Goal: Task Accomplishment & Management: Manage account settings

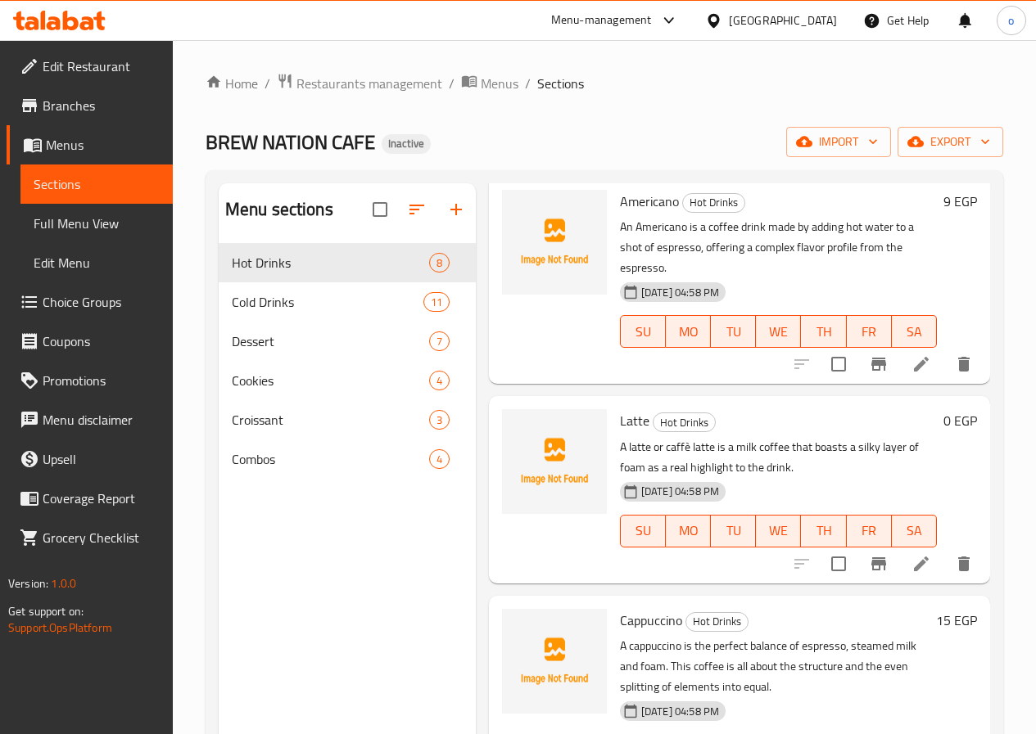
scroll to position [164, 0]
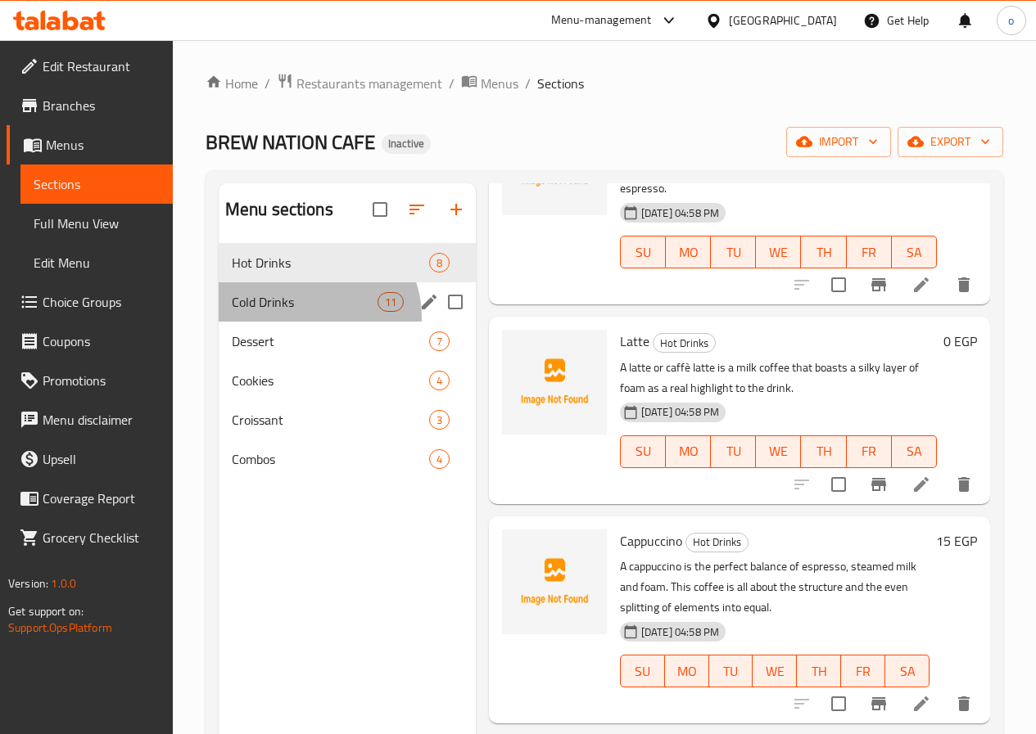
click at [317, 322] on div "Cold Drinks 11" at bounding box center [347, 301] width 257 height 39
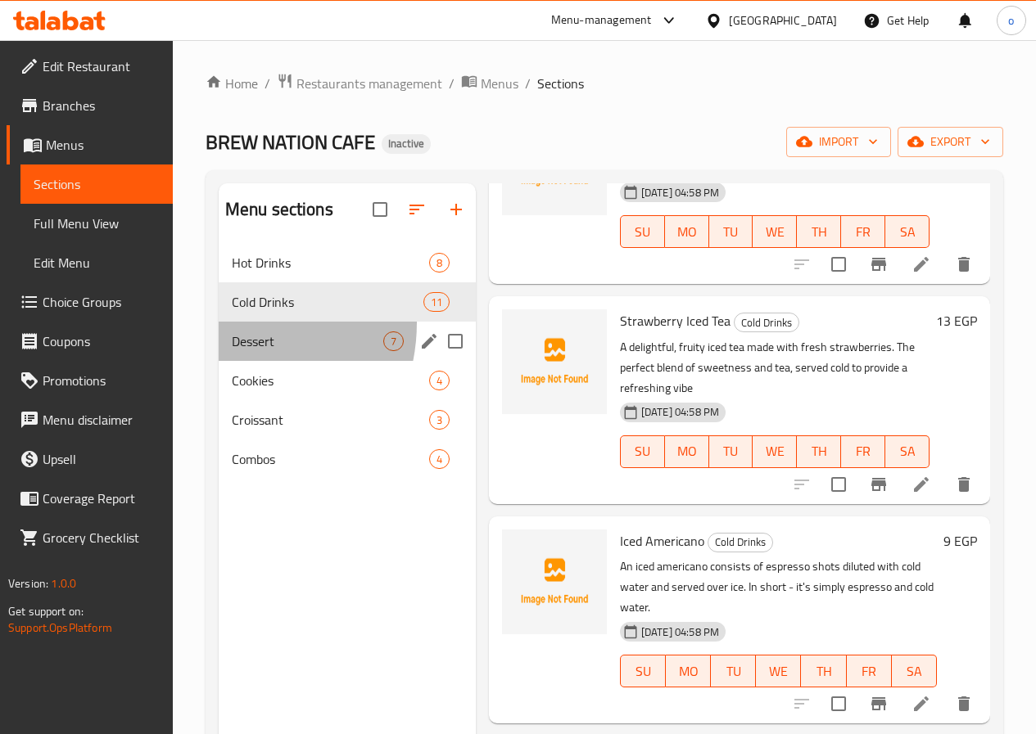
click at [219, 347] on div "Dessert 7" at bounding box center [347, 341] width 257 height 39
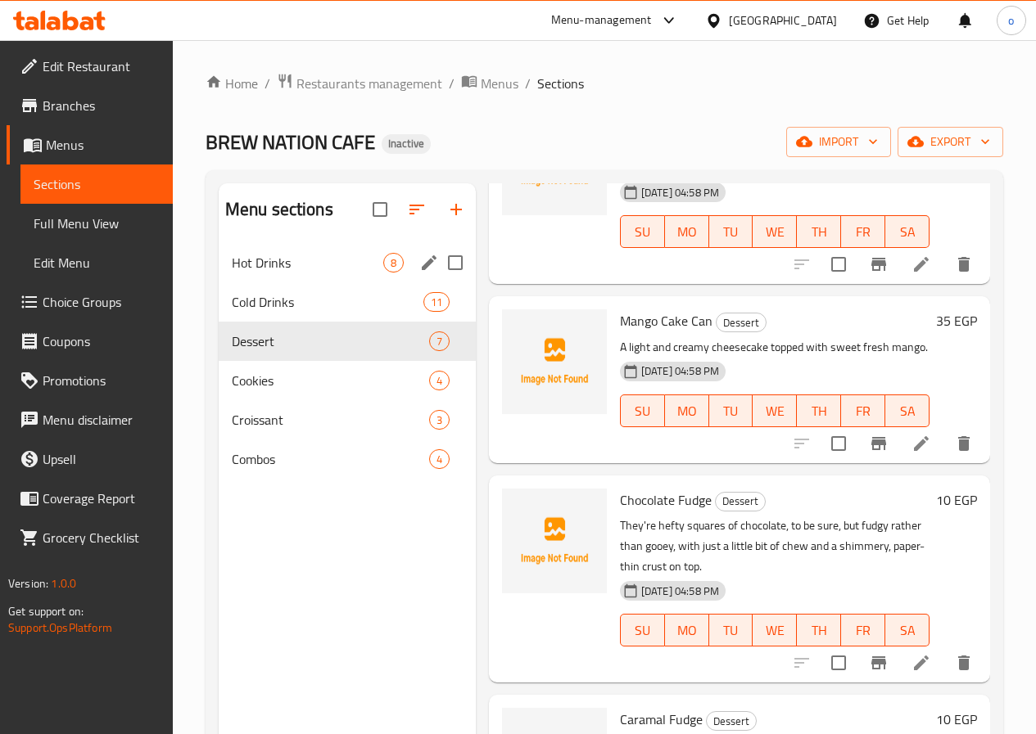
click at [259, 273] on span "Hot Drinks" at bounding box center [307, 263] width 151 height 20
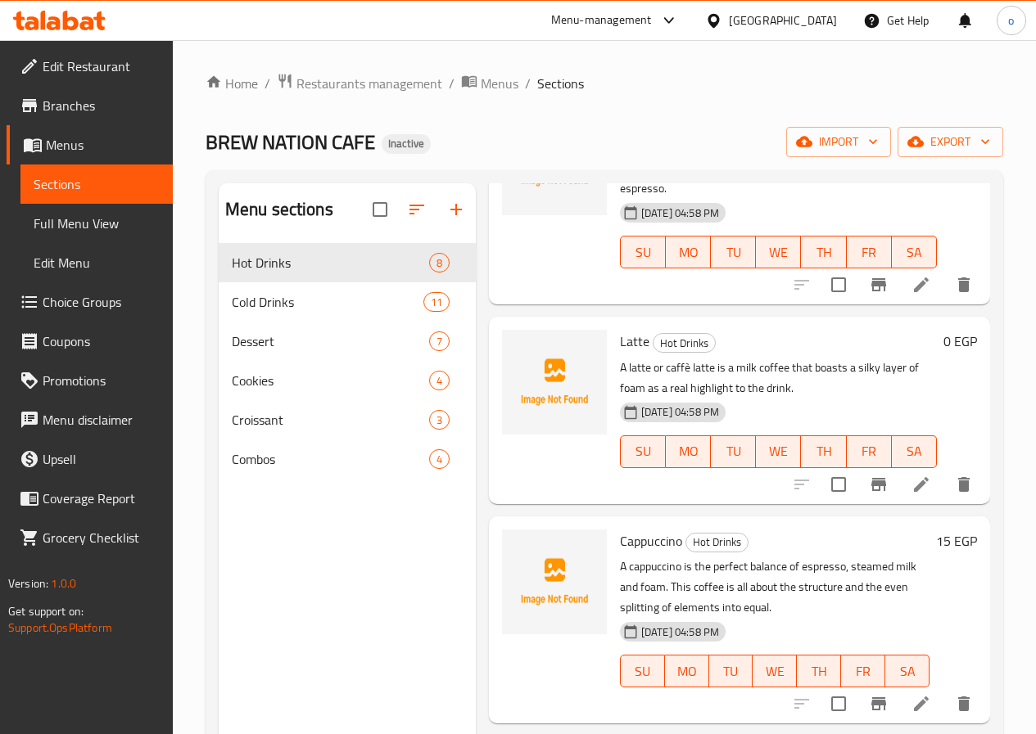
click at [100, 131] on link "Menus" at bounding box center [90, 144] width 166 height 39
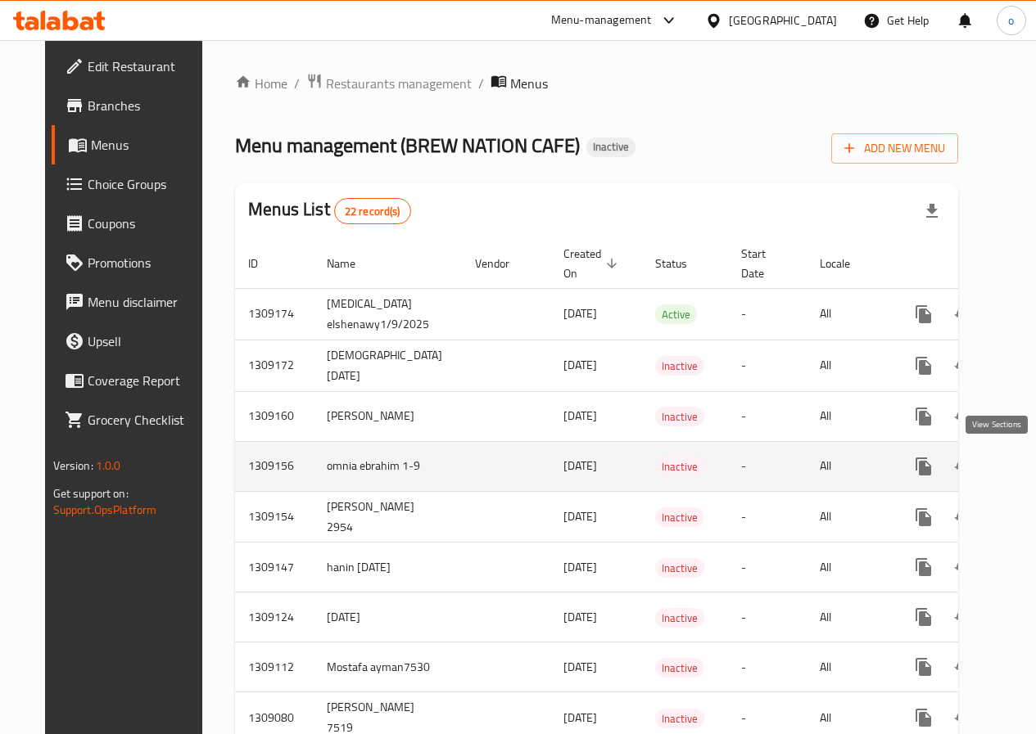
click at [1031, 470] on icon "enhanced table" at bounding box center [1041, 467] width 20 height 20
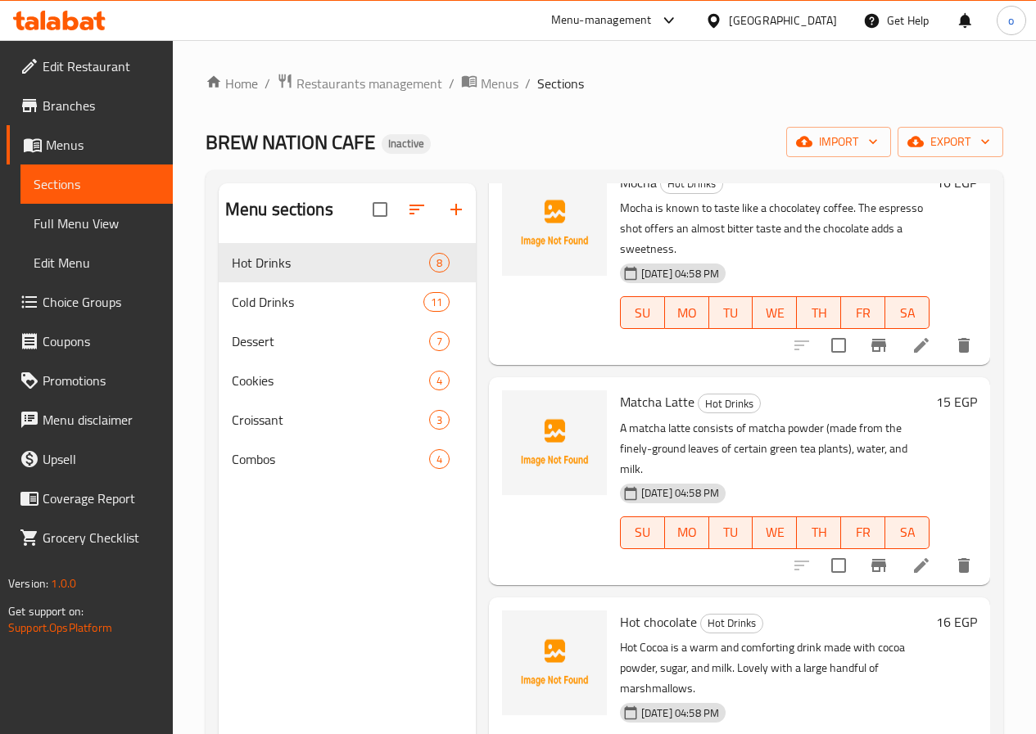
scroll to position [945, 0]
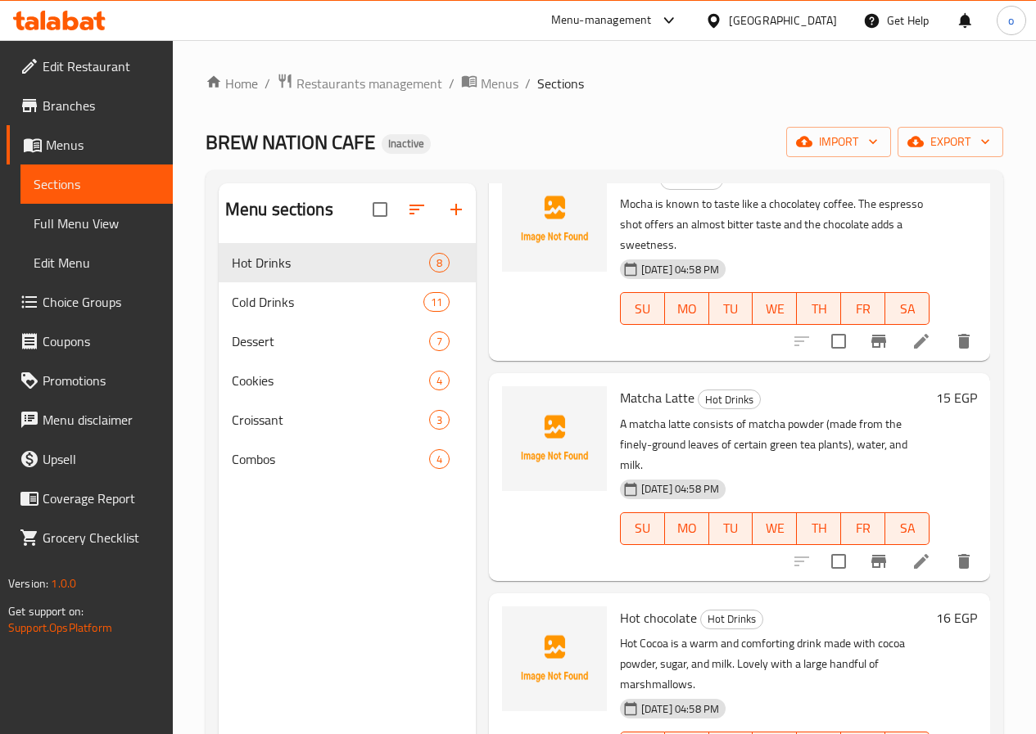
click at [65, 96] on span "Branches" at bounding box center [101, 106] width 117 height 20
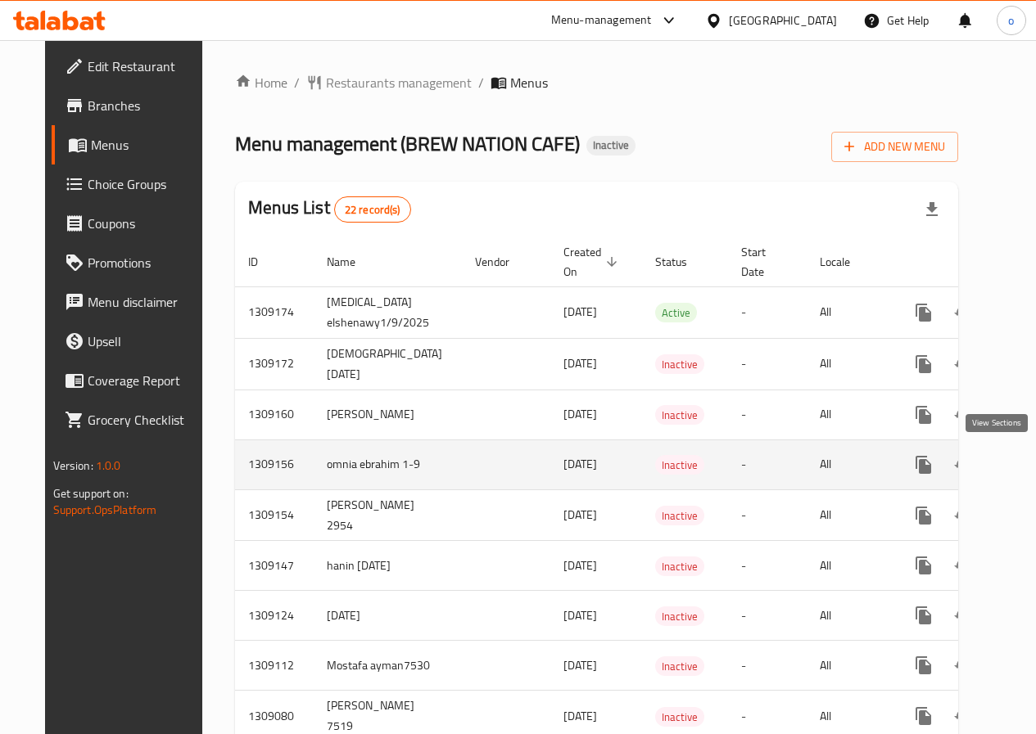
click at [1031, 460] on icon "enhanced table" at bounding box center [1041, 465] width 20 height 20
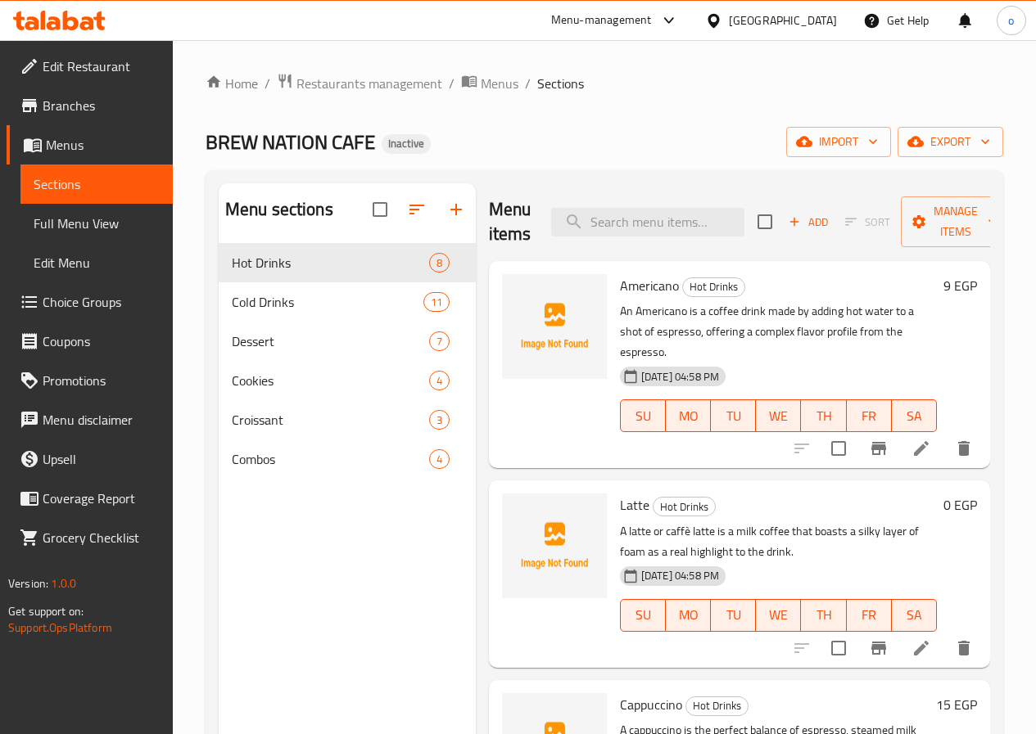
click at [42, 139] on icon at bounding box center [33, 145] width 20 height 20
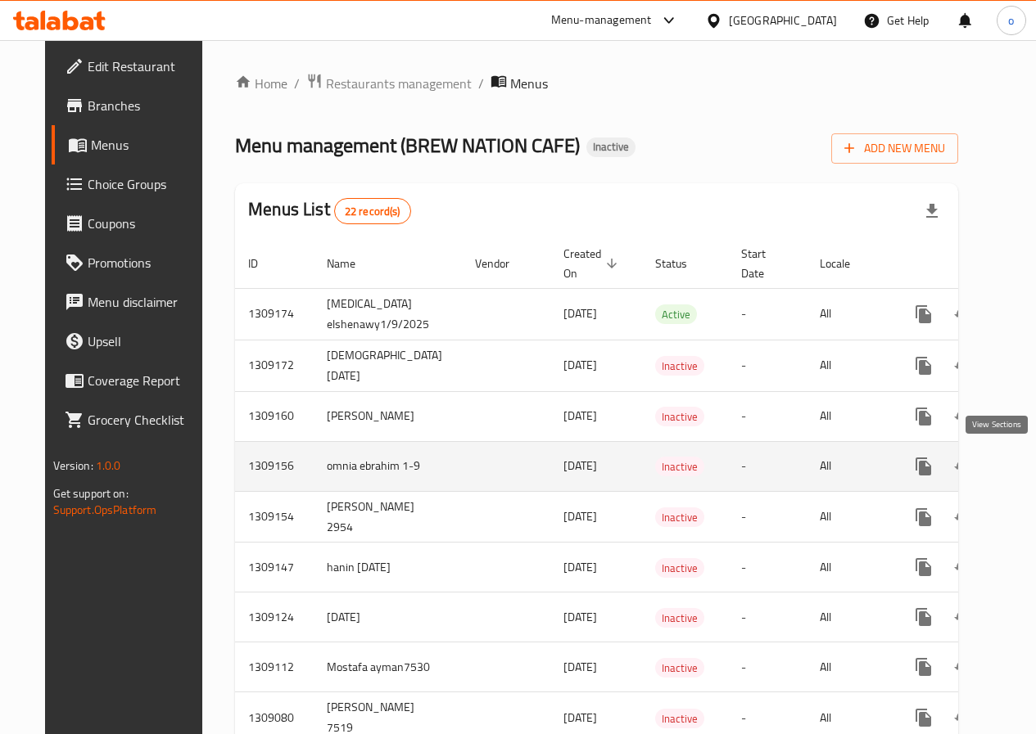
click at [1022, 473] on link "enhanced table" at bounding box center [1041, 466] width 39 height 39
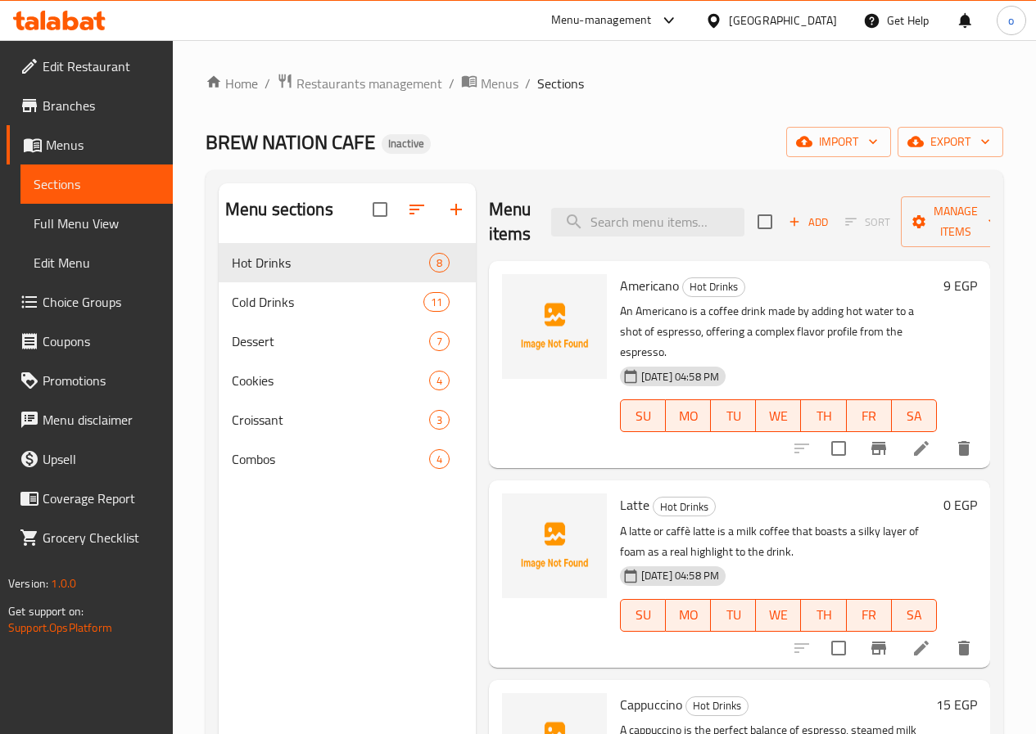
click at [59, 199] on link "Sections" at bounding box center [96, 184] width 152 height 39
click at [90, 144] on span "Menus" at bounding box center [103, 145] width 114 height 20
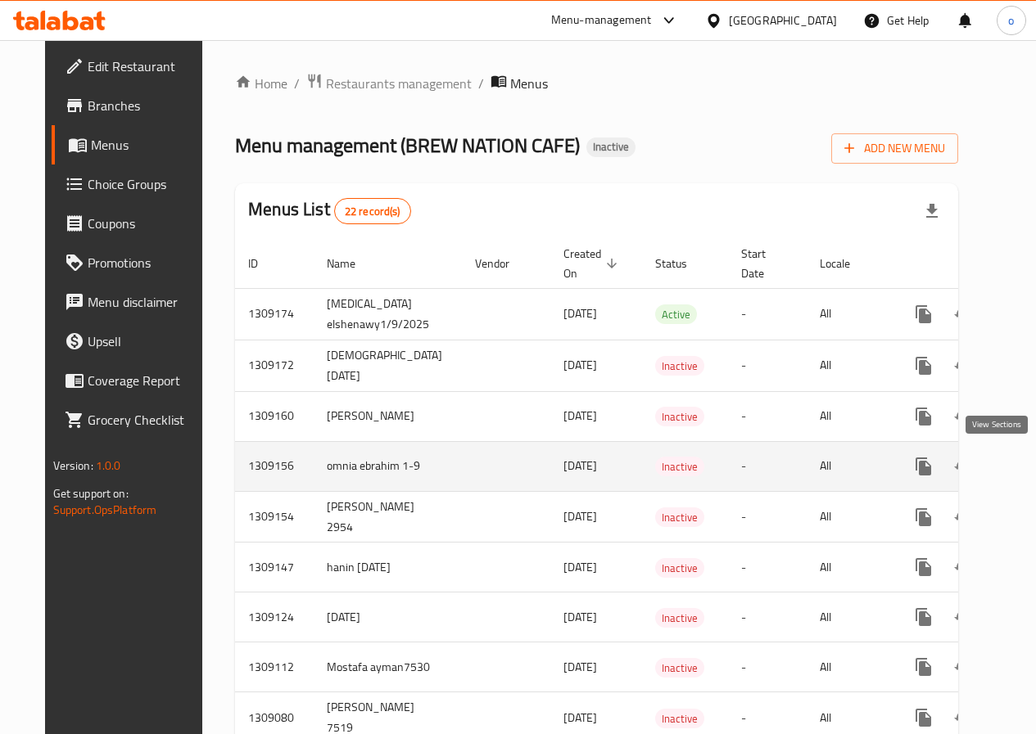
click at [1031, 468] on icon "enhanced table" at bounding box center [1041, 467] width 20 height 20
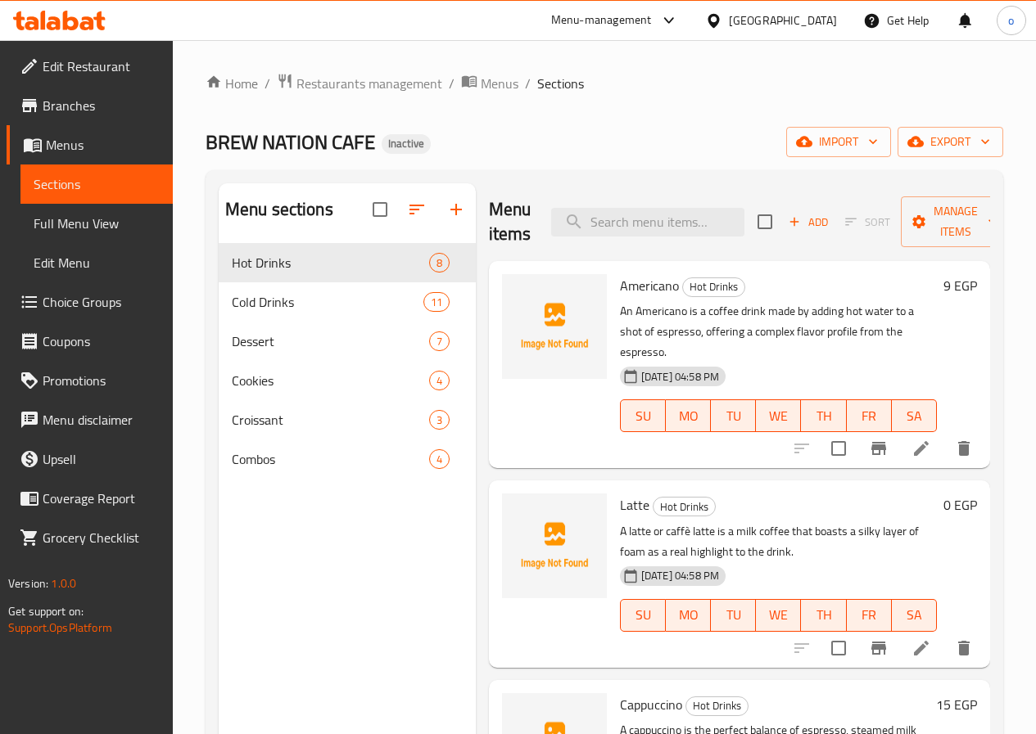
click at [713, 308] on p "An Americano is a coffee drink made by adding hot water to a shot of espresso, …" at bounding box center [778, 331] width 317 height 61
click at [296, 273] on span "Hot Drinks" at bounding box center [307, 263] width 151 height 20
click at [419, 273] on icon "edit" at bounding box center [429, 263] width 20 height 20
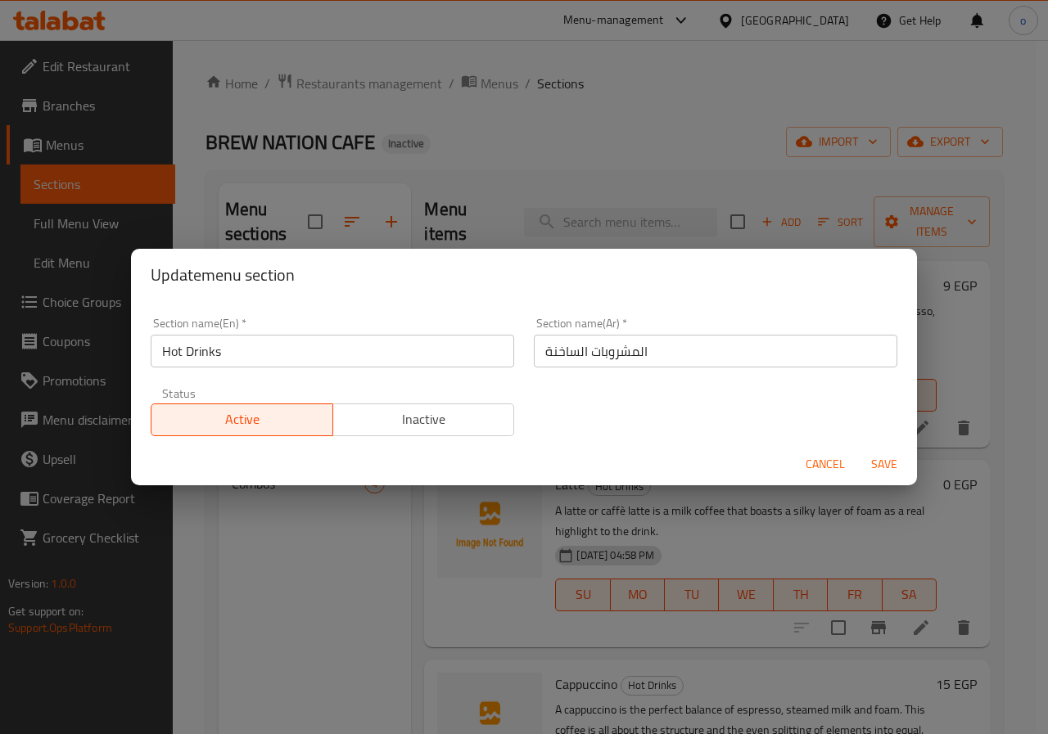
drag, startPoint x: 301, startPoint y: 410, endPoint x: 806, endPoint y: 476, distance: 509.3
click at [300, 410] on span "Active" at bounding box center [242, 420] width 169 height 24
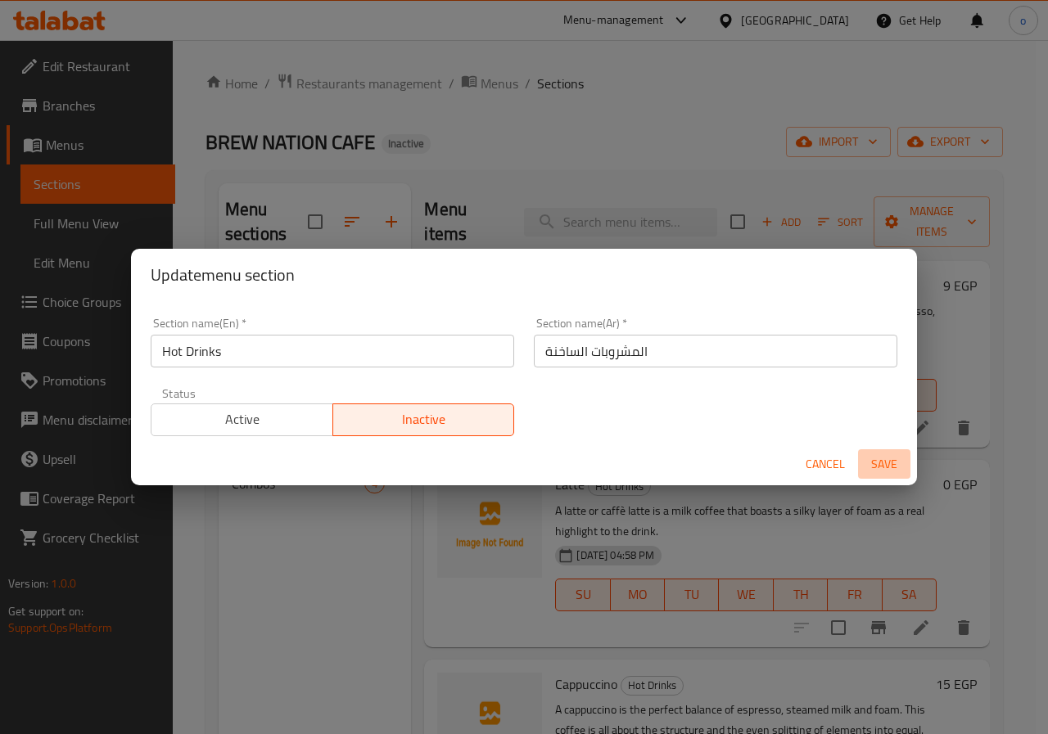
click at [893, 465] on span "Save" at bounding box center [883, 464] width 39 height 20
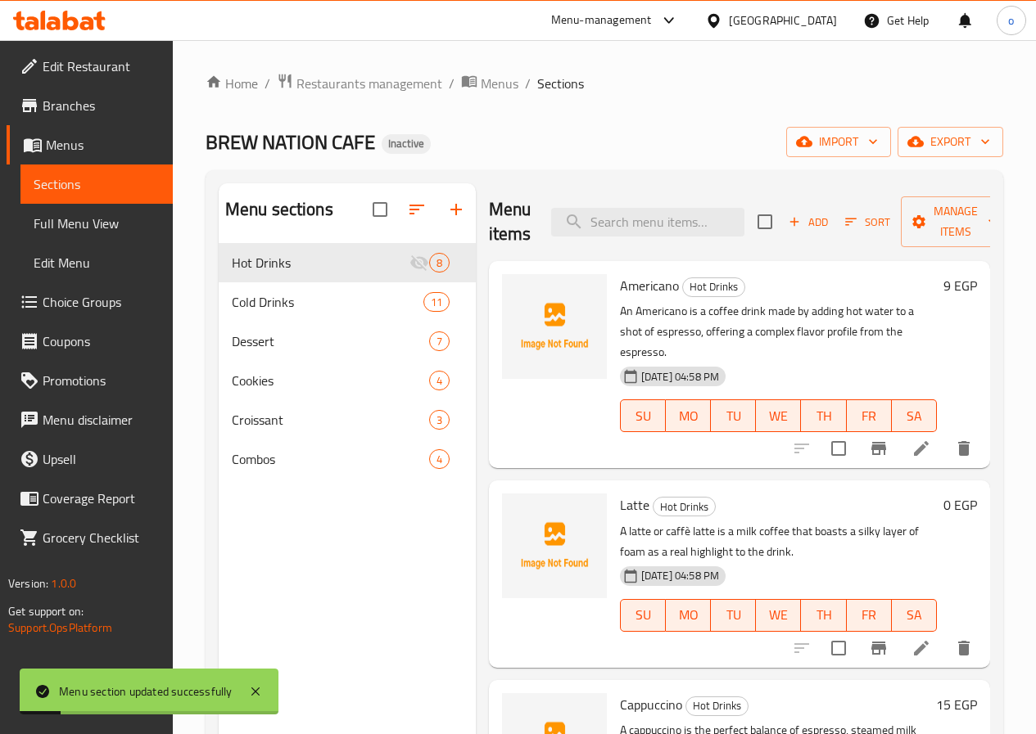
click at [108, 232] on span "Full Menu View" at bounding box center [97, 224] width 126 height 20
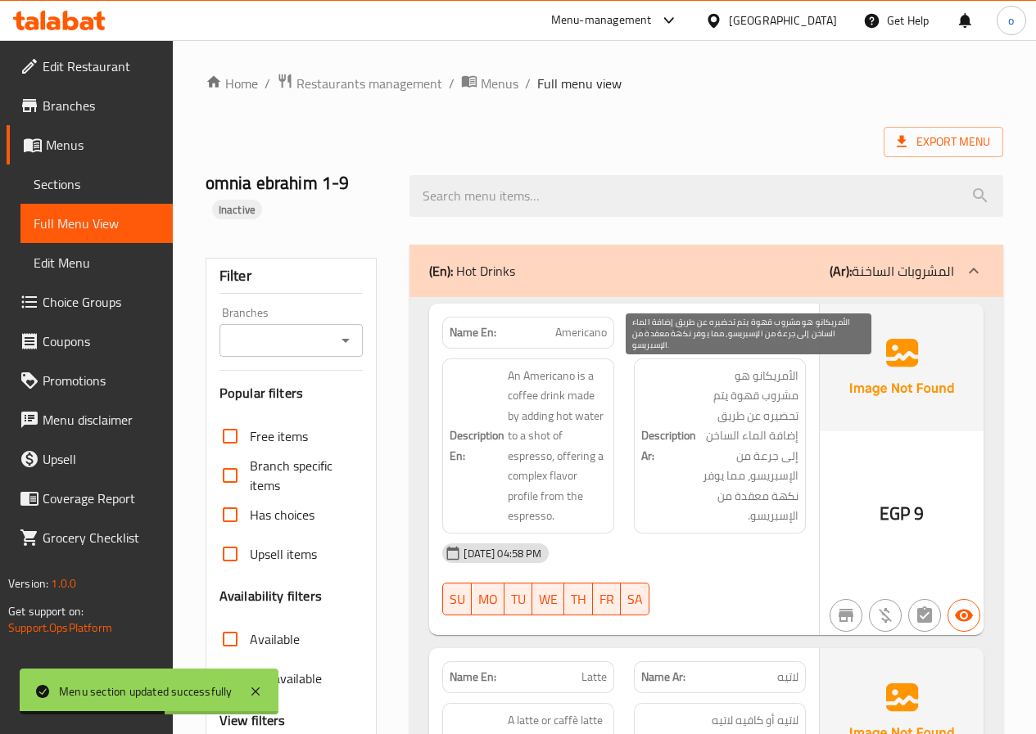
click at [756, 396] on span "الأمريكانو هو مشروب قهوة يتم تحضيره عن طريق إضافة الماء الساخن إلى جرعة من الإس…" at bounding box center [748, 446] width 99 height 160
click at [711, 412] on span "الأمريكانو هو مشروب قهوة يتم تحضيره عن طريق إضافة الماء الساخن إلى جرعة من الإس…" at bounding box center [748, 446] width 99 height 160
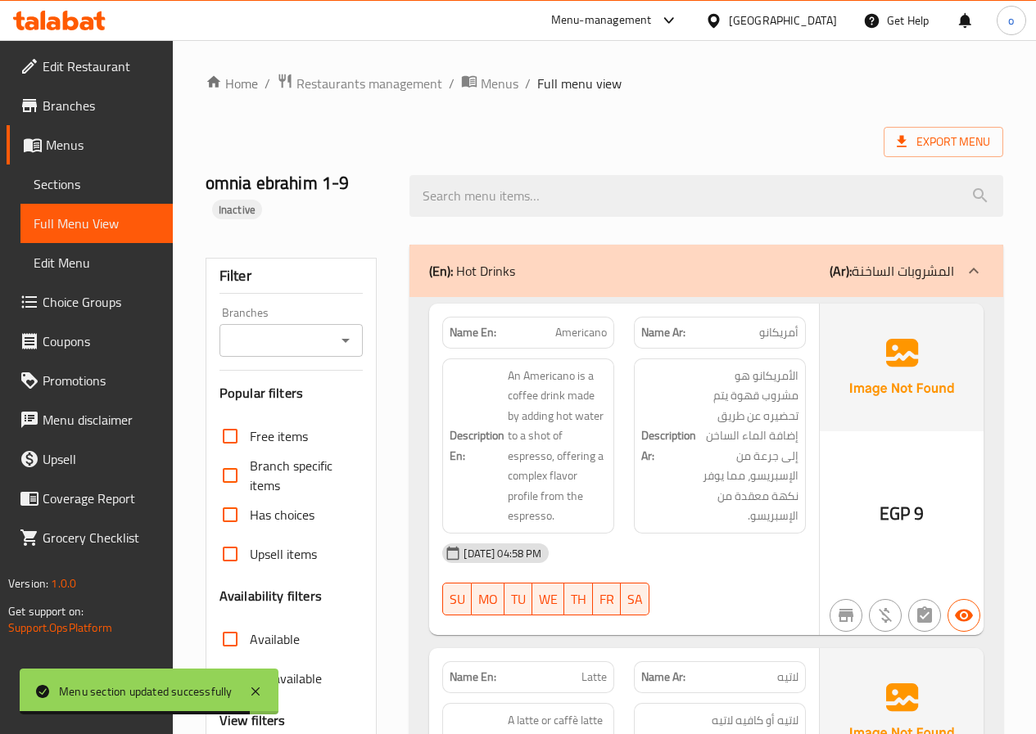
click at [132, 267] on span "Edit Menu" at bounding box center [97, 263] width 126 height 20
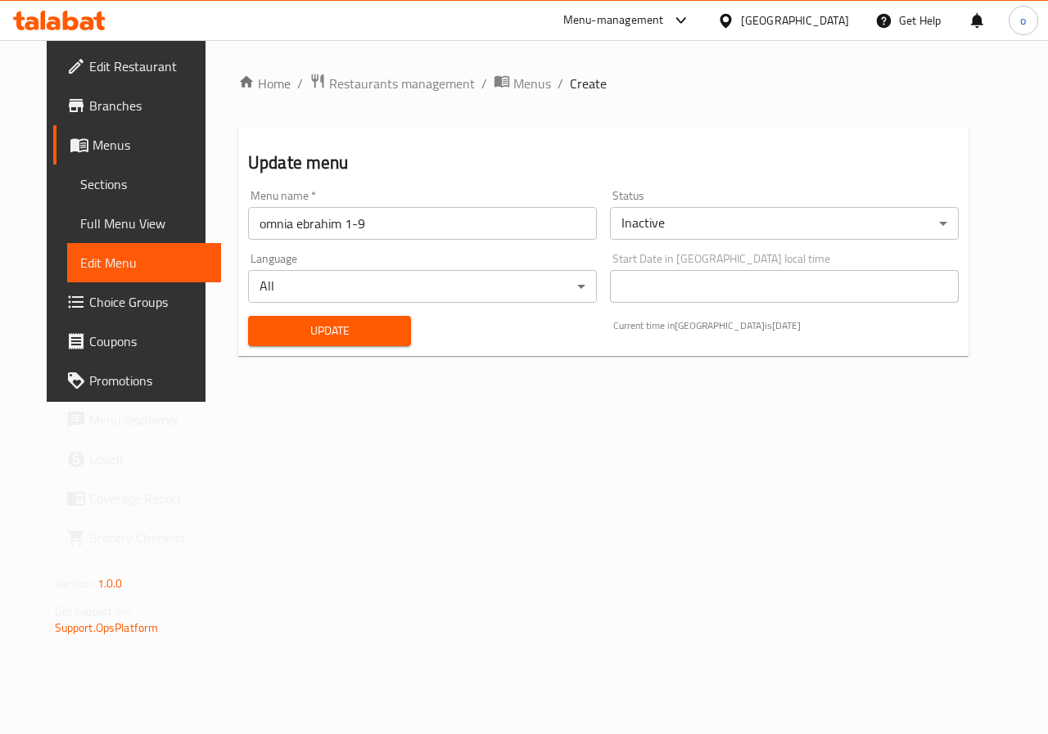
click at [106, 228] on span "Full Menu View" at bounding box center [144, 224] width 129 height 20
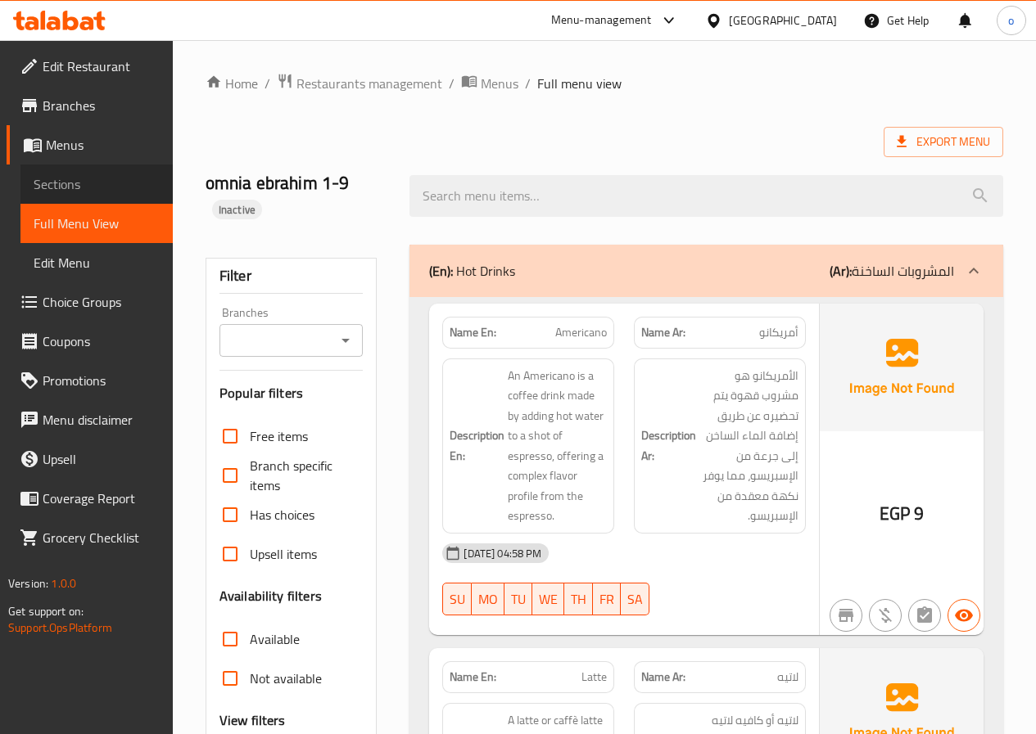
click at [97, 192] on span "Sections" at bounding box center [97, 184] width 126 height 20
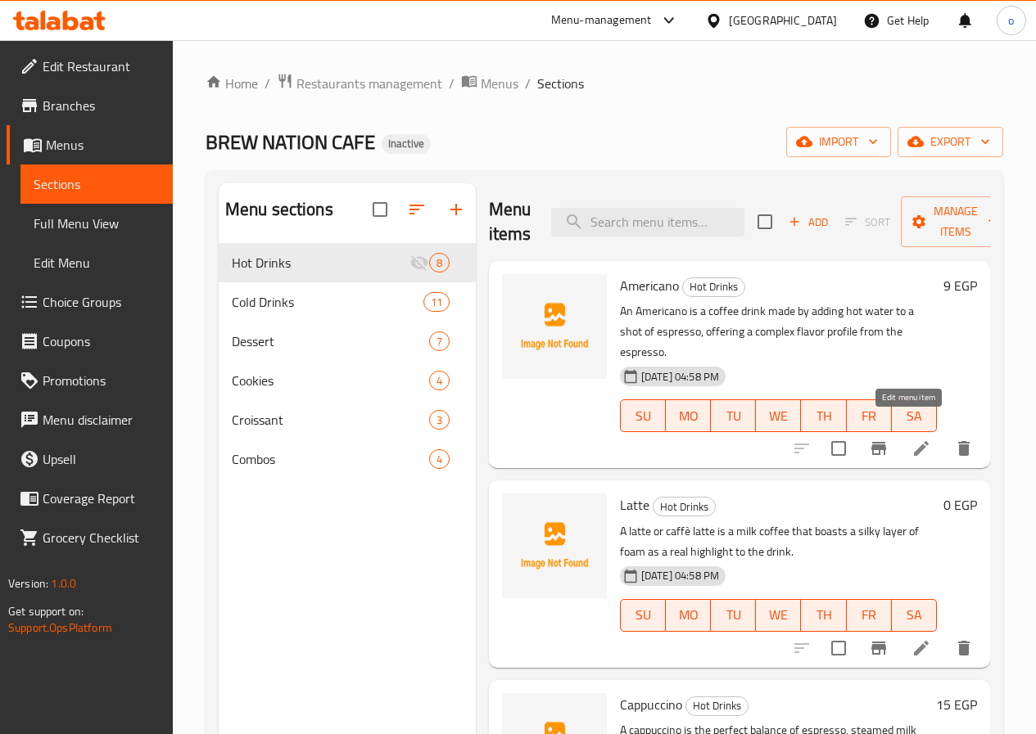
click at [911, 439] on icon at bounding box center [921, 449] width 20 height 20
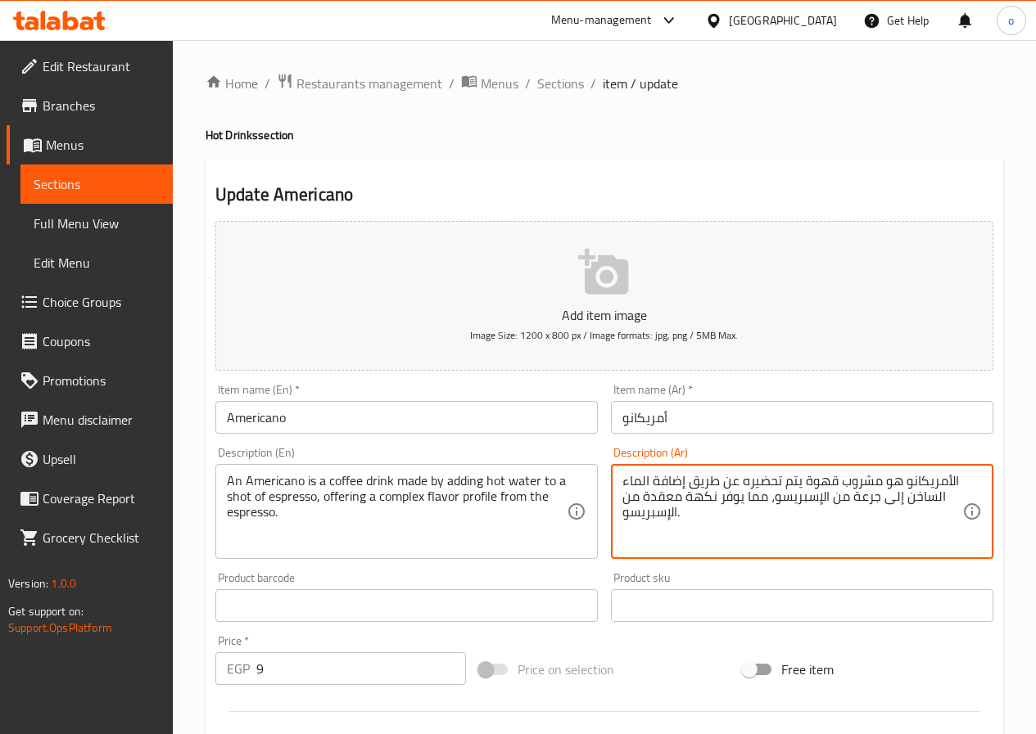
click at [851, 494] on textarea "الأمريكانو هو مشروب قهوة يتم تحضيره عن طريق إضافة الماء الساخن إلى جرعة من الإس…" at bounding box center [792, 512] width 340 height 78
click at [644, 497] on textarea "الأمريكانو هو مشروب قهوة يتم تحضيره عن طريق إضافة الماء الساخن إلى شوت من الإسب…" at bounding box center [792, 512] width 340 height 78
type textarea "الأمريكانو هو مشروب قهوة يتم تحضيره عن طريق إضافة الماء الساخن إلى شوت من الإسب…"
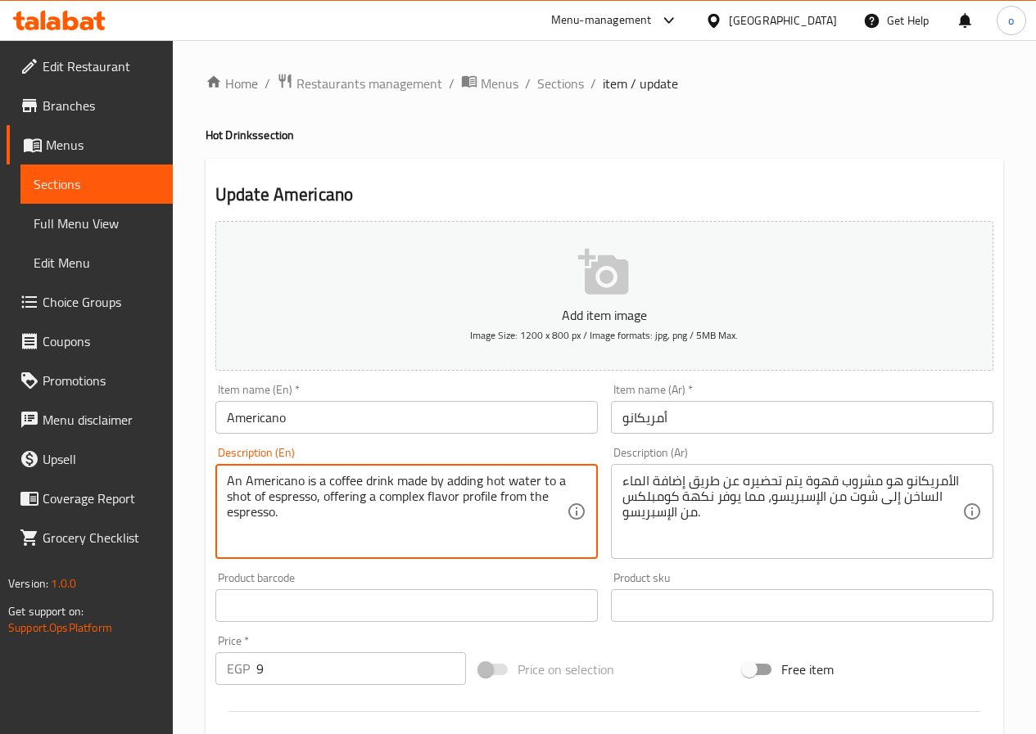
click at [500, 517] on textarea "An Americano is a coffee drink made by adding hot water to a shot of espresso, …" at bounding box center [397, 512] width 340 height 78
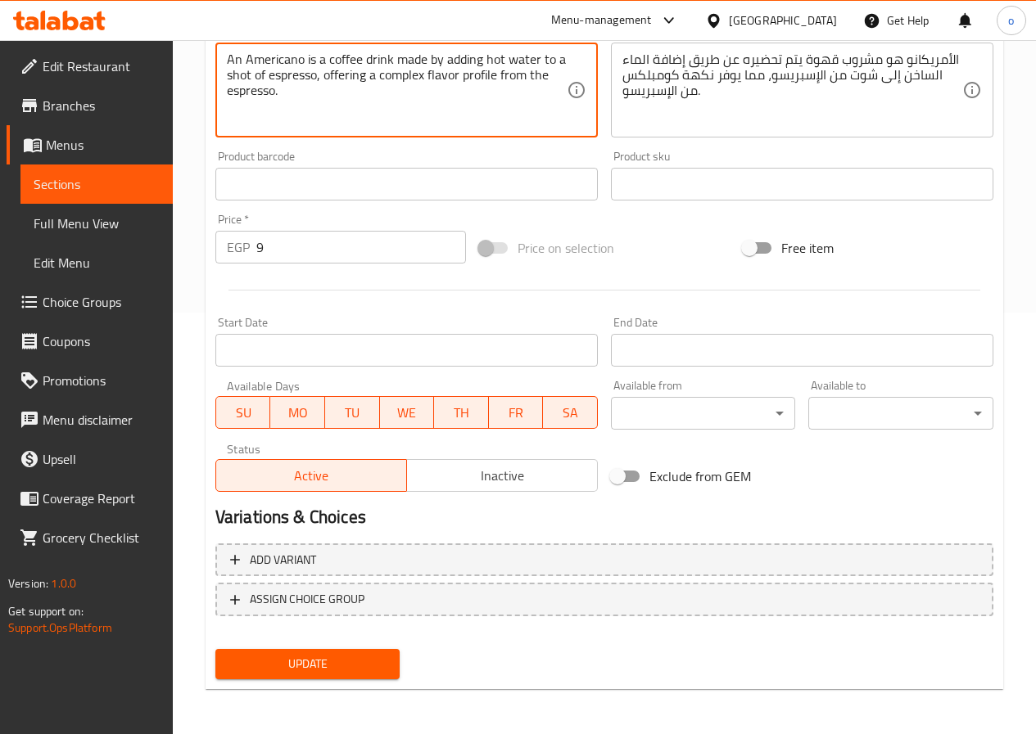
scroll to position [422, 0]
click at [368, 661] on span "Update" at bounding box center [307, 663] width 159 height 20
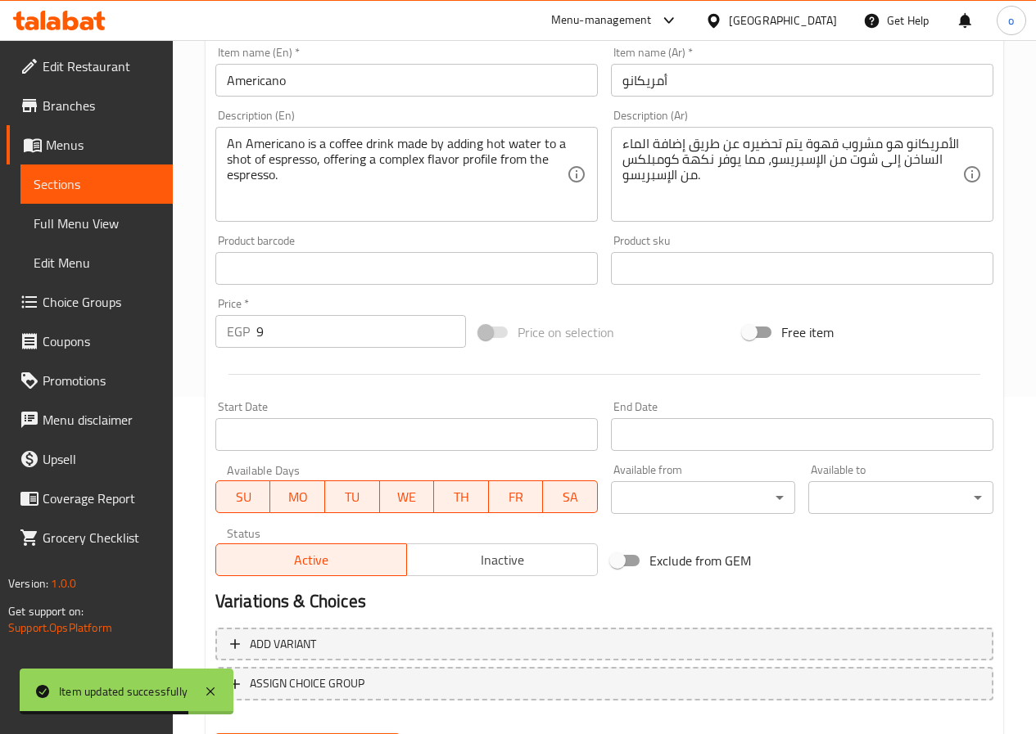
scroll to position [259, 0]
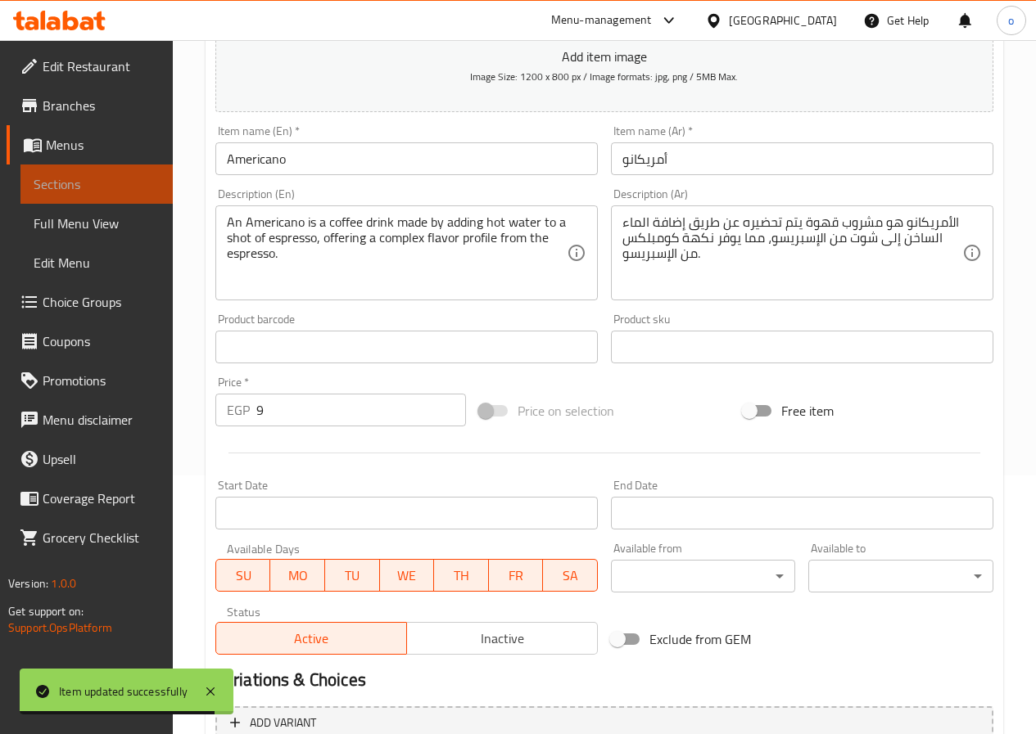
click at [53, 183] on span "Sections" at bounding box center [97, 184] width 126 height 20
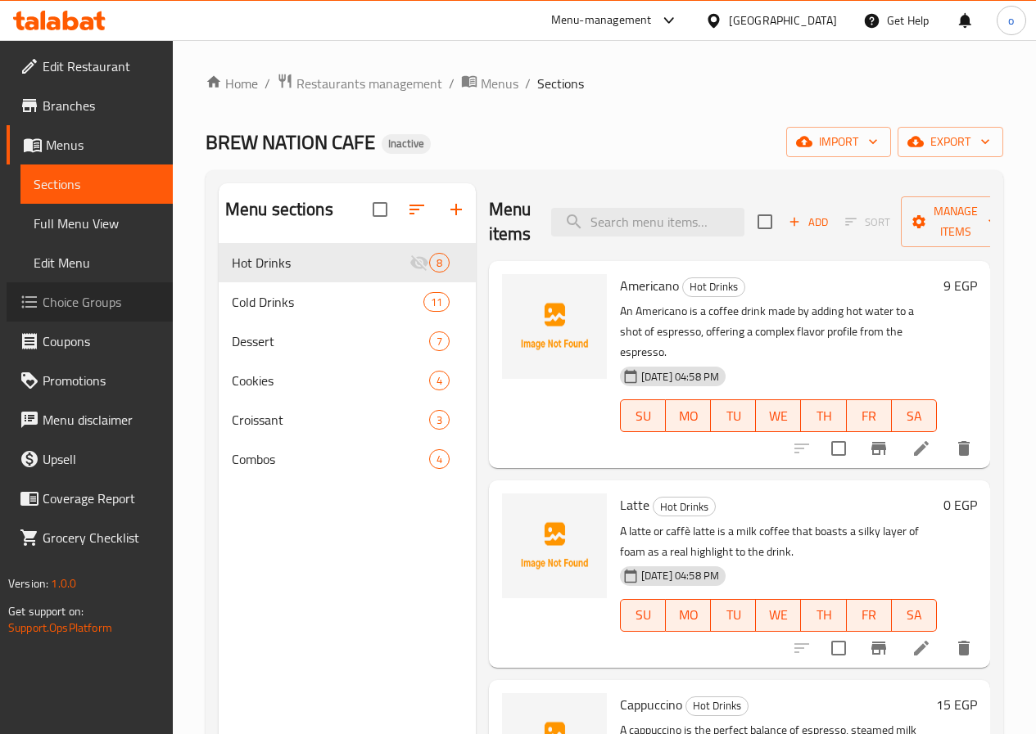
click at [70, 303] on span "Choice Groups" at bounding box center [101, 302] width 117 height 20
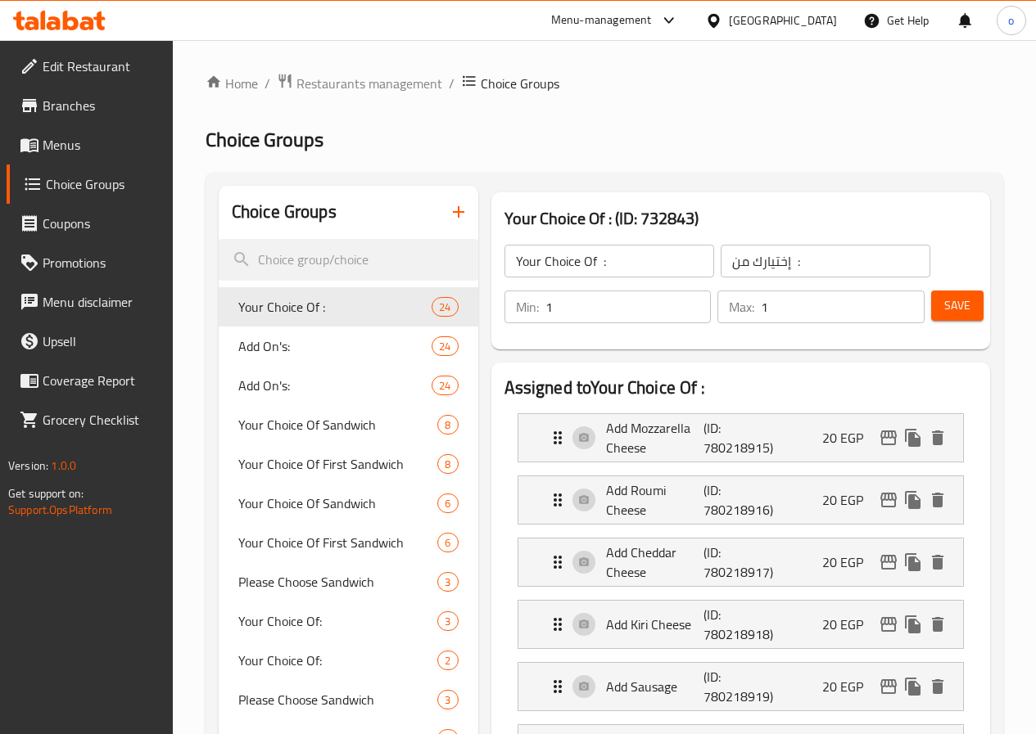
click at [449, 204] on icon "button" at bounding box center [459, 212] width 20 height 20
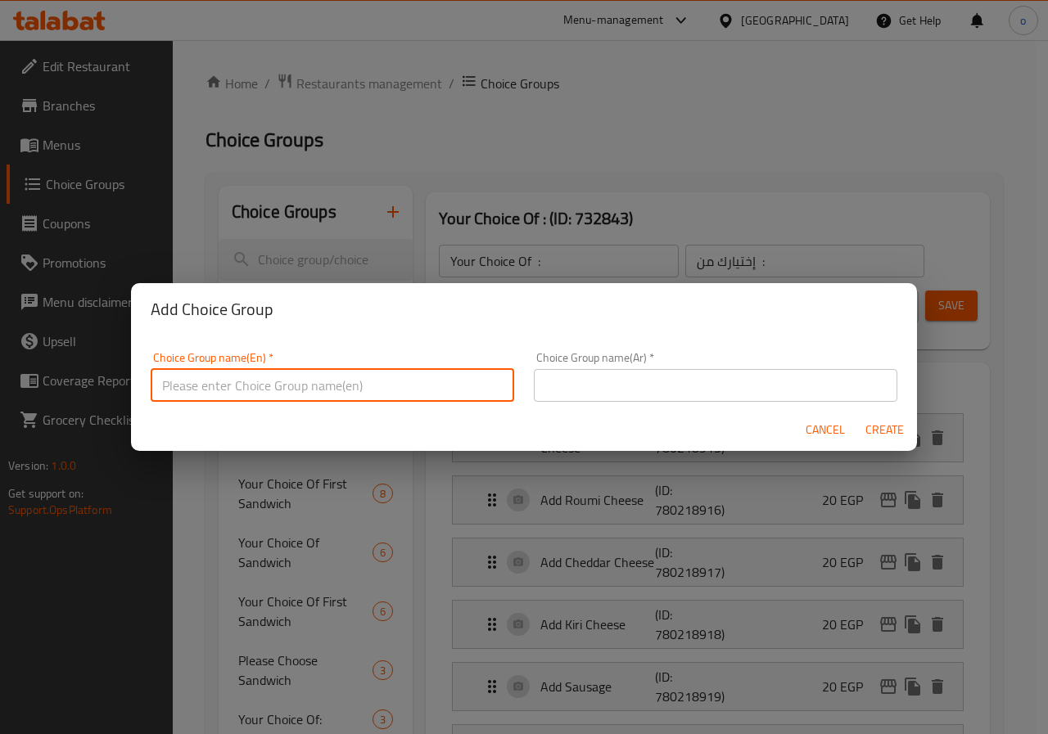
click at [362, 376] on input "text" at bounding box center [332, 385] width 363 height 33
type input "ق"
click at [154, 384] on input "choise of" at bounding box center [332, 385] width 363 height 33
click at [215, 386] on input "your choise of" at bounding box center [332, 385] width 363 height 33
click at [291, 390] on input "your choice of" at bounding box center [332, 385] width 363 height 33
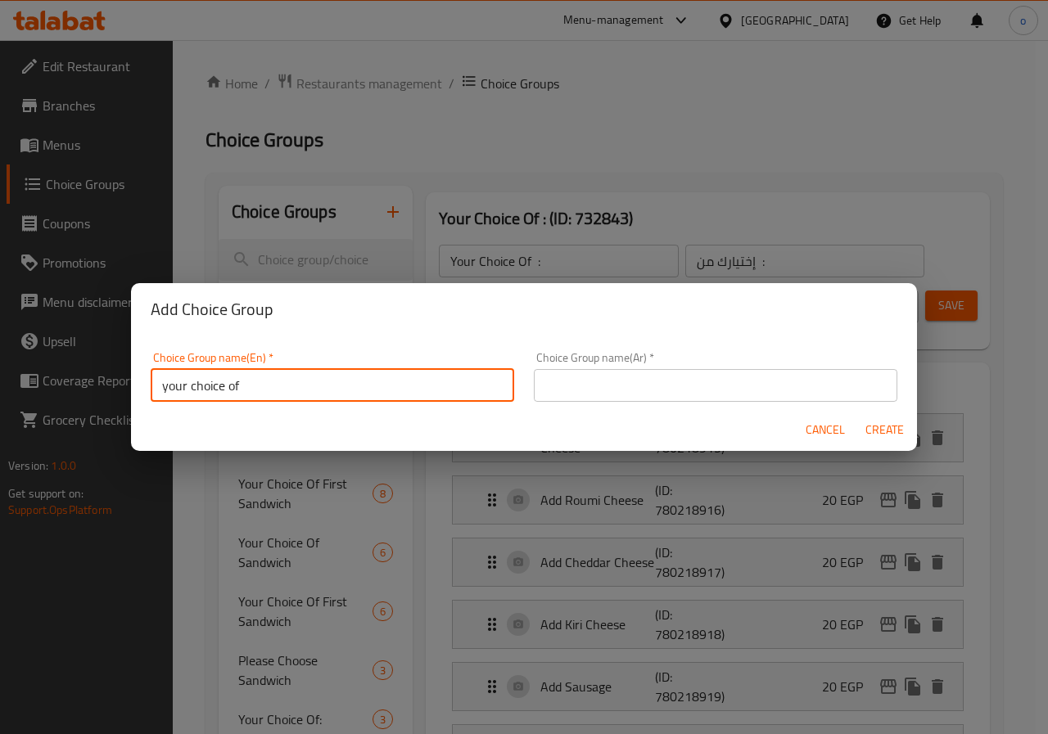
type input "your choice of"
click at [557, 393] on input "text" at bounding box center [715, 385] width 363 height 33
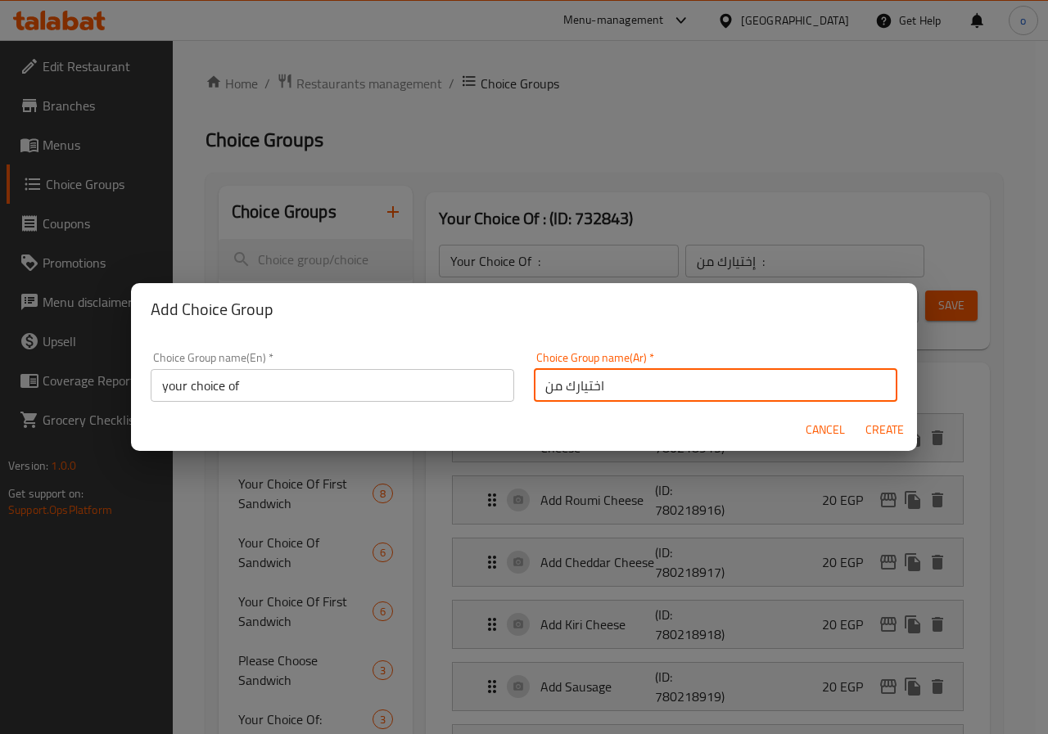
type input "اختيارك من"
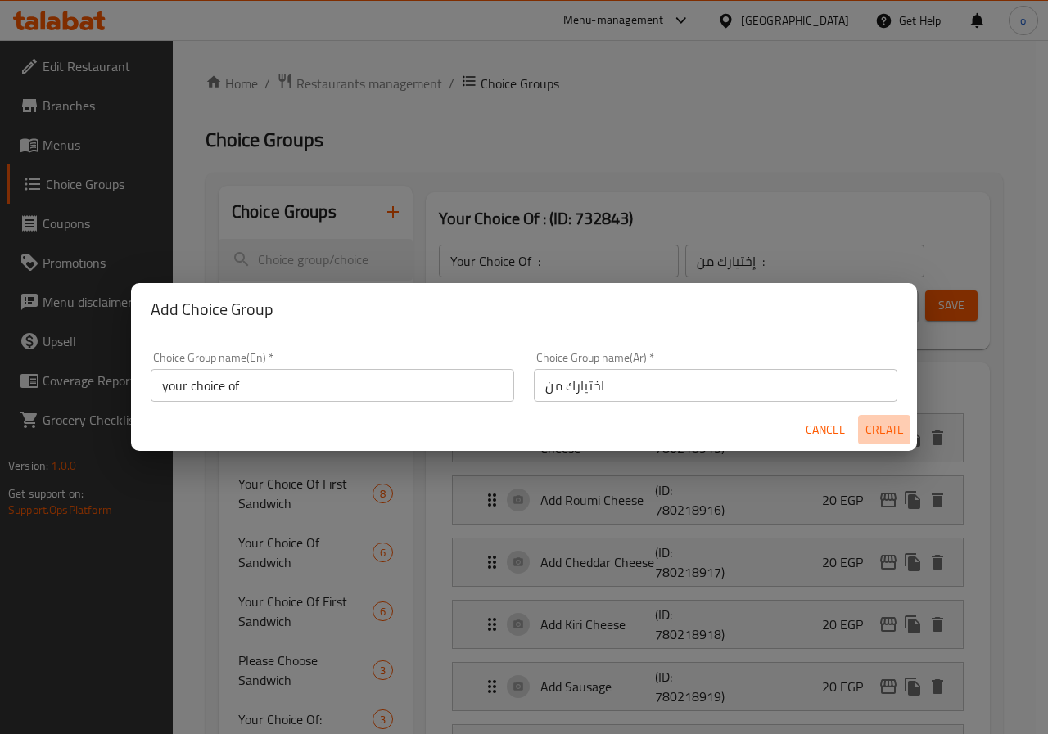
click at [895, 422] on span "Create" at bounding box center [883, 430] width 39 height 20
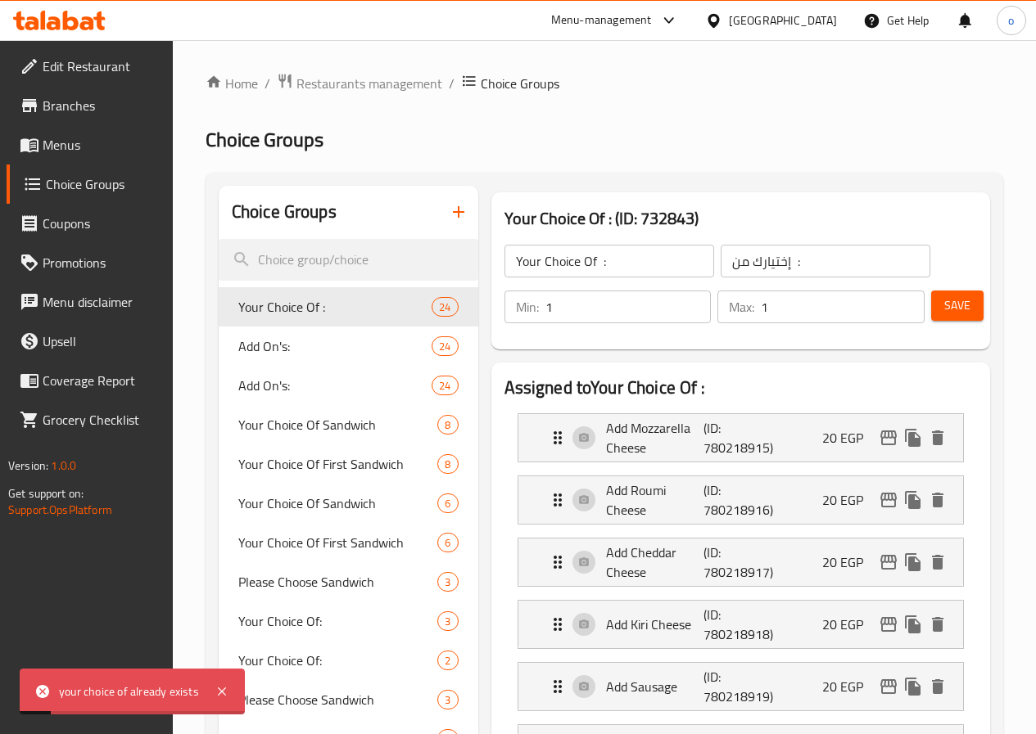
click at [550, 311] on input "1" at bounding box center [628, 307] width 166 height 33
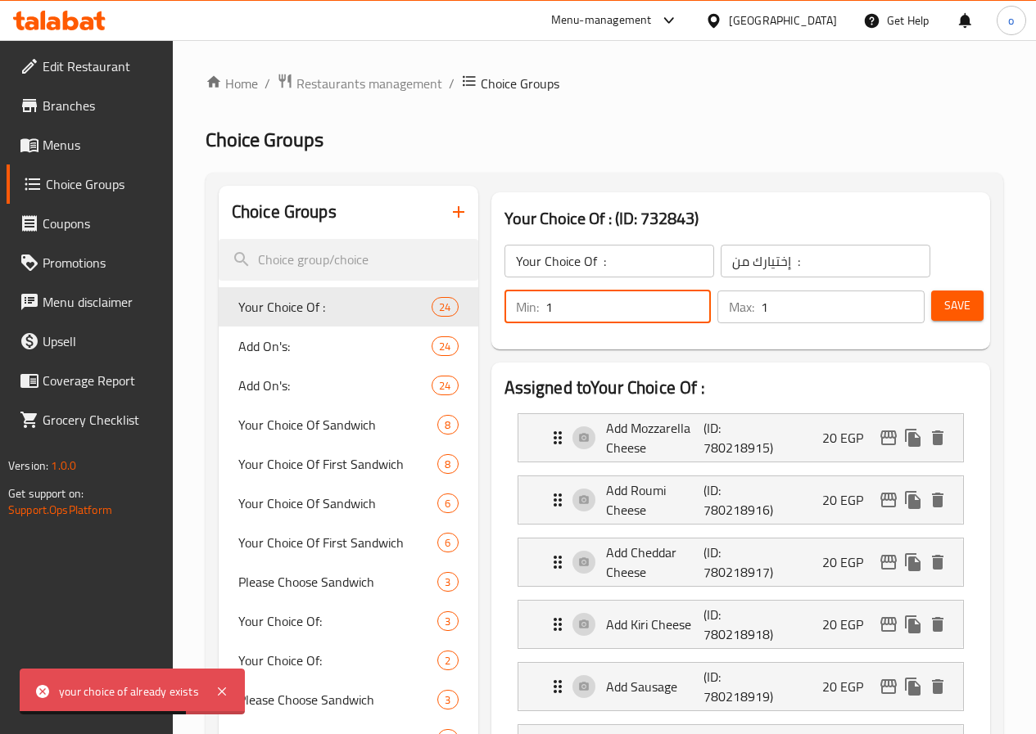
click at [439, 201] on button "button" at bounding box center [458, 211] width 39 height 39
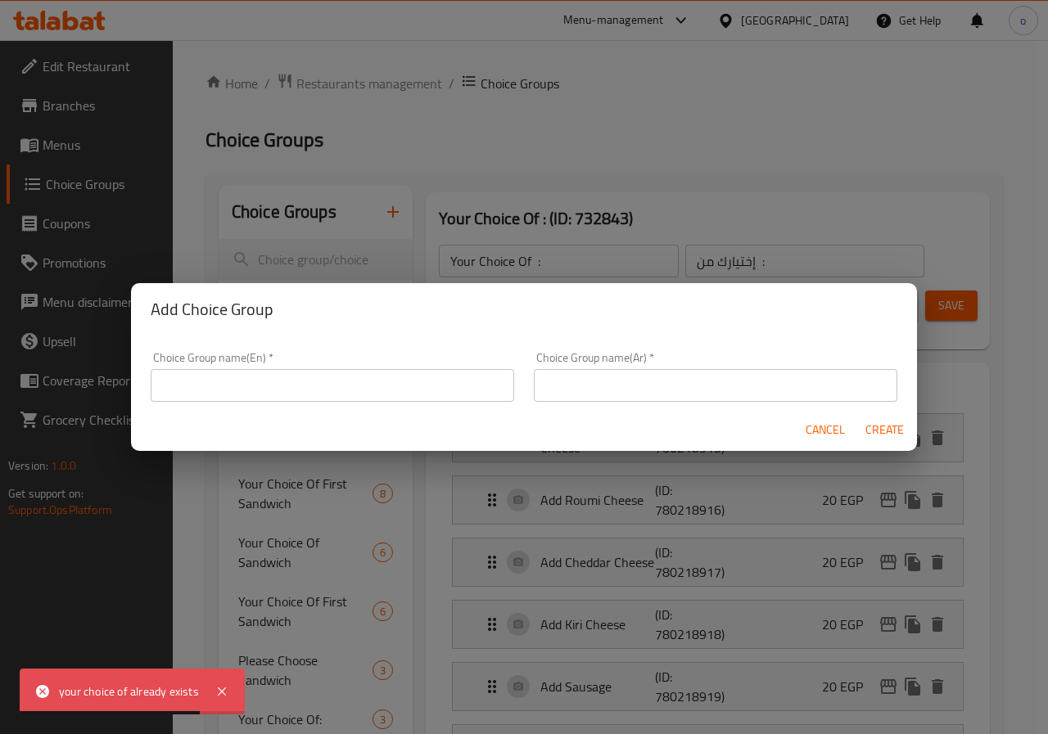
click at [388, 359] on div "Choice Group name(En)   * Choice Group name(En) *" at bounding box center [332, 377] width 363 height 50
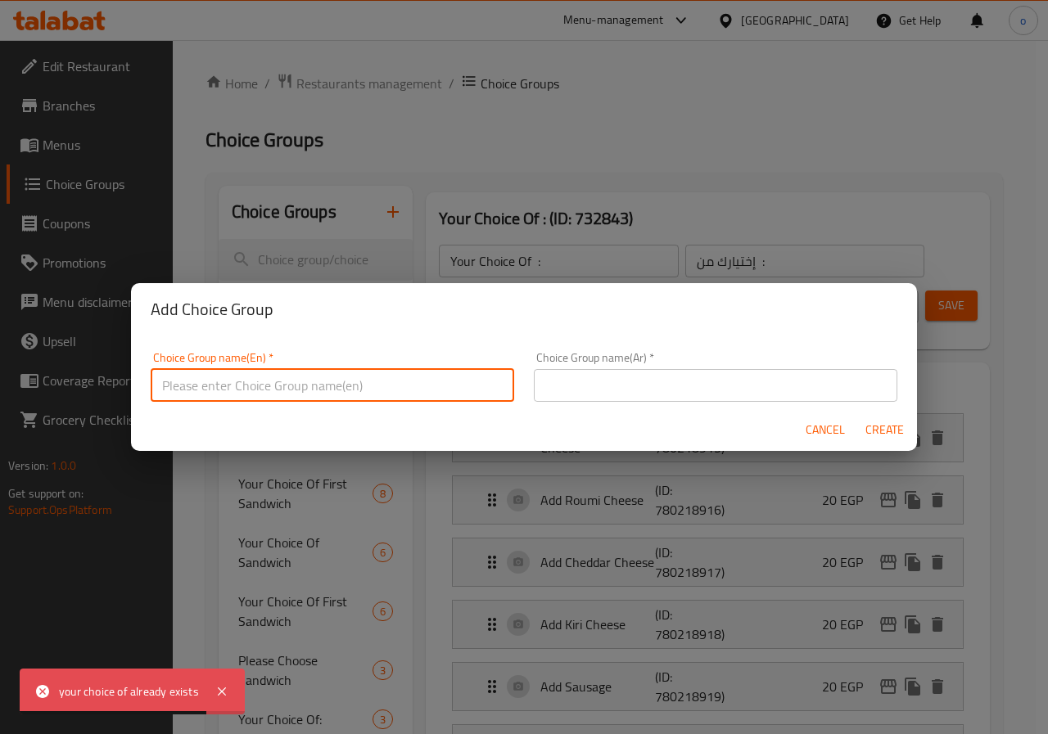
click at [378, 382] on input "text" at bounding box center [332, 385] width 363 height 33
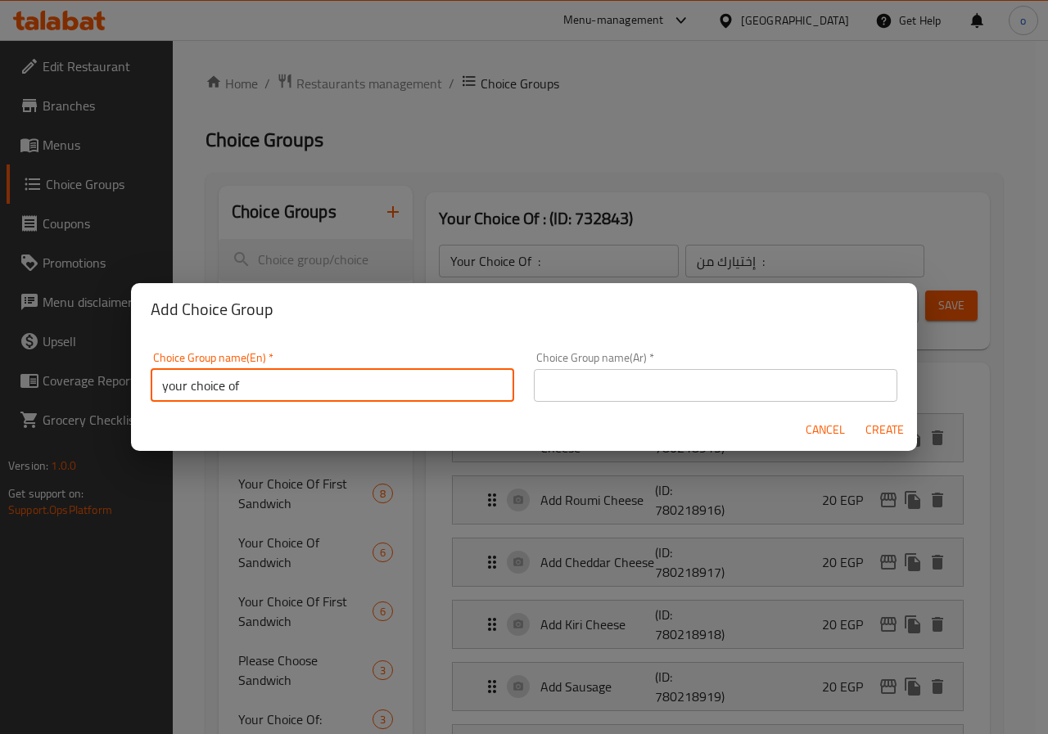
type input "your choice of"
click at [587, 369] on input "text" at bounding box center [715, 385] width 363 height 33
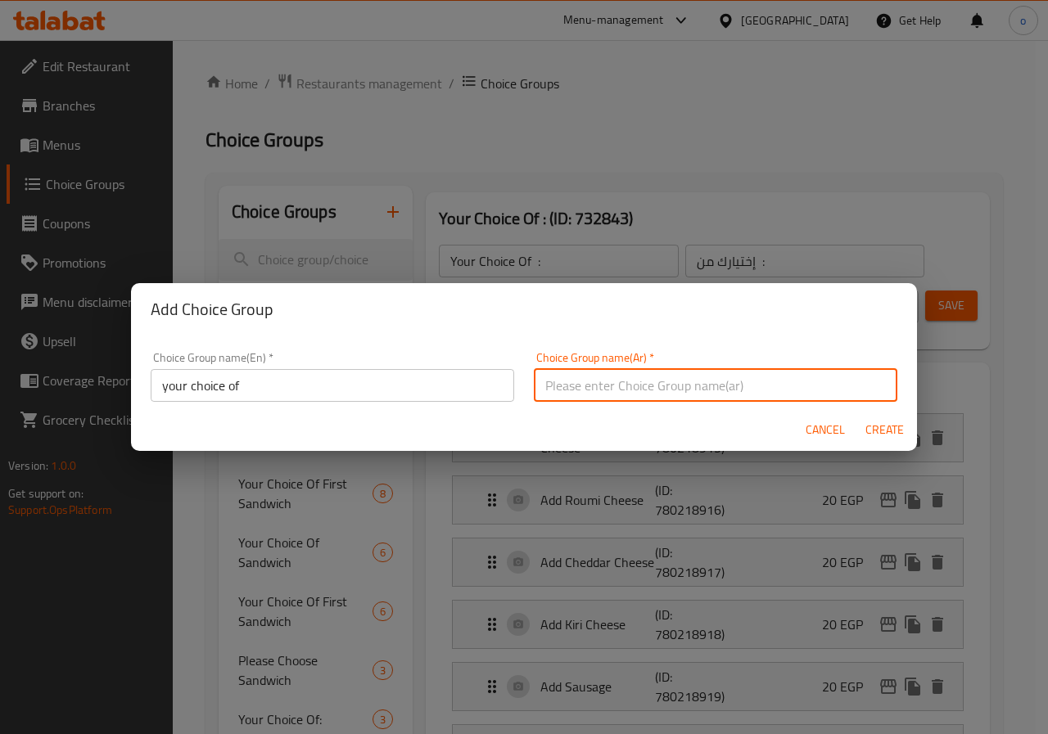
type input "المشروبات الساخنة"
click at [756, 391] on input "المشروبات الساخنة" at bounding box center [715, 385] width 363 height 33
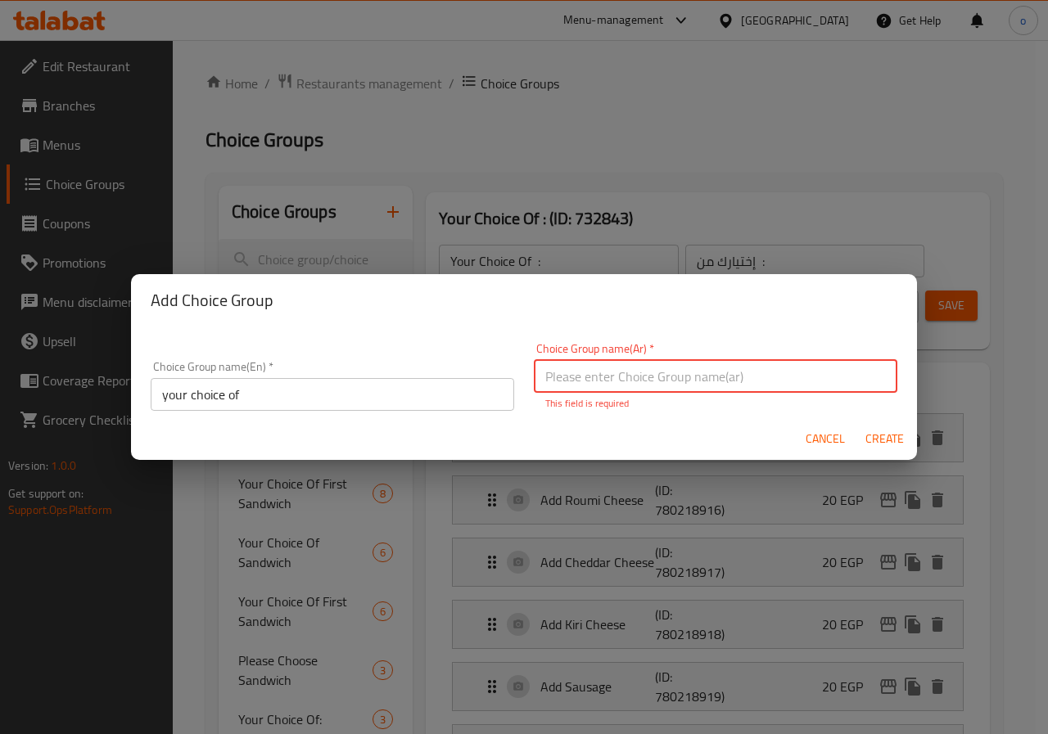
click at [756, 391] on input "text" at bounding box center [715, 376] width 363 height 33
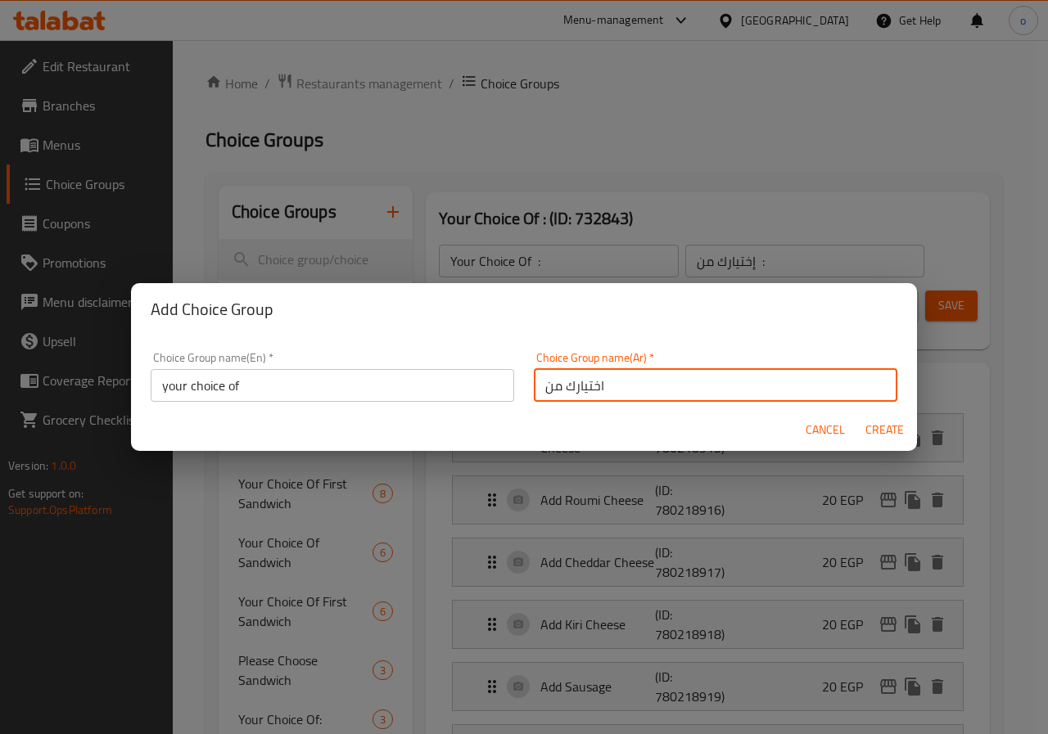
type input "اختيارك من"
click at [882, 433] on span "Create" at bounding box center [883, 430] width 39 height 20
type input "your choice of"
type input "اختيارك من"
type input "0"
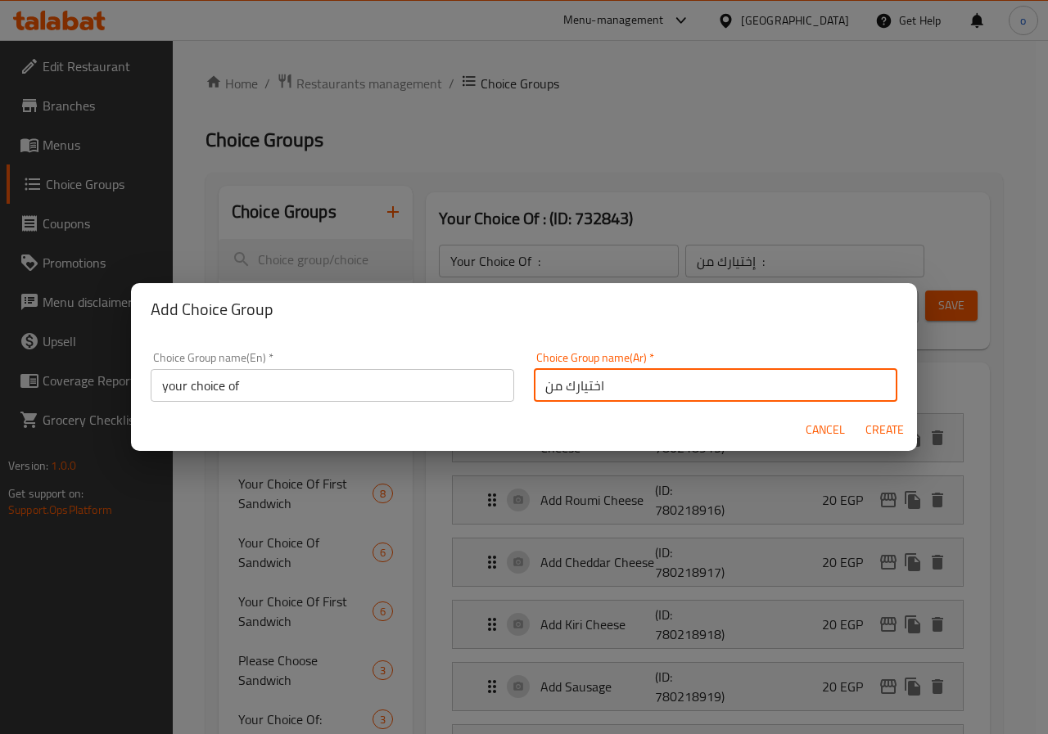
type input "0"
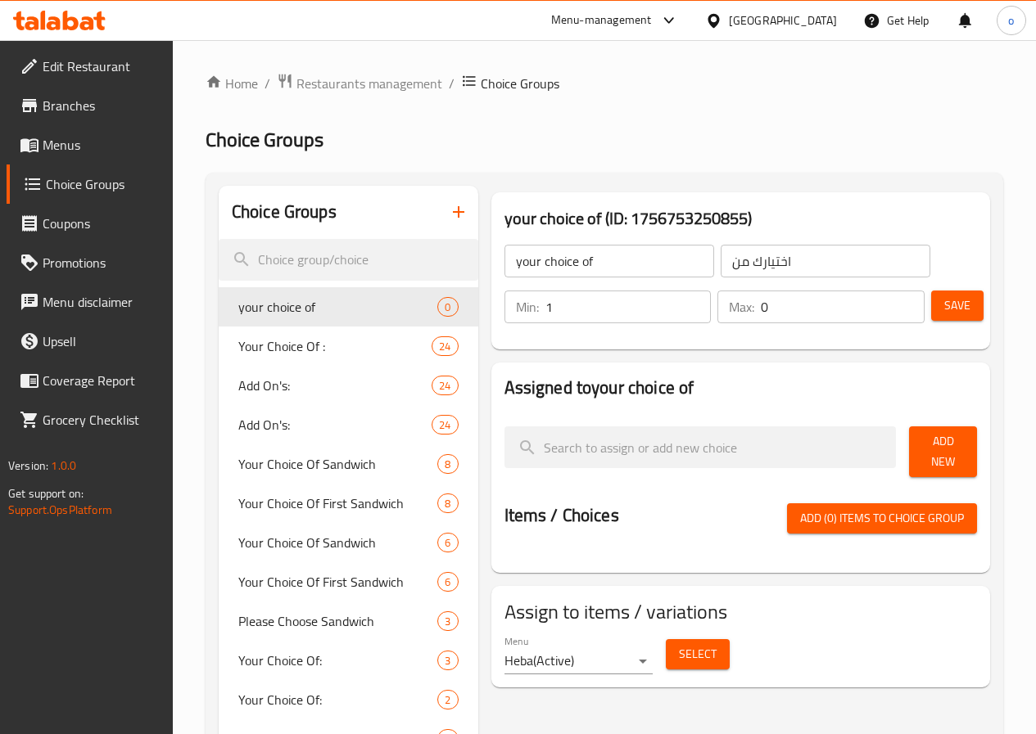
type input "1"
click at [657, 301] on input "1" at bounding box center [628, 307] width 166 height 33
type input "1"
click at [902, 301] on input "1" at bounding box center [842, 307] width 164 height 33
click at [930, 440] on span "Add New" at bounding box center [943, 451] width 42 height 41
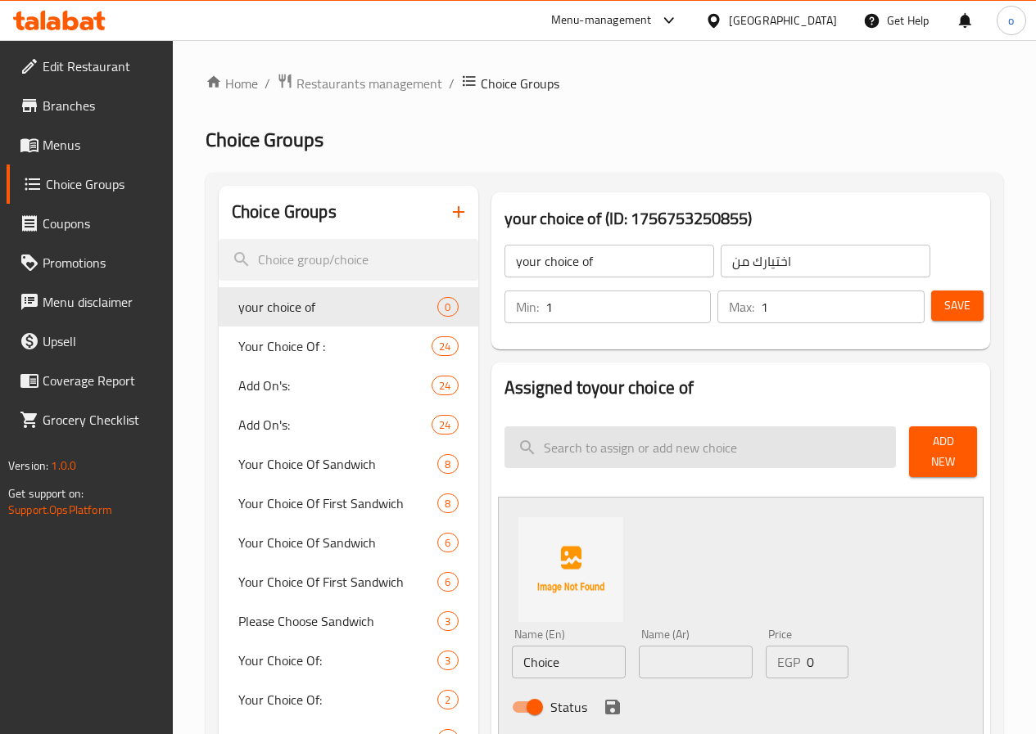
click at [874, 431] on input "search" at bounding box center [700, 447] width 392 height 42
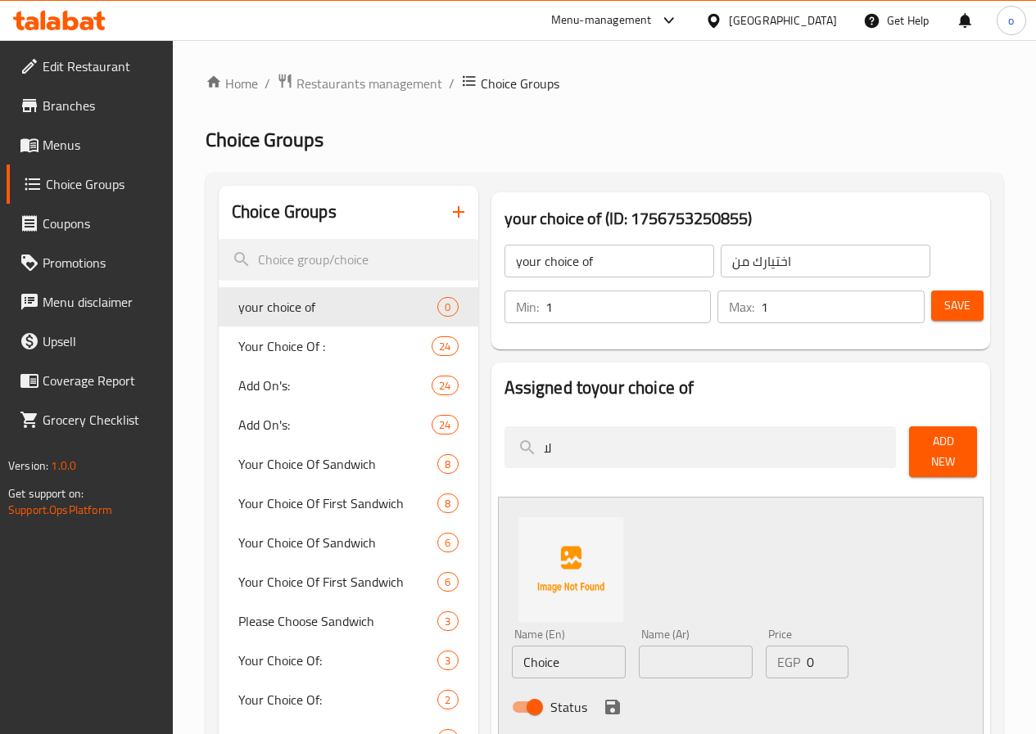
type input "لا"
click at [656, 661] on input "text" at bounding box center [696, 662] width 114 height 33
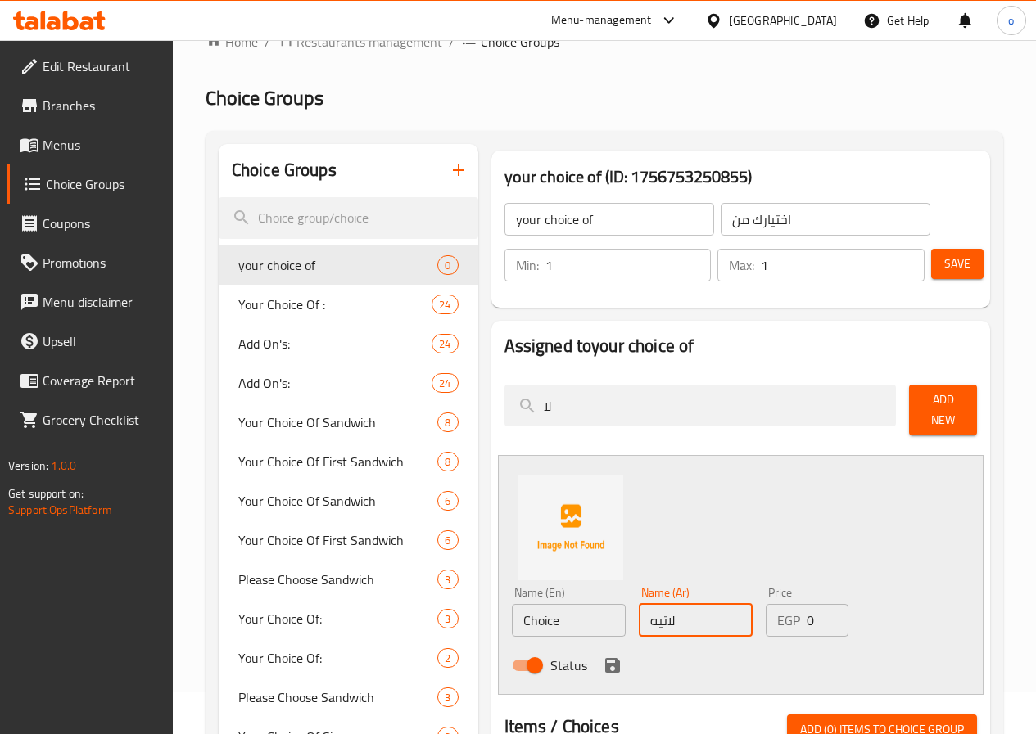
scroll to position [82, 0]
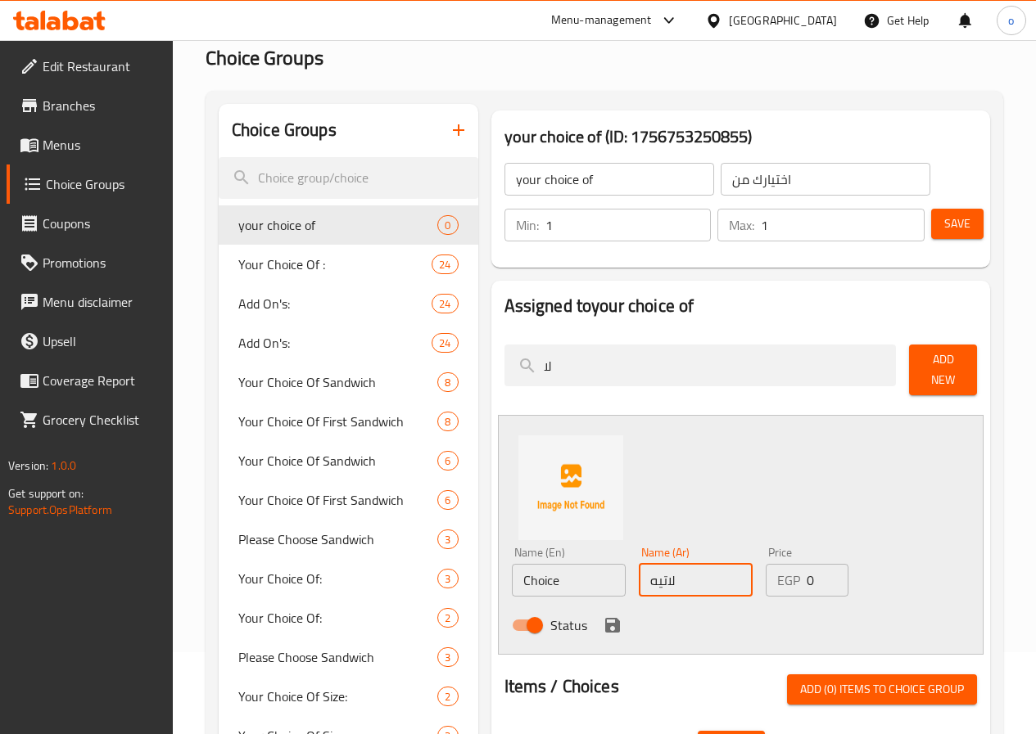
type input "لاتيه"
click at [512, 564] on input "Choice" at bounding box center [569, 580] width 114 height 33
type input "C"
type input "latte"
click at [605, 618] on icon "save" at bounding box center [612, 625] width 15 height 15
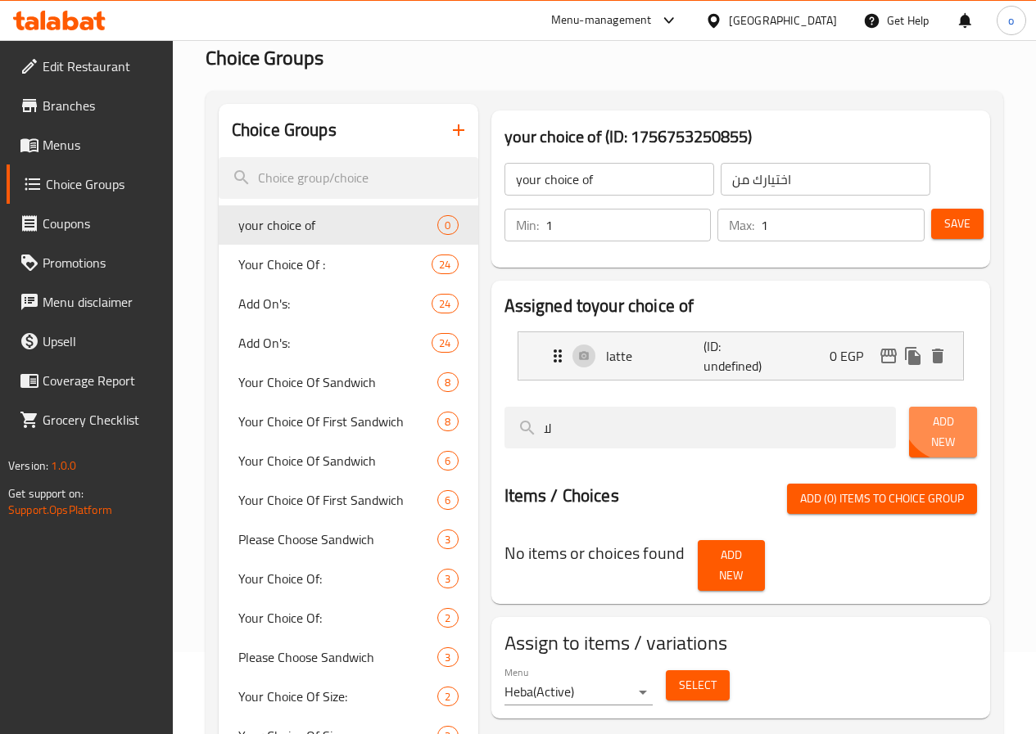
click at [941, 416] on button "Add New" at bounding box center [943, 432] width 68 height 51
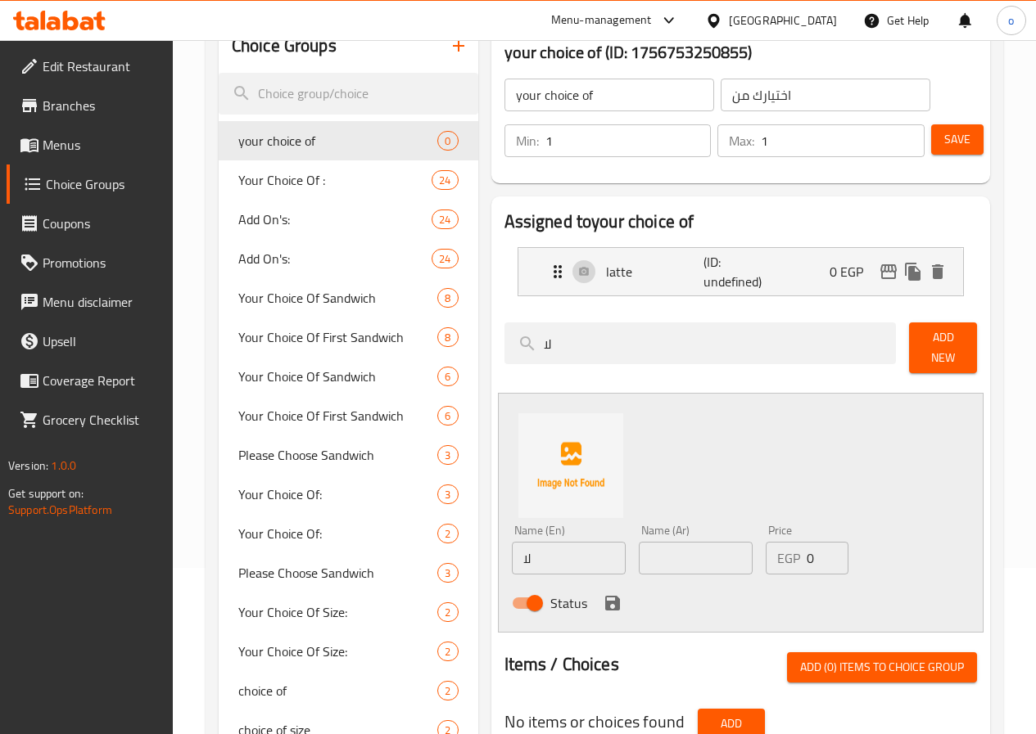
scroll to position [246, 0]
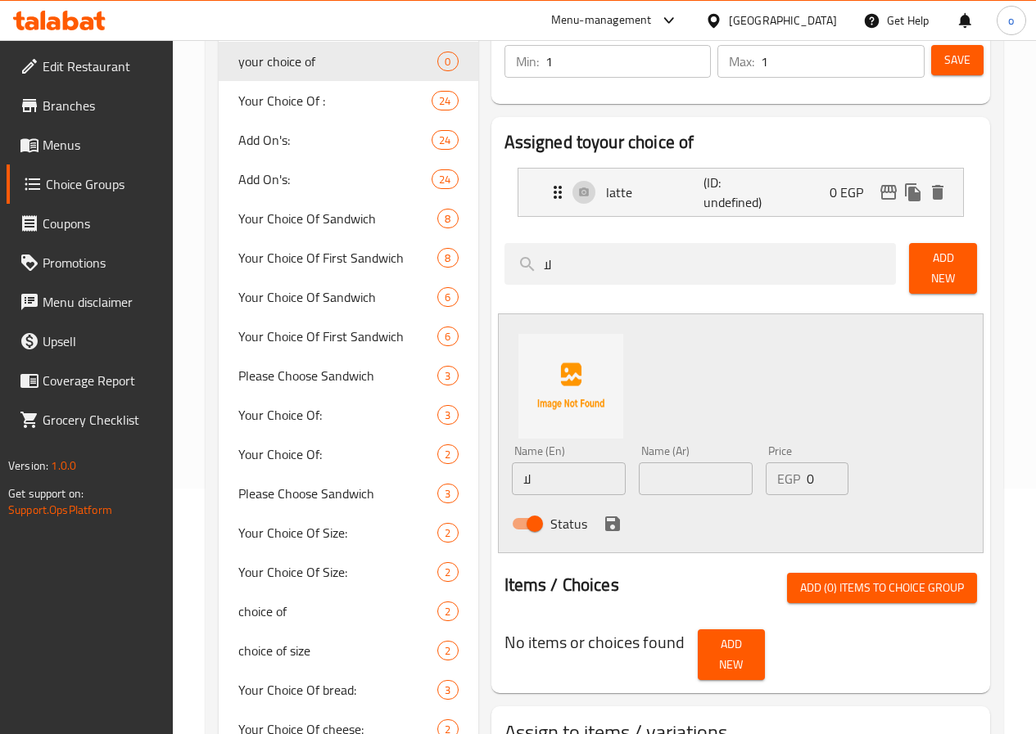
click at [512, 478] on input "لا" at bounding box center [569, 479] width 114 height 33
drag, startPoint x: 453, startPoint y: 471, endPoint x: 466, endPoint y: 474, distance: 13.5
click at [512, 472] on input "لا" at bounding box center [569, 479] width 114 height 33
click at [535, 478] on input "لا" at bounding box center [569, 479] width 114 height 33
type input "ل"
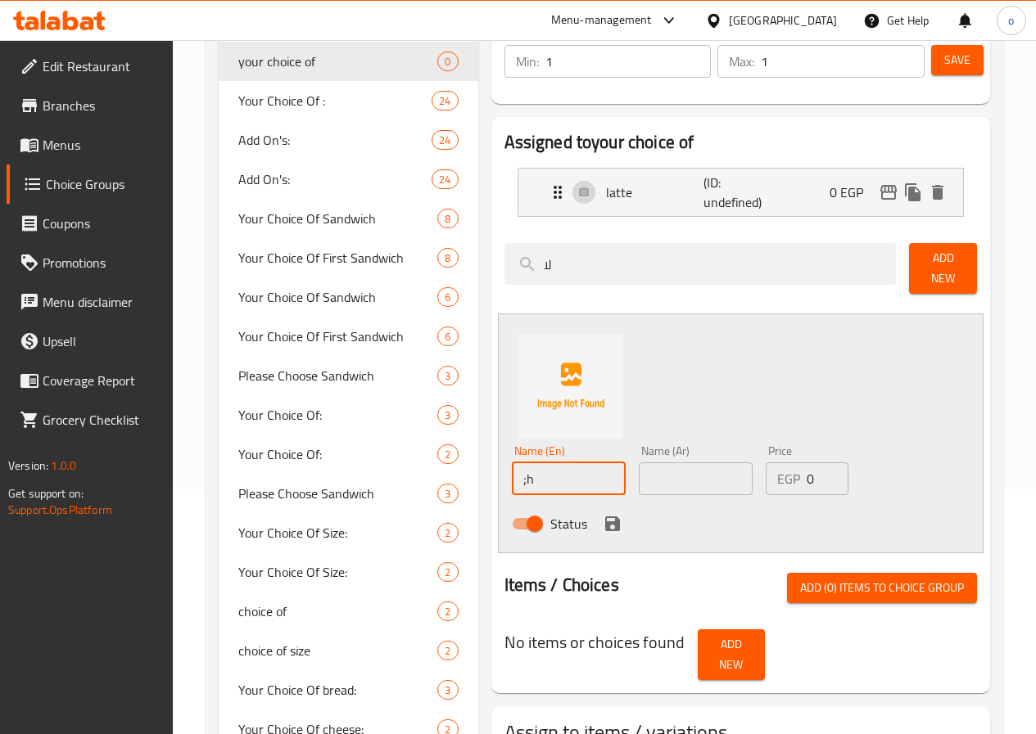
type input ";"
type input "caffe latte"
click at [719, 468] on input "text" at bounding box center [696, 479] width 114 height 33
type input "قهوة لاتيه"
click at [697, 629] on button "Add New" at bounding box center [731, 654] width 68 height 51
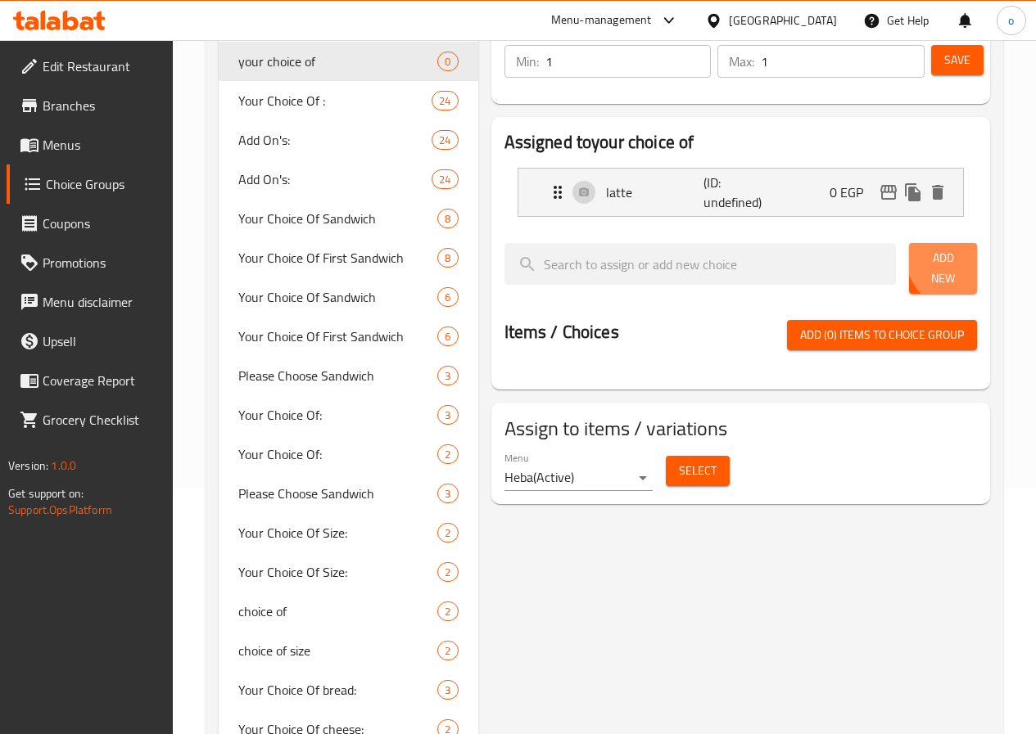
click at [955, 257] on span "Add New" at bounding box center [943, 268] width 42 height 41
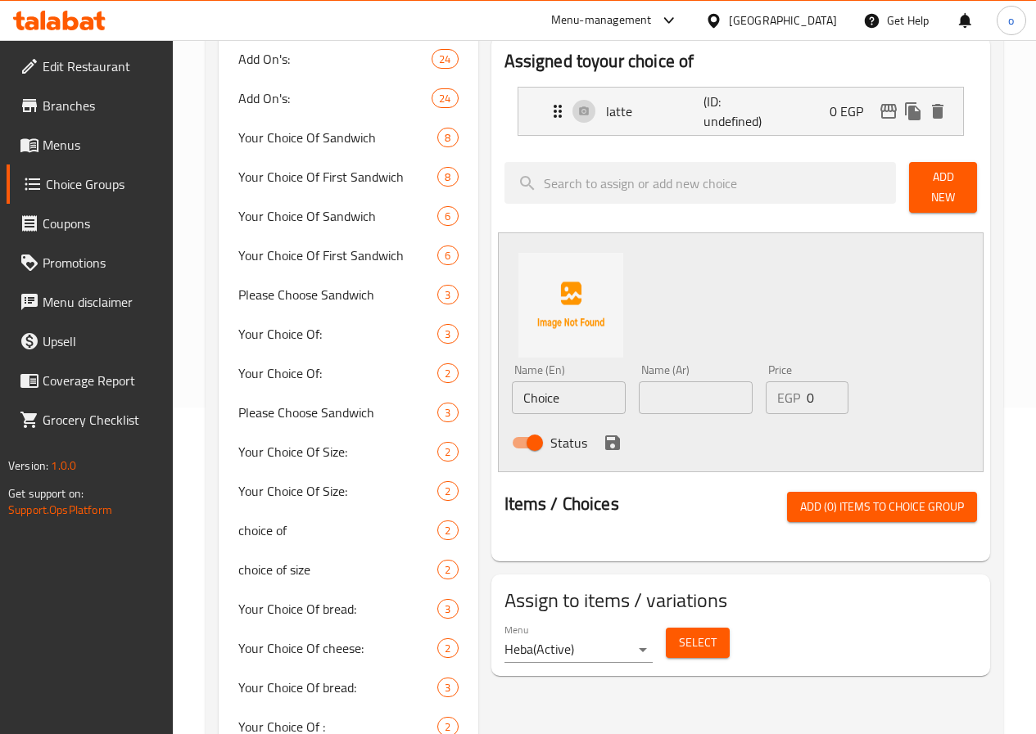
scroll to position [327, 0]
click at [521, 368] on div "Name (En) Choice Name (En)" at bounding box center [569, 388] width 114 height 50
click at [522, 388] on input "Choice" at bounding box center [569, 397] width 114 height 33
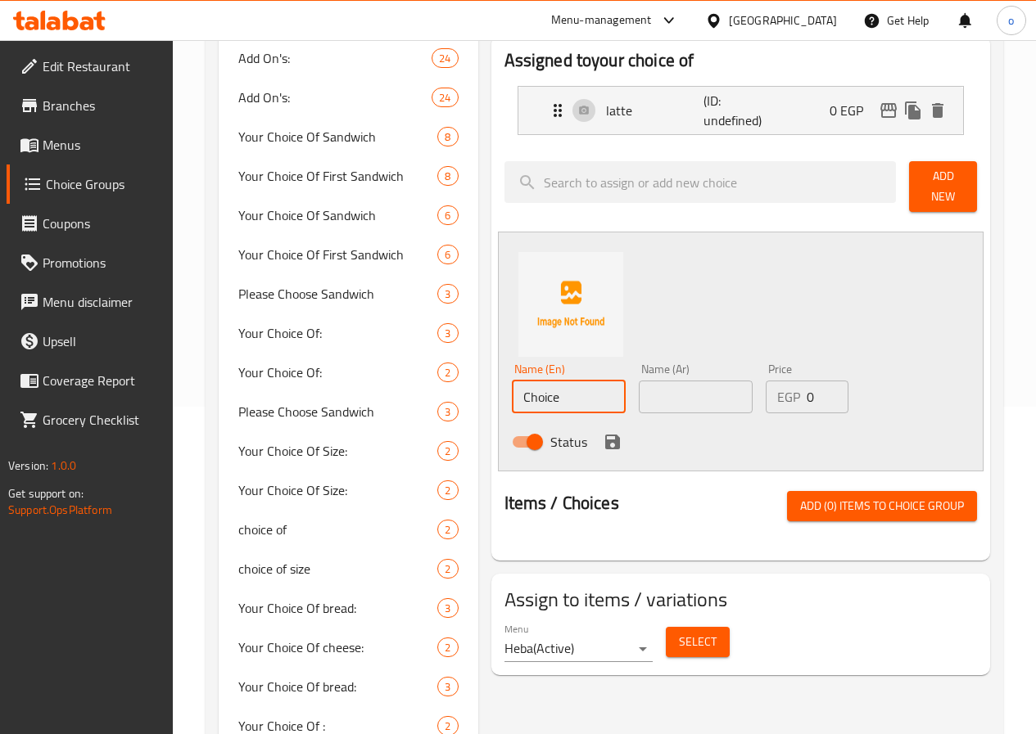
click at [522, 388] on input "Choice" at bounding box center [569, 397] width 114 height 33
type input "ؤ"
type input "caffe latte"
click at [639, 403] on input "text" at bounding box center [696, 397] width 114 height 33
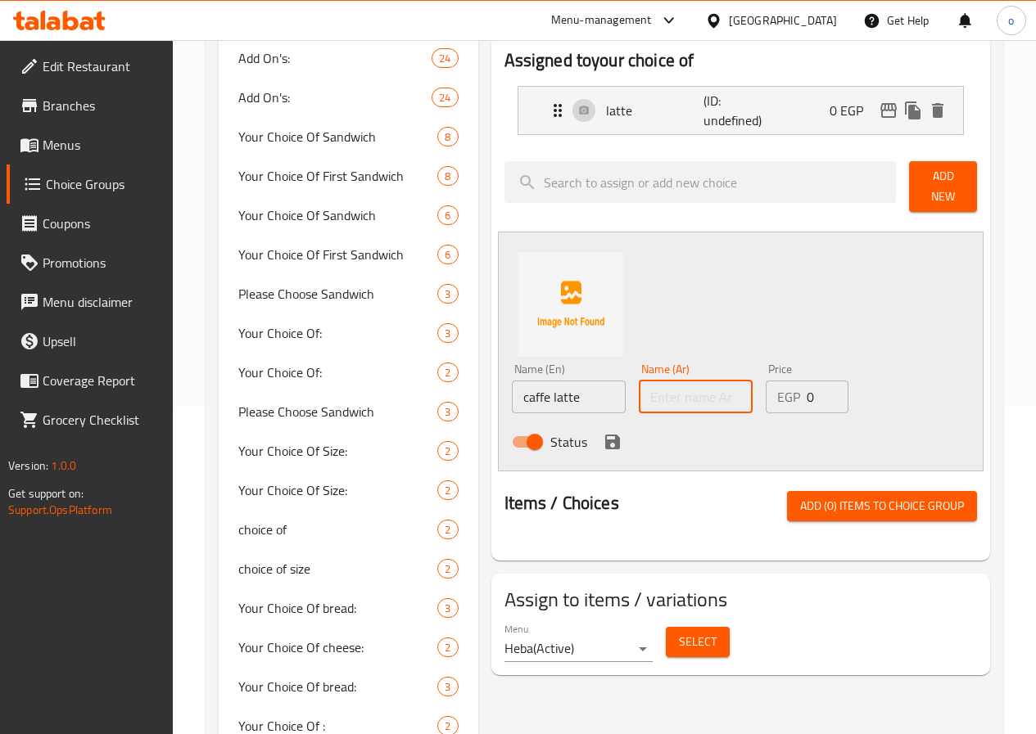
type input "قهوة لاتيه"
click at [605, 435] on icon "save" at bounding box center [612, 442] width 15 height 15
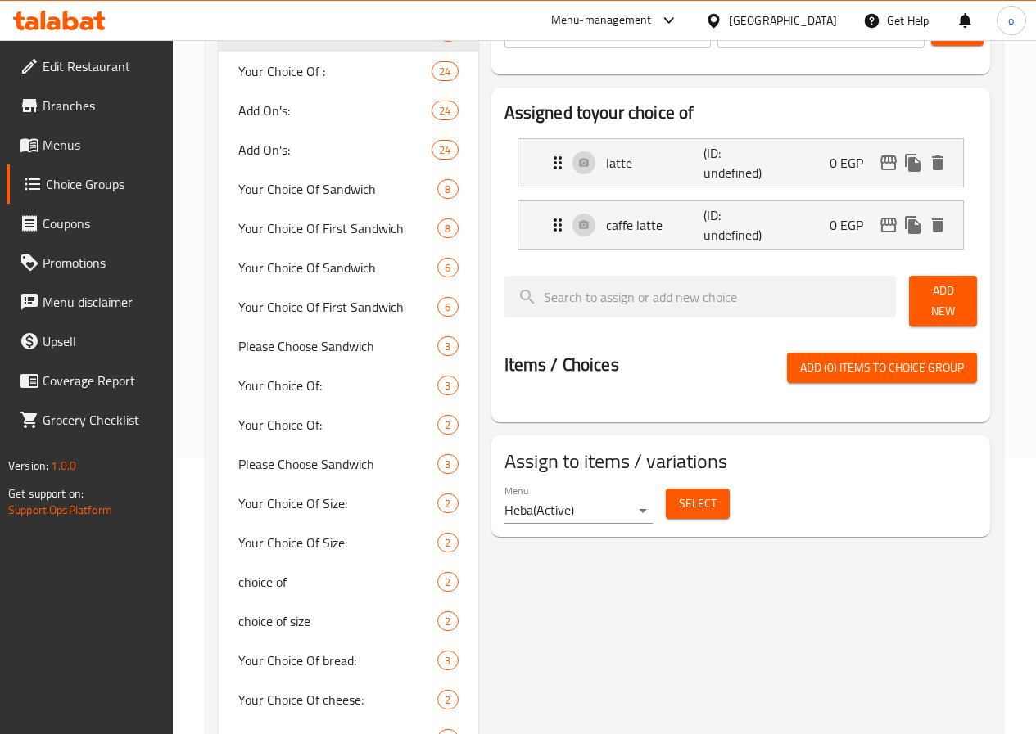
scroll to position [246, 0]
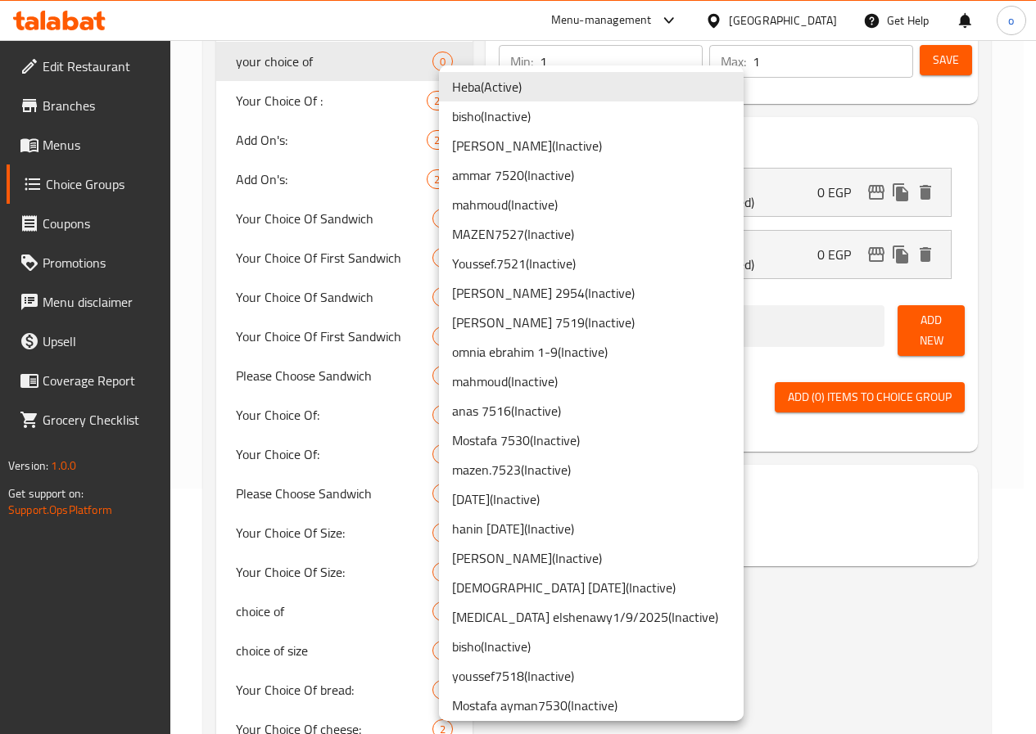
click at [531, 489] on body "​ Menu-management Egypt Get Help o Edit Restaurant Branches Menus Choice Groups…" at bounding box center [518, 142] width 1036 height 694
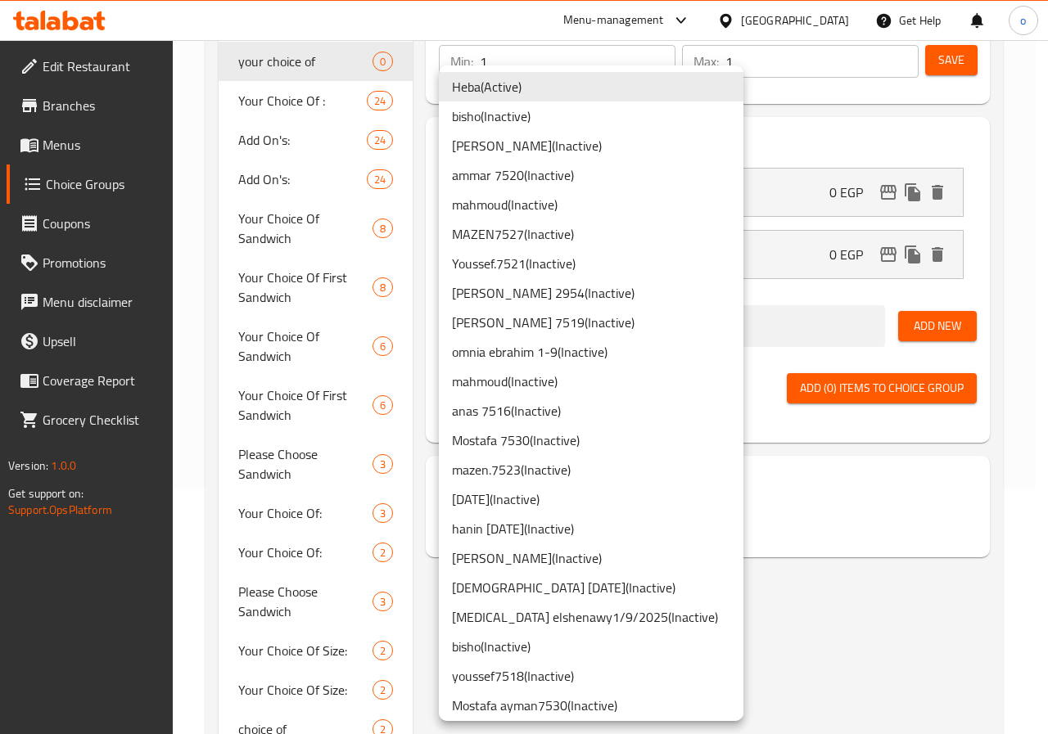
click at [968, 585] on div at bounding box center [524, 367] width 1048 height 734
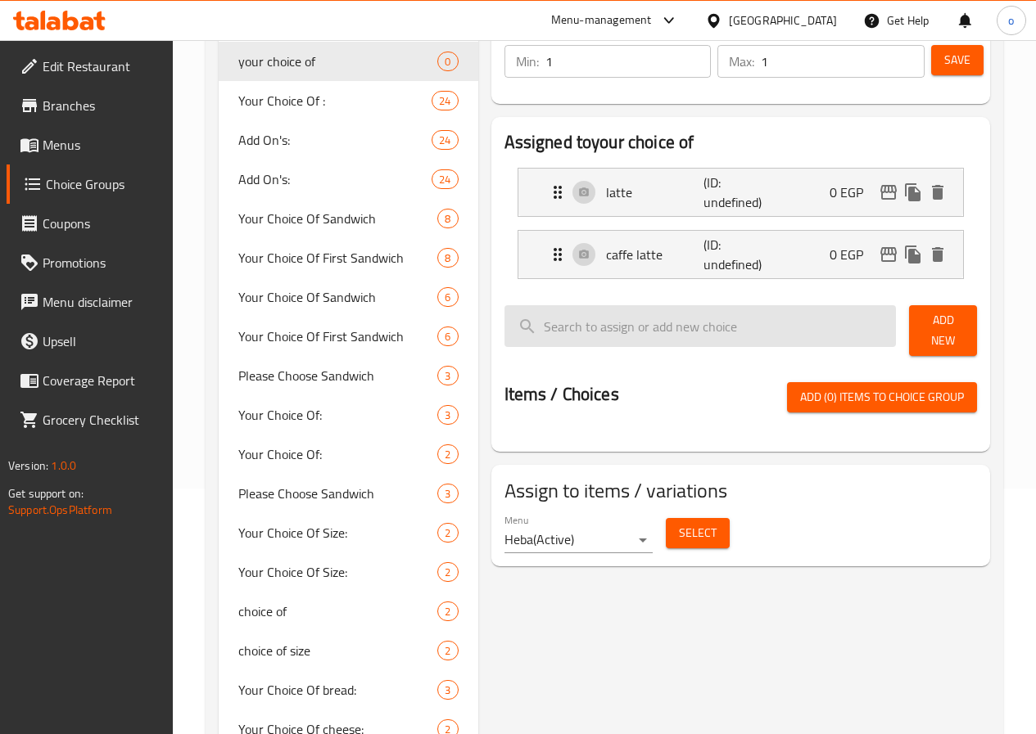
click at [779, 336] on input "search" at bounding box center [700, 326] width 392 height 42
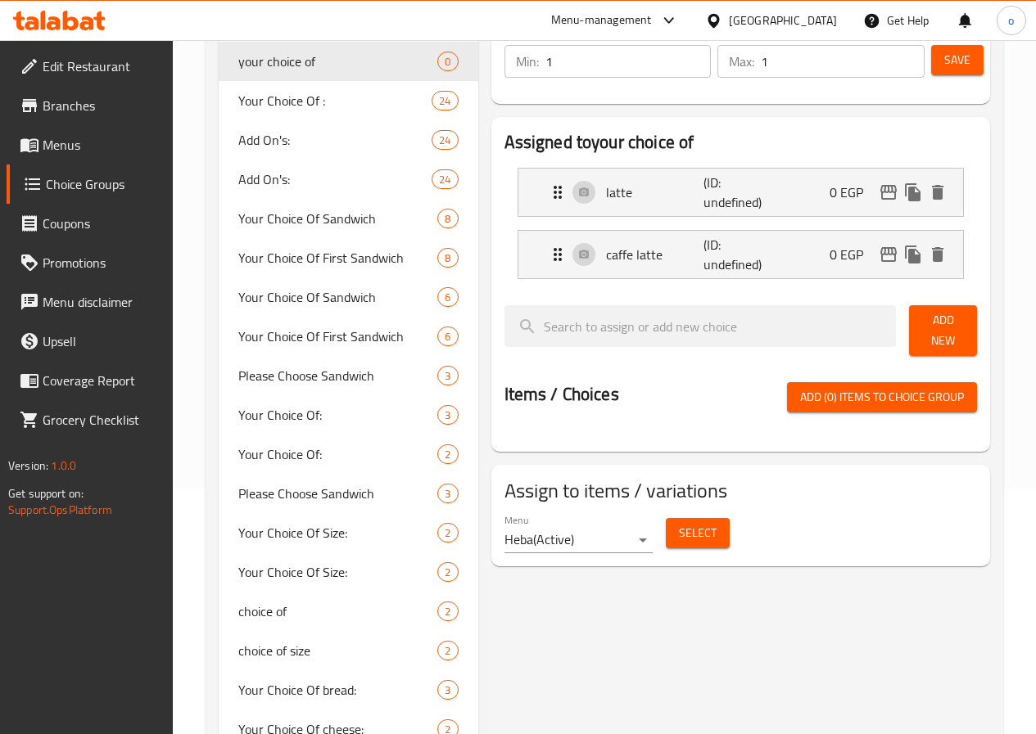
scroll to position [164, 0]
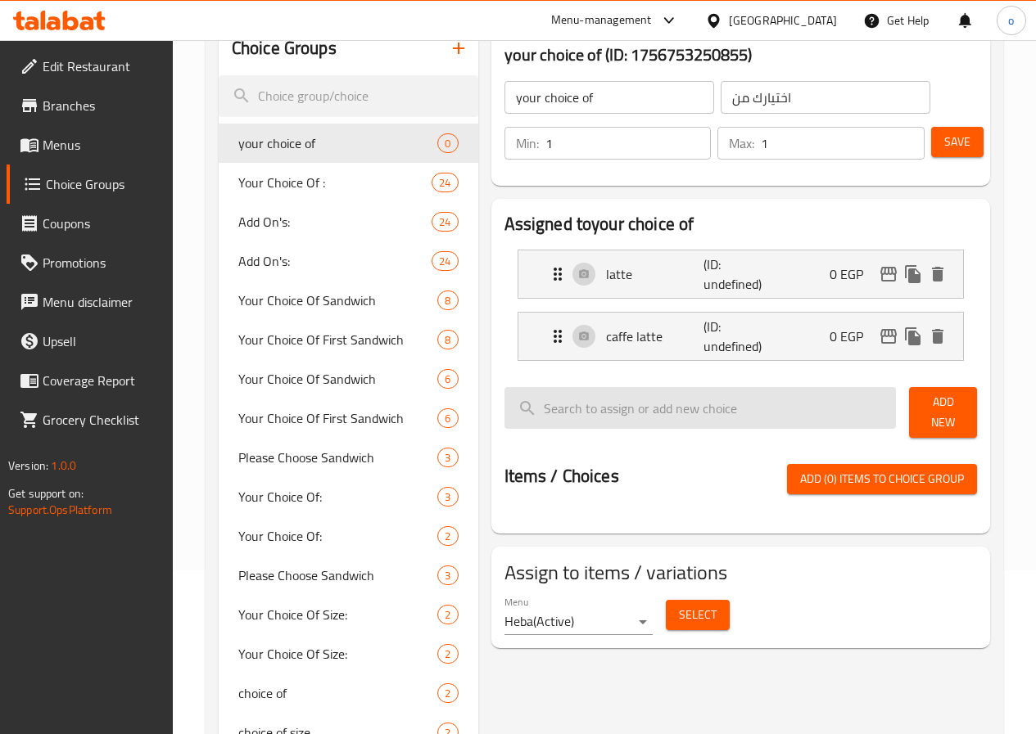
click at [648, 405] on input "search" at bounding box center [700, 408] width 392 height 42
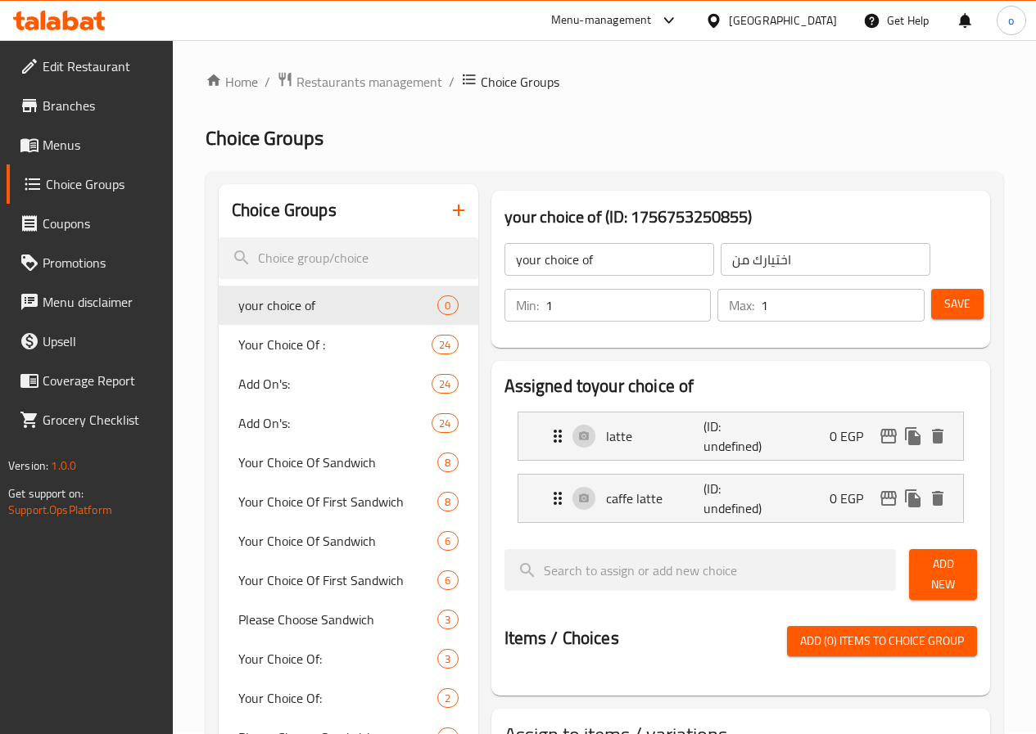
scroll to position [0, 0]
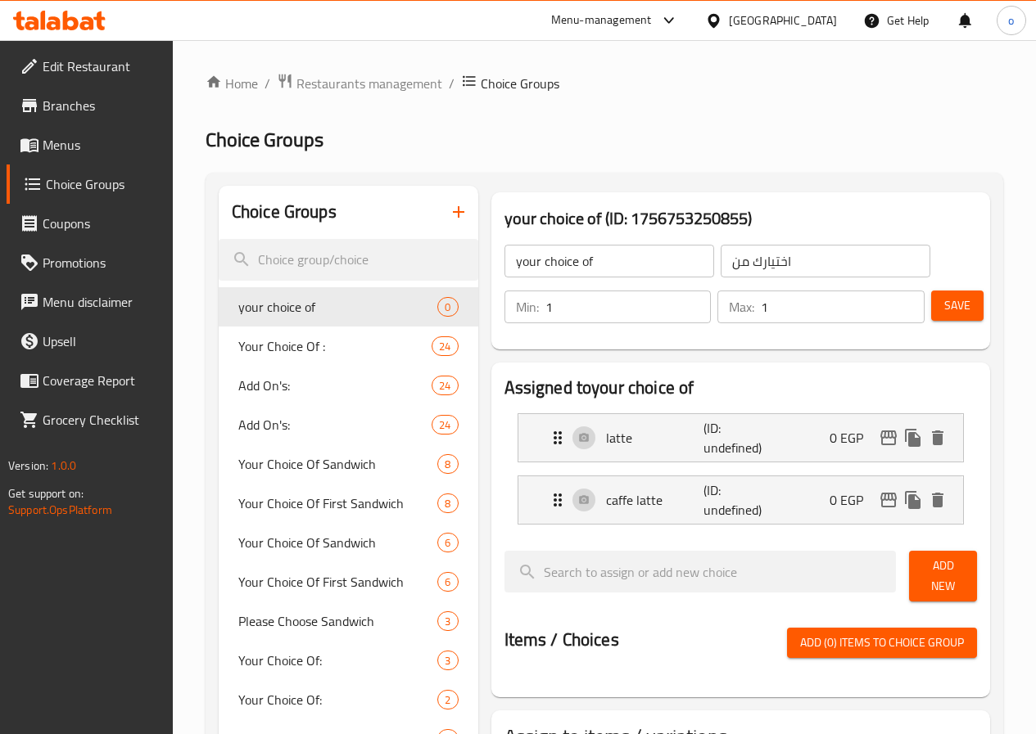
click at [453, 215] on icon "button" at bounding box center [458, 211] width 11 height 11
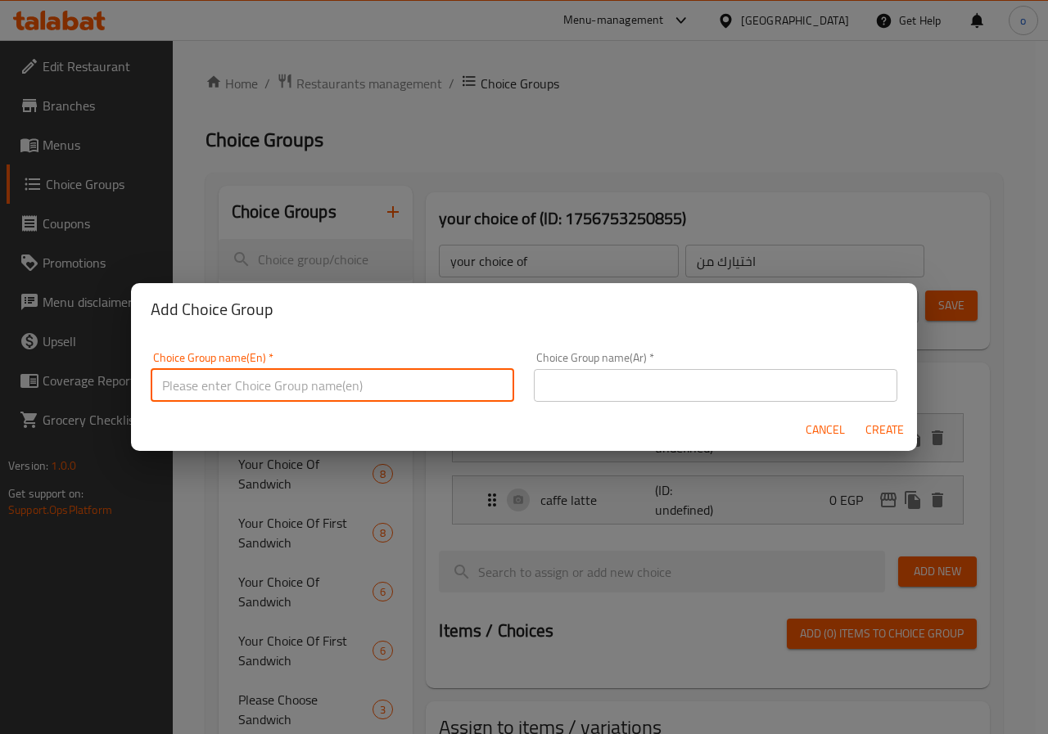
click at [309, 376] on input "text" at bounding box center [332, 385] width 363 height 33
click at [675, 383] on input "text" at bounding box center [715, 385] width 363 height 33
click at [283, 390] on input "text" at bounding box center [332, 385] width 363 height 33
click at [588, 374] on input "text" at bounding box center [715, 385] width 363 height 33
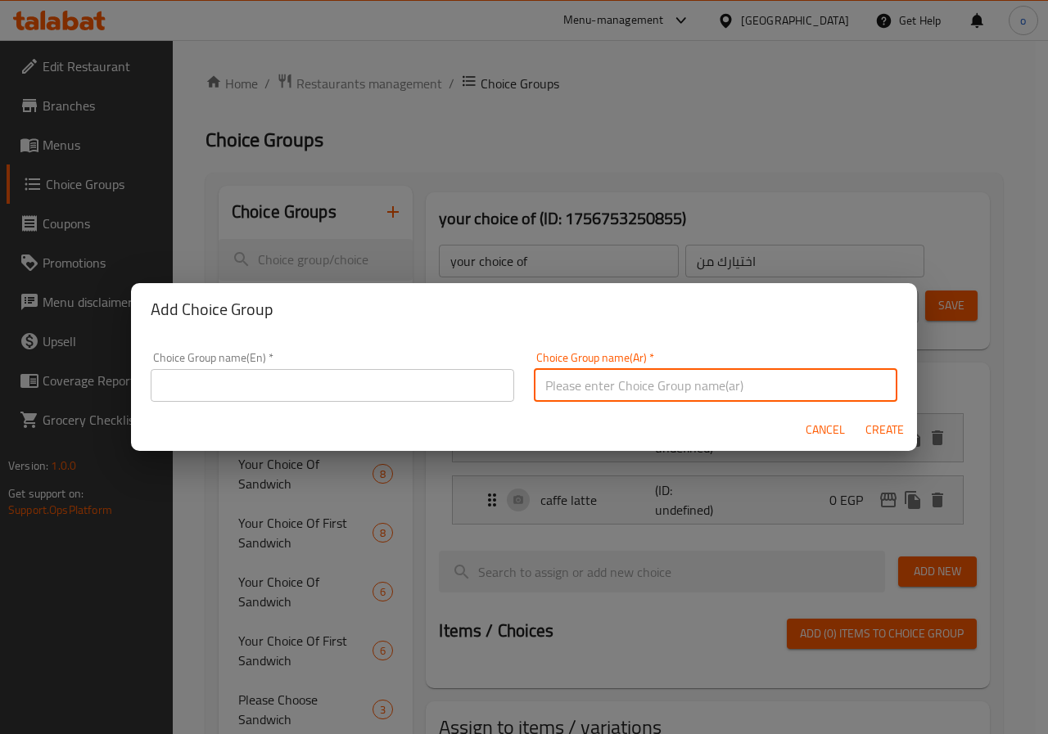
click at [828, 441] on button "Cancel" at bounding box center [825, 430] width 52 height 30
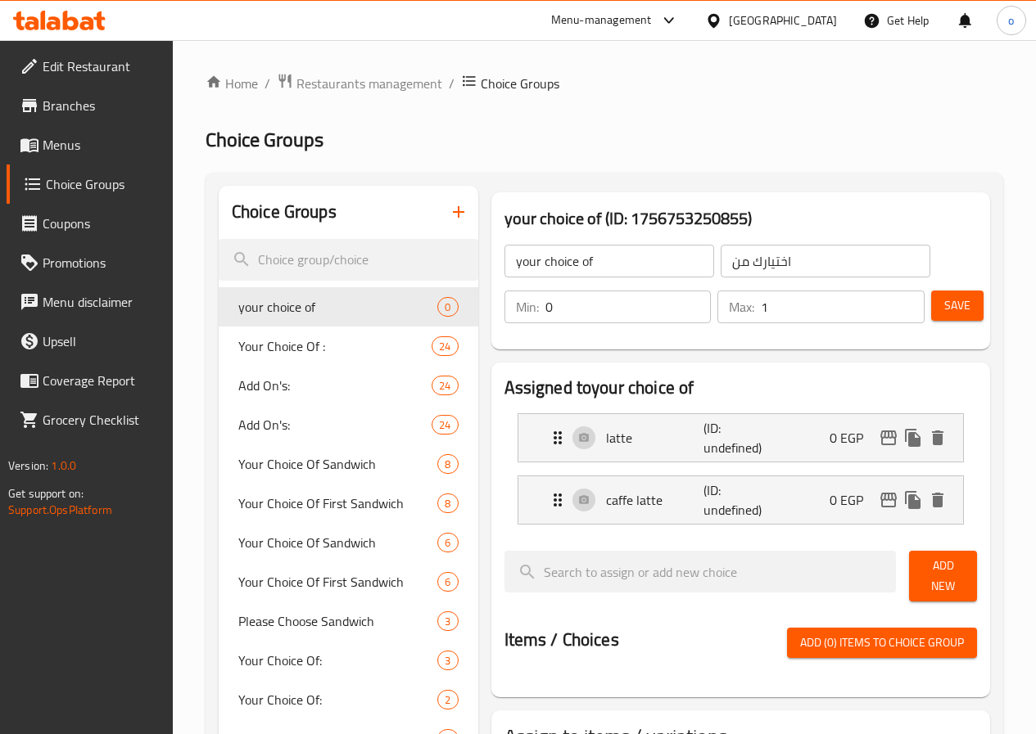
type input "0"
click at [660, 318] on input "0" at bounding box center [628, 307] width 166 height 33
type input "0"
click at [900, 312] on input "0" at bounding box center [842, 307] width 164 height 33
type input "1"
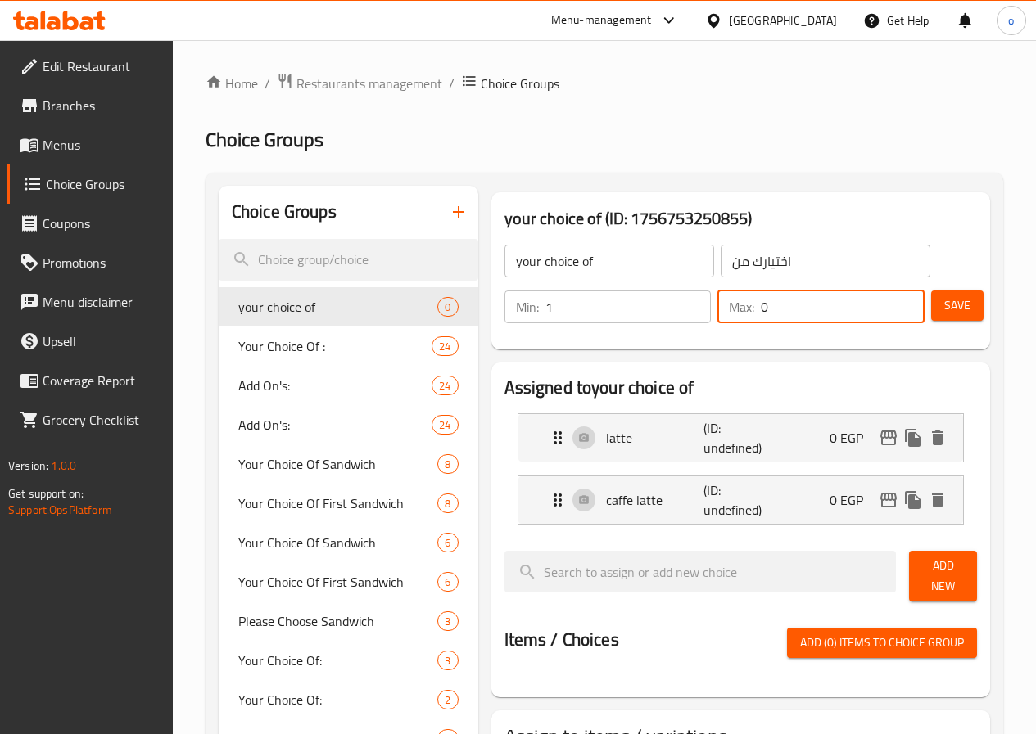
click at [656, 302] on input "1" at bounding box center [628, 307] width 166 height 33
type input "1"
click at [900, 305] on input "1" at bounding box center [842, 307] width 164 height 33
click at [579, 448] on div "latte (ID: undefined) 0 EGP" at bounding box center [745, 437] width 395 height 47
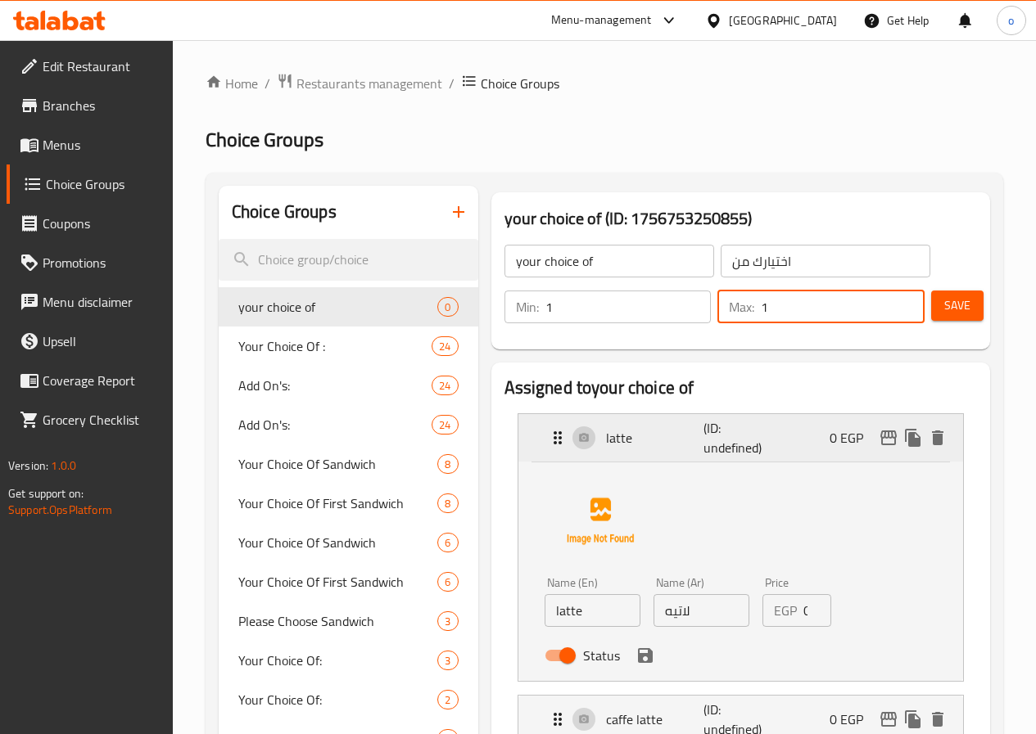
click at [579, 448] on div "latte (ID: undefined) 0 EGP" at bounding box center [745, 437] width 395 height 47
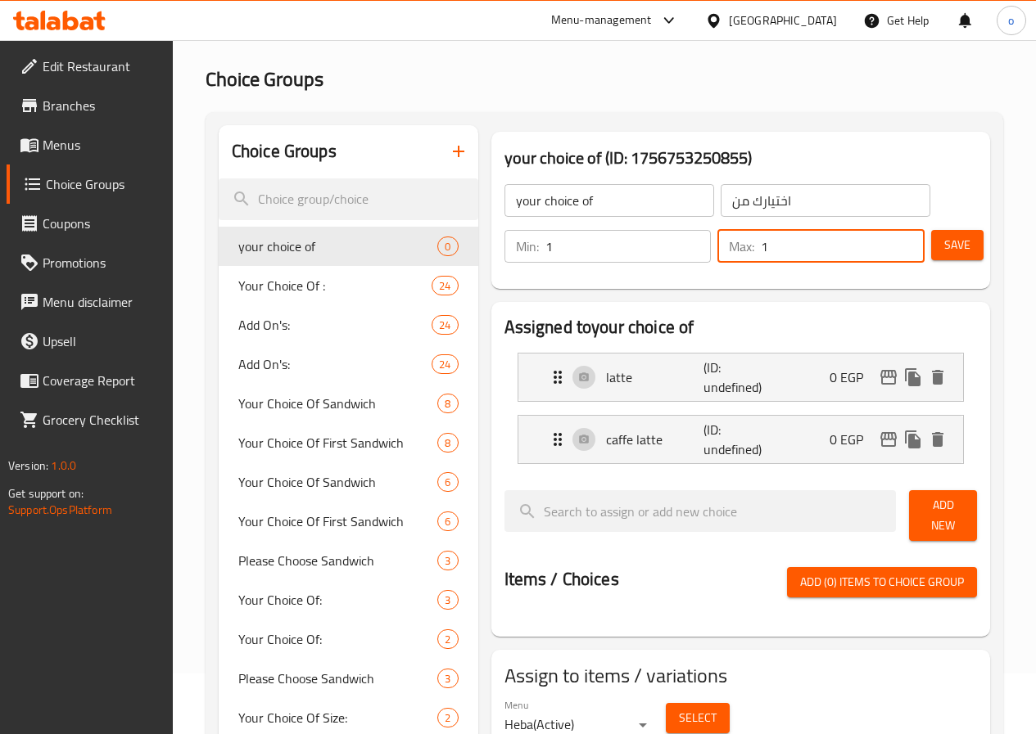
scroll to position [164, 0]
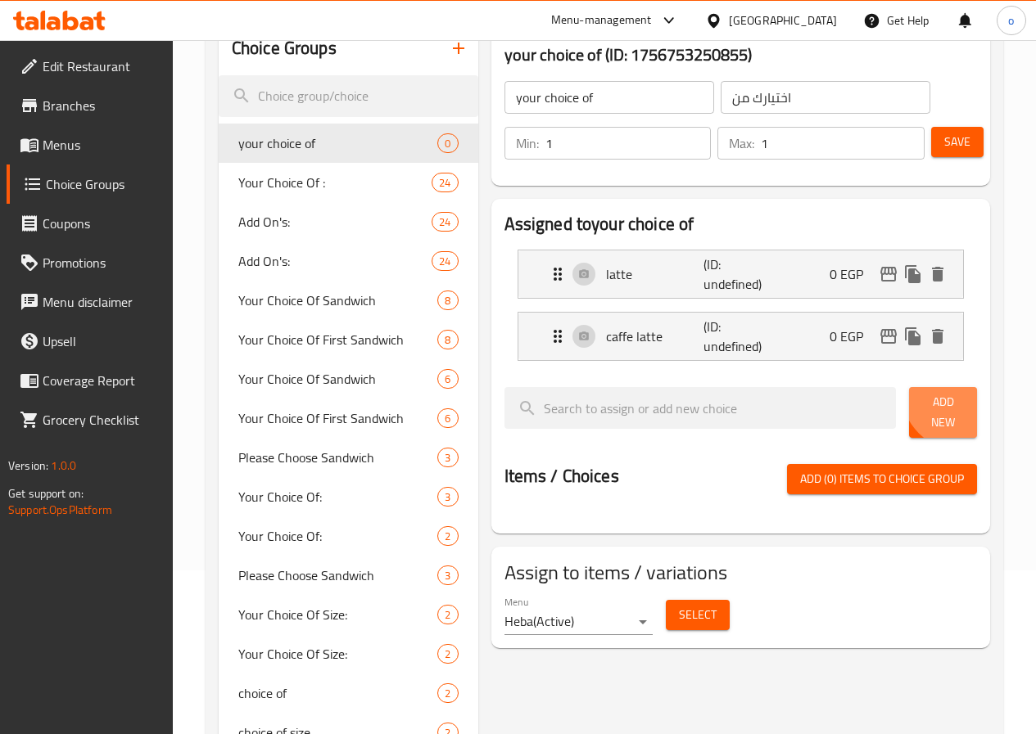
click at [949, 398] on span "Add New" at bounding box center [943, 412] width 42 height 41
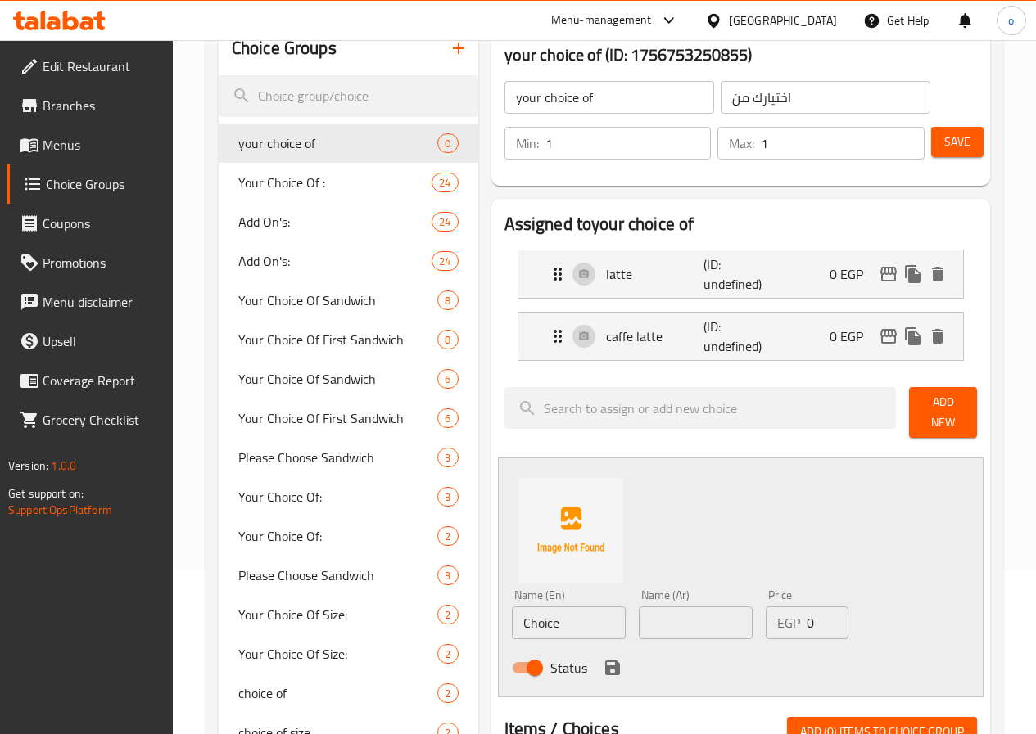
click at [512, 609] on input "Choice" at bounding box center [569, 623] width 114 height 33
click at [651, 624] on input "text" at bounding box center [696, 623] width 114 height 33
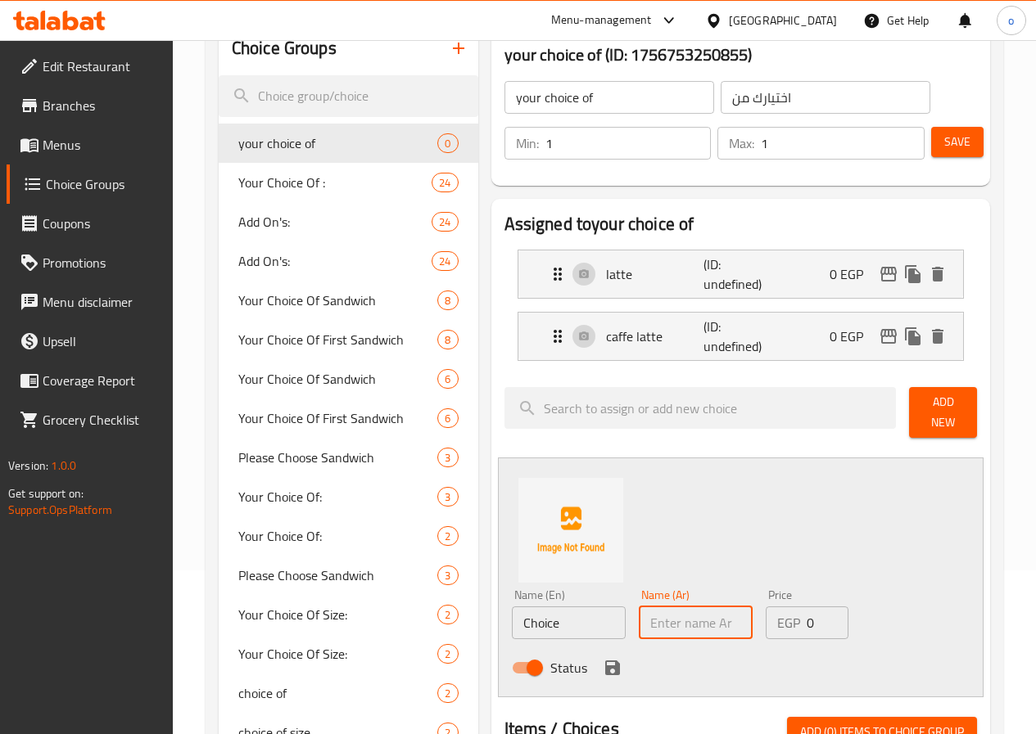
click at [651, 624] on input "text" at bounding box center [696, 623] width 114 height 33
click at [800, 332] on div "caffe latte (ID: undefined) 0 EGP" at bounding box center [745, 336] width 395 height 47
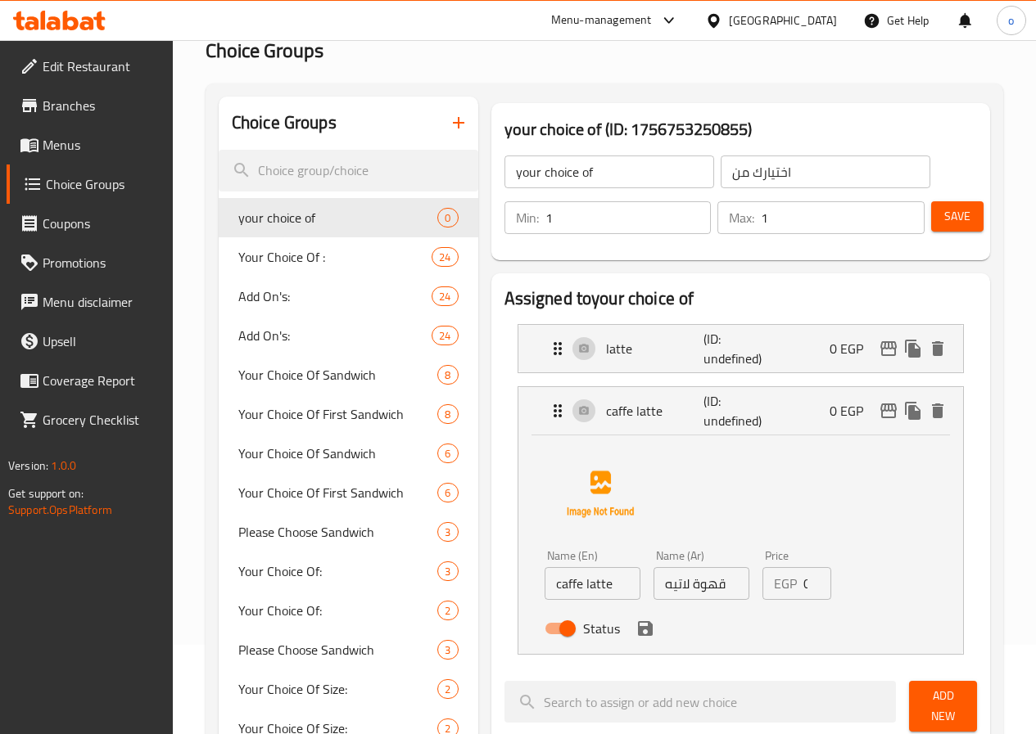
scroll to position [0, 0]
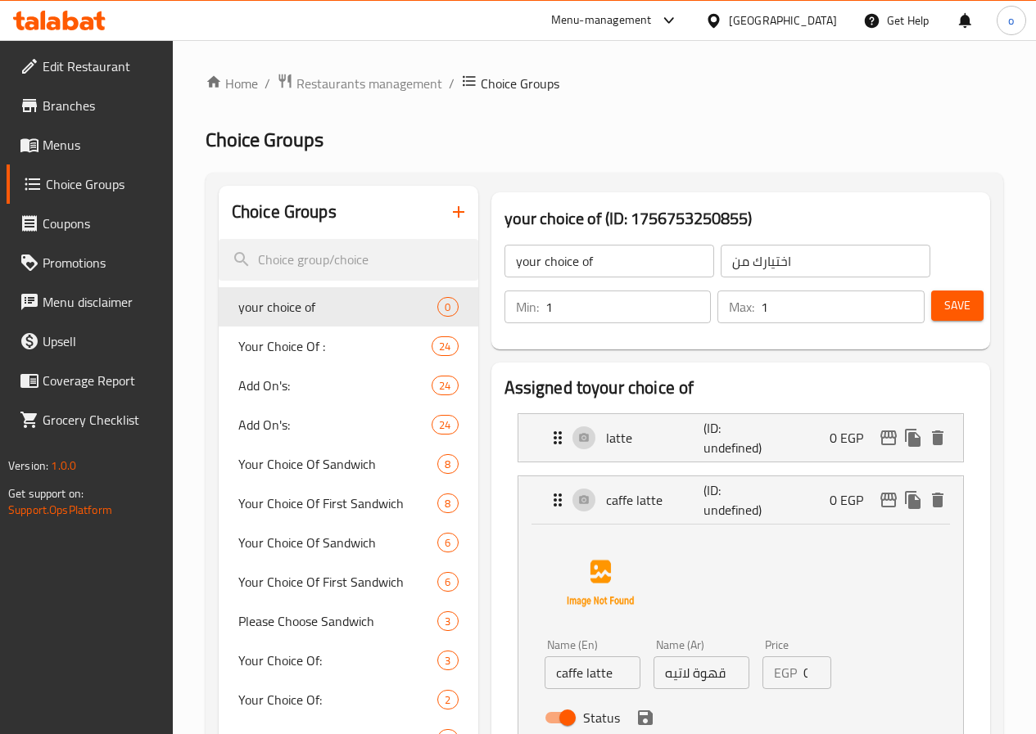
click at [967, 318] on button "Save" at bounding box center [957, 306] width 52 height 30
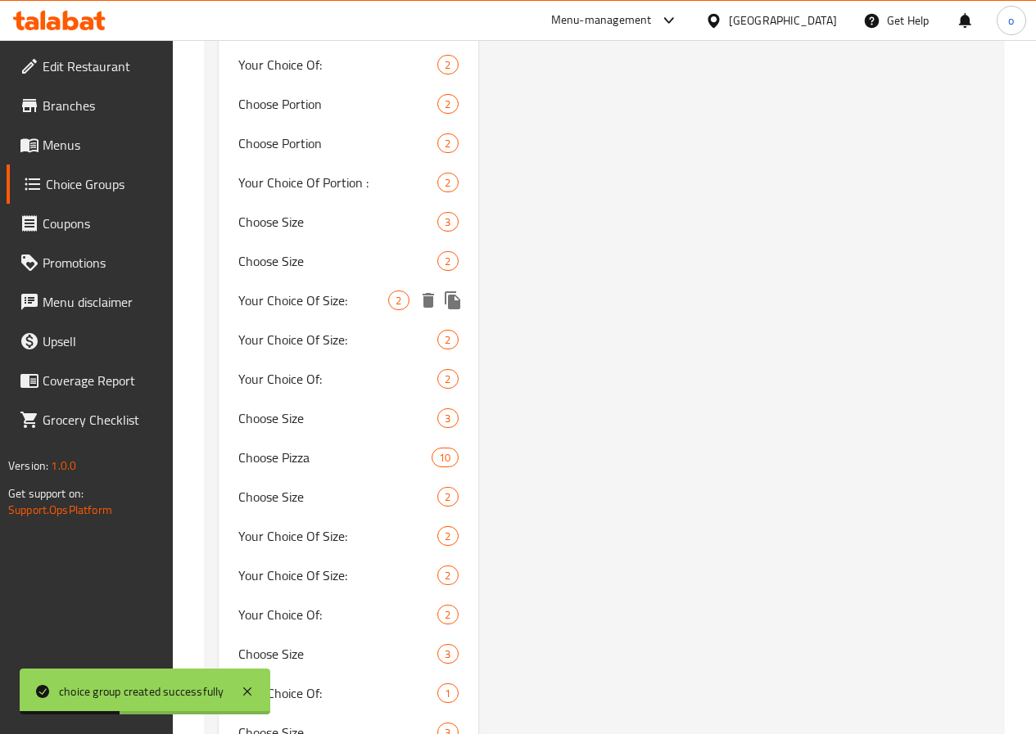
scroll to position [4655, 0]
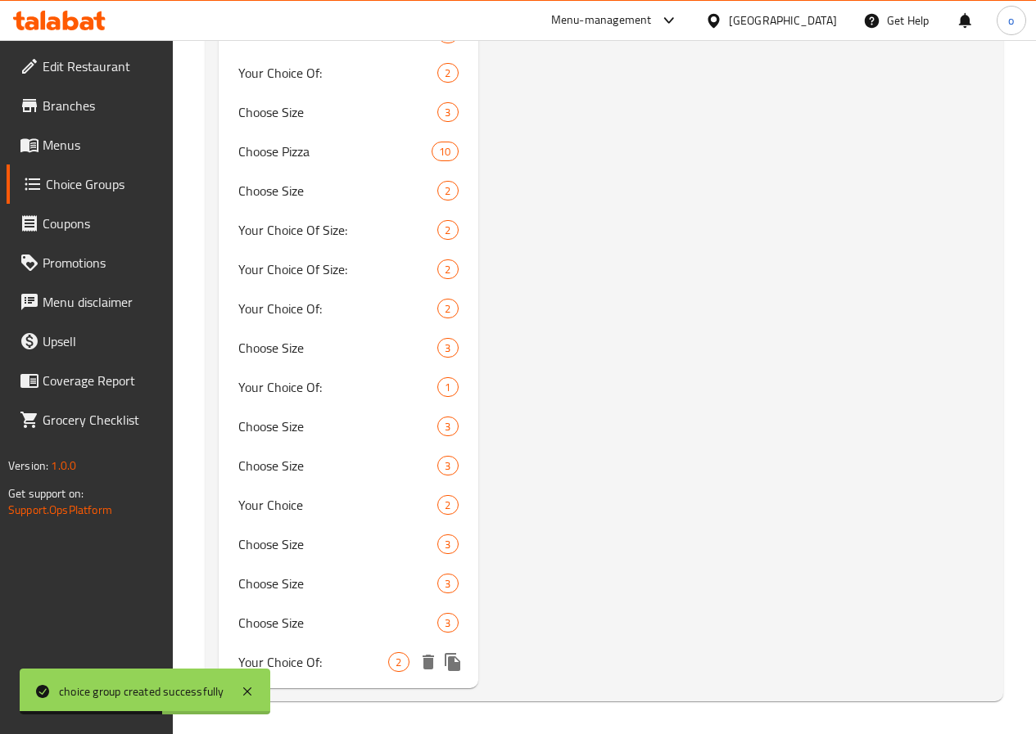
click at [305, 659] on span "Your Choice Of:" at bounding box center [313, 662] width 151 height 20
type input "Your Choice Of:"
type input "إختيارك من:"
type input "2"
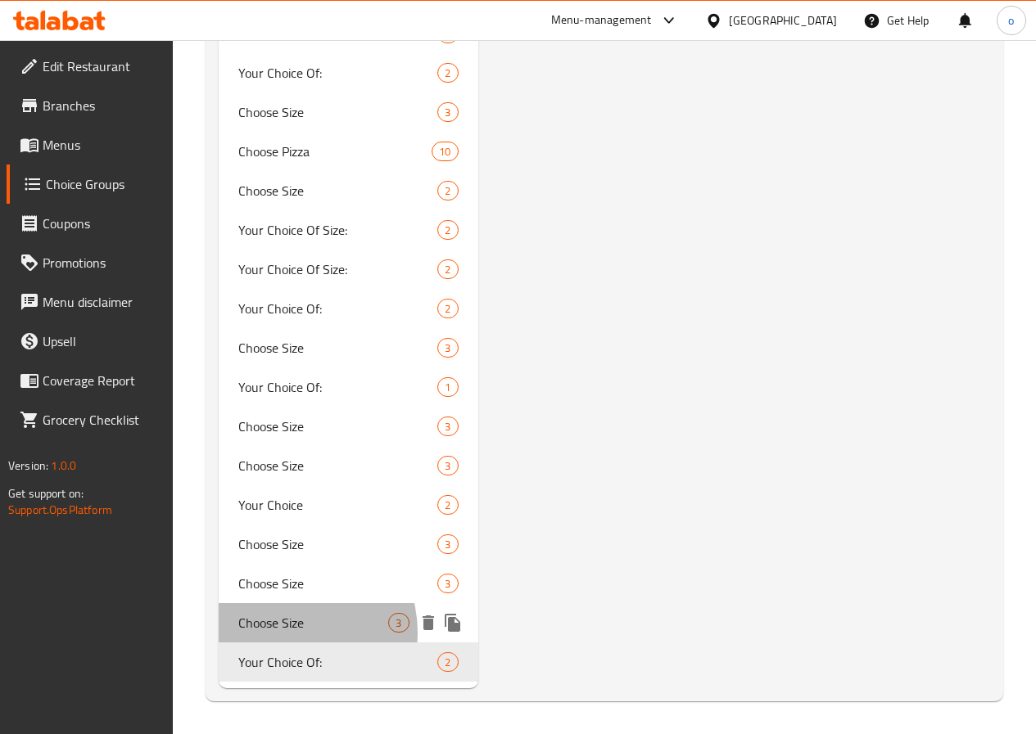
click at [284, 633] on span "Choose Size" at bounding box center [313, 623] width 151 height 20
type input "Choose Size"
type input "اختر الحجم"
type input "3"
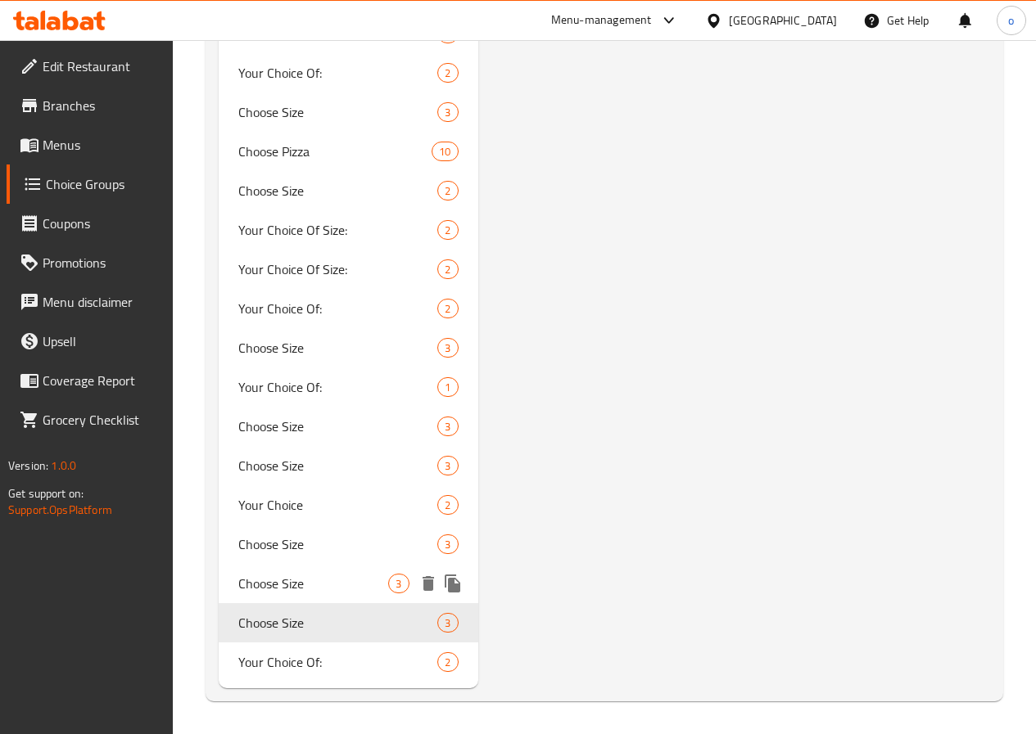
click at [314, 571] on div "Choose Size 3" at bounding box center [348, 583] width 259 height 39
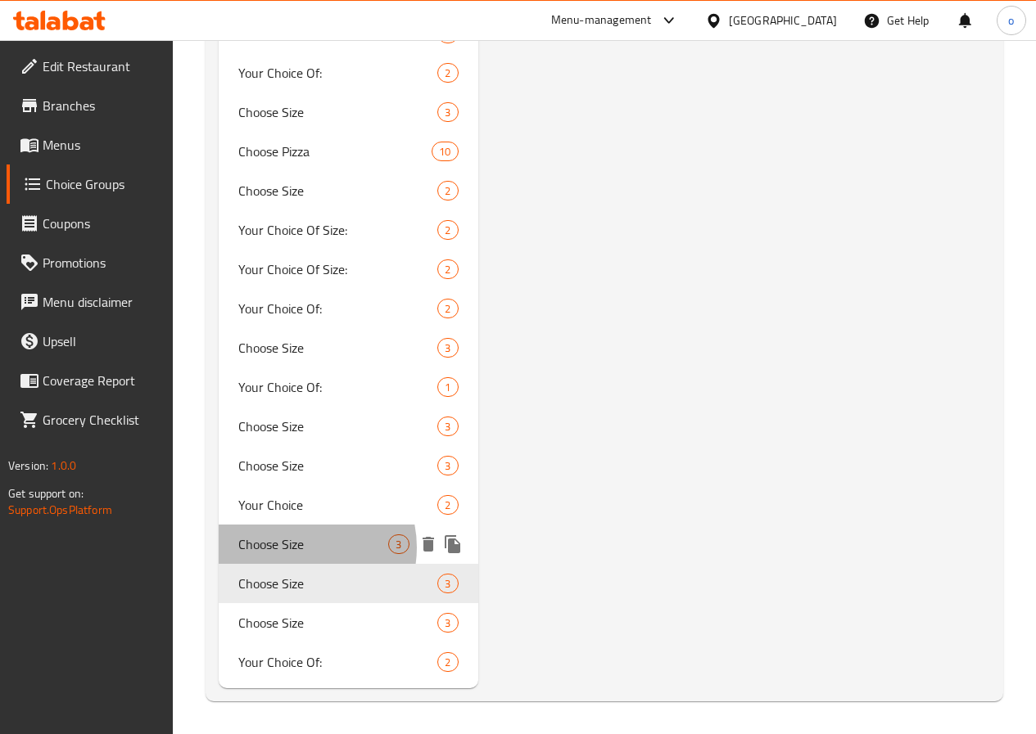
click at [298, 548] on span "Choose Size" at bounding box center [313, 545] width 151 height 20
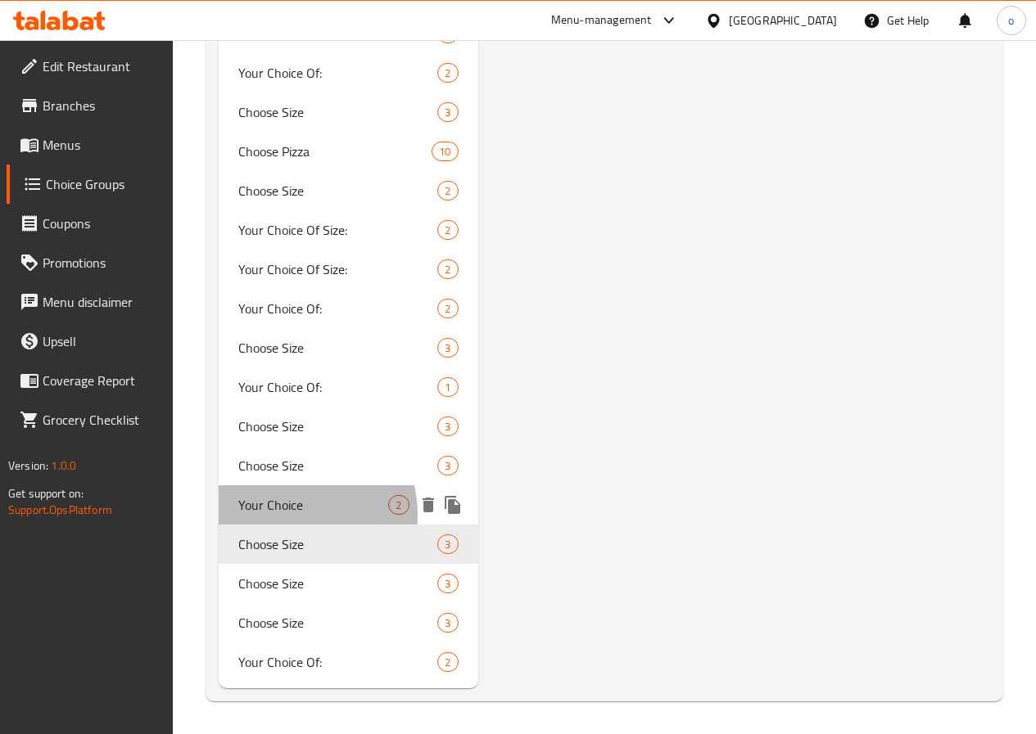
click at [290, 515] on span "Your Choice" at bounding box center [313, 505] width 151 height 20
type input "Your Choice"
type input "اختيارك من"
type input "1"
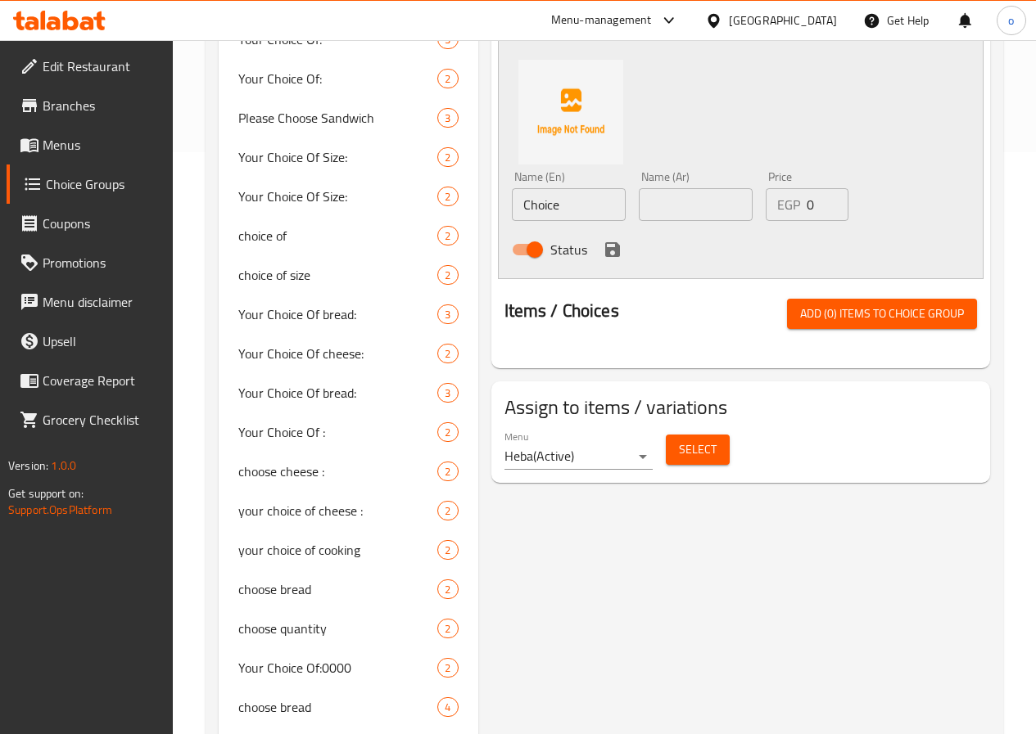
scroll to position [655, 0]
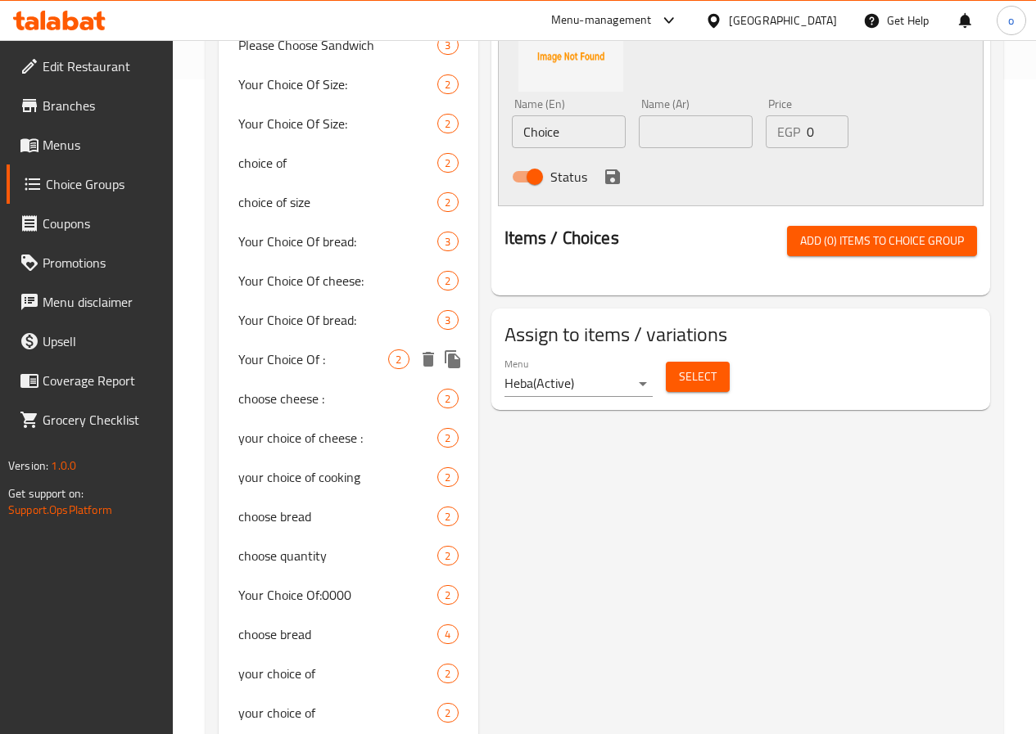
click at [246, 369] on span "Your Choice Of :" at bounding box center [313, 360] width 151 height 20
type input "Your Choice Of :"
type input "إختيارك من :"
click at [268, 330] on span "Your Choice Of bread:" at bounding box center [338, 320] width 200 height 20
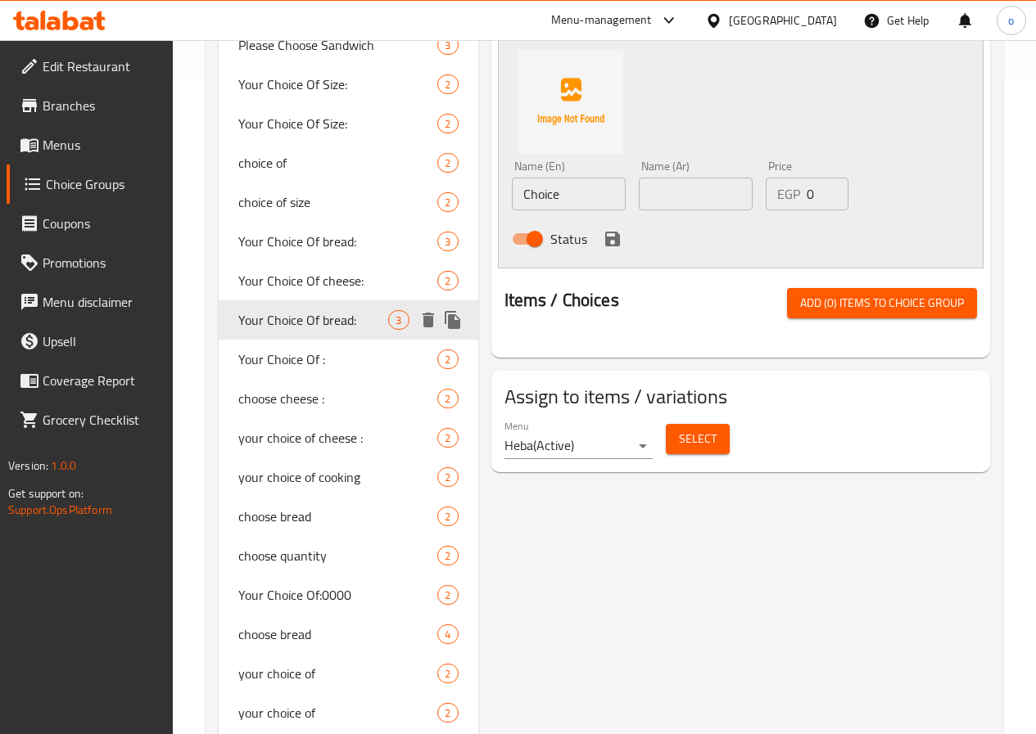
type input "Your Choice Of bread:"
type input "اختيارك من نوع الخبز"
click at [281, 291] on span "Your Choice Of cheese:" at bounding box center [313, 281] width 151 height 20
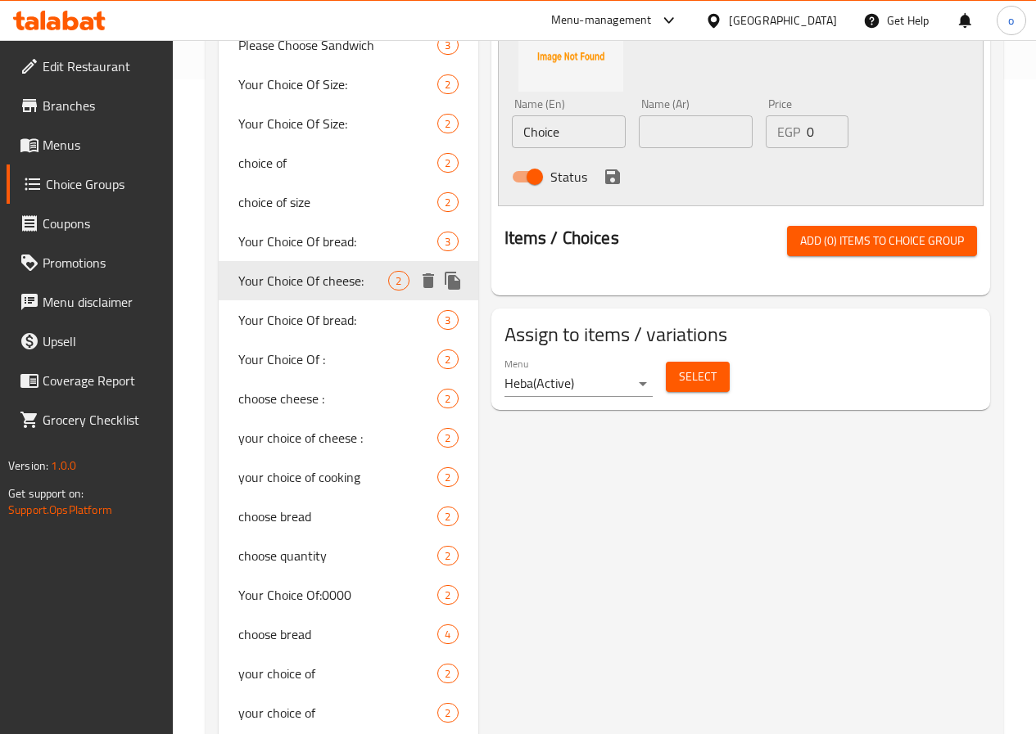
type input "Your Choice Of cheese:"
type input "اختيارك من نوع الجبن"
click at [284, 261] on div "Your Choice Of bread: 3" at bounding box center [348, 241] width 259 height 39
type input "Your Choice Of bread:"
type input "اختيارك من نوع الخبز"
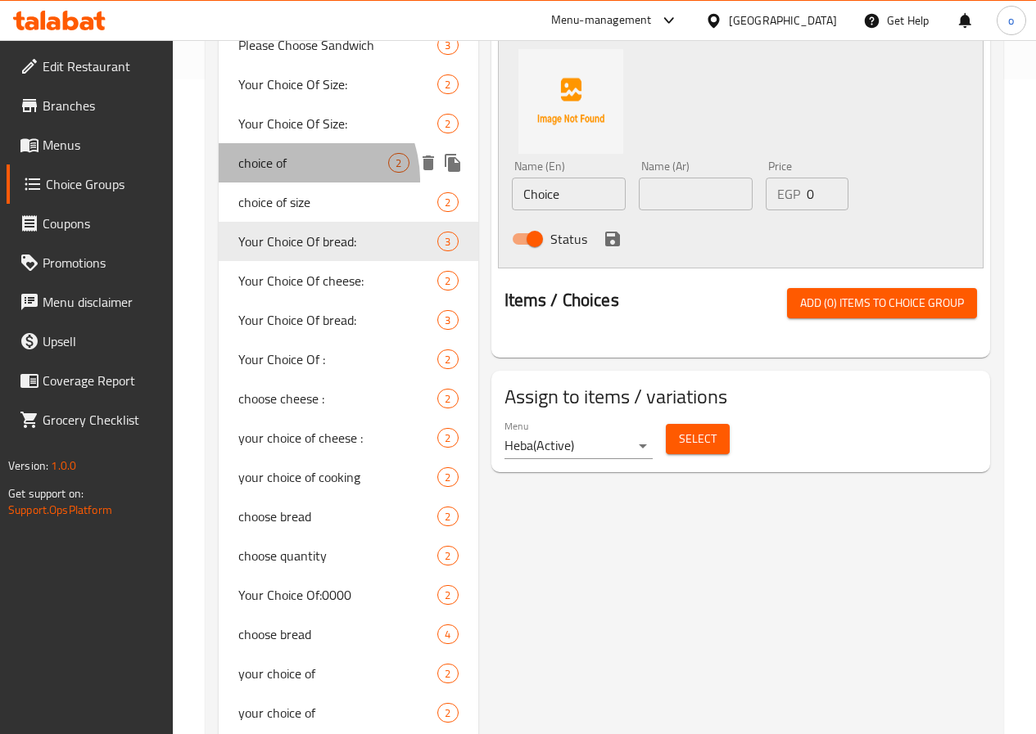
click at [289, 183] on div "choice of 2" at bounding box center [348, 162] width 259 height 39
type input "choice of"
type input "اختيارك من"
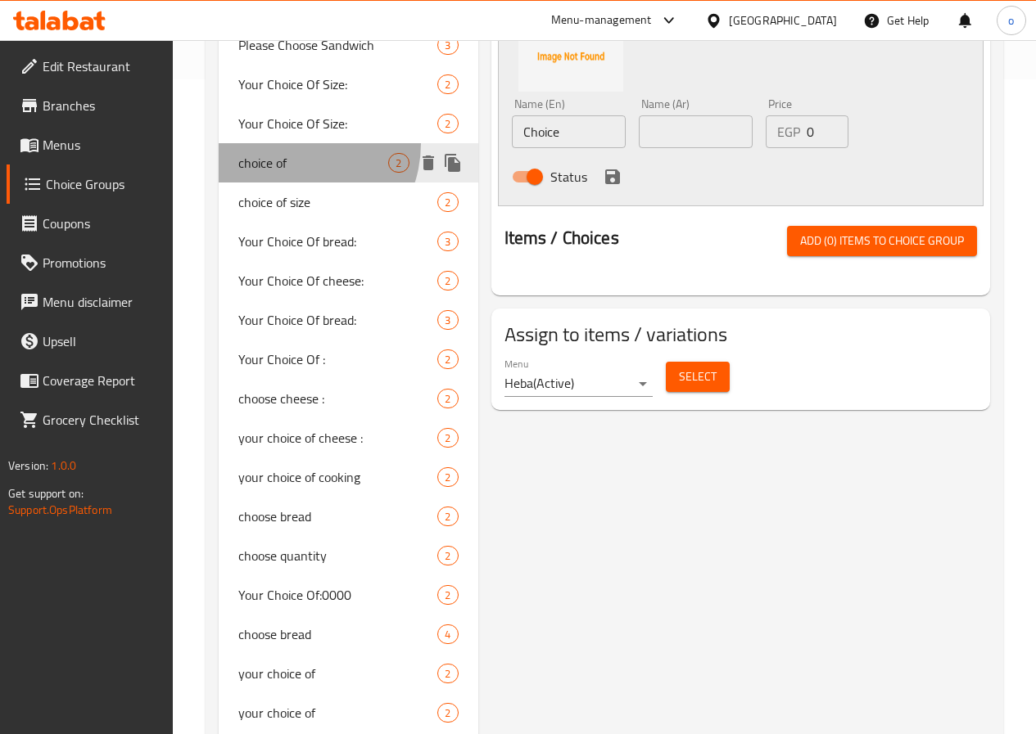
click at [291, 183] on div "choice of 2" at bounding box center [348, 162] width 259 height 39
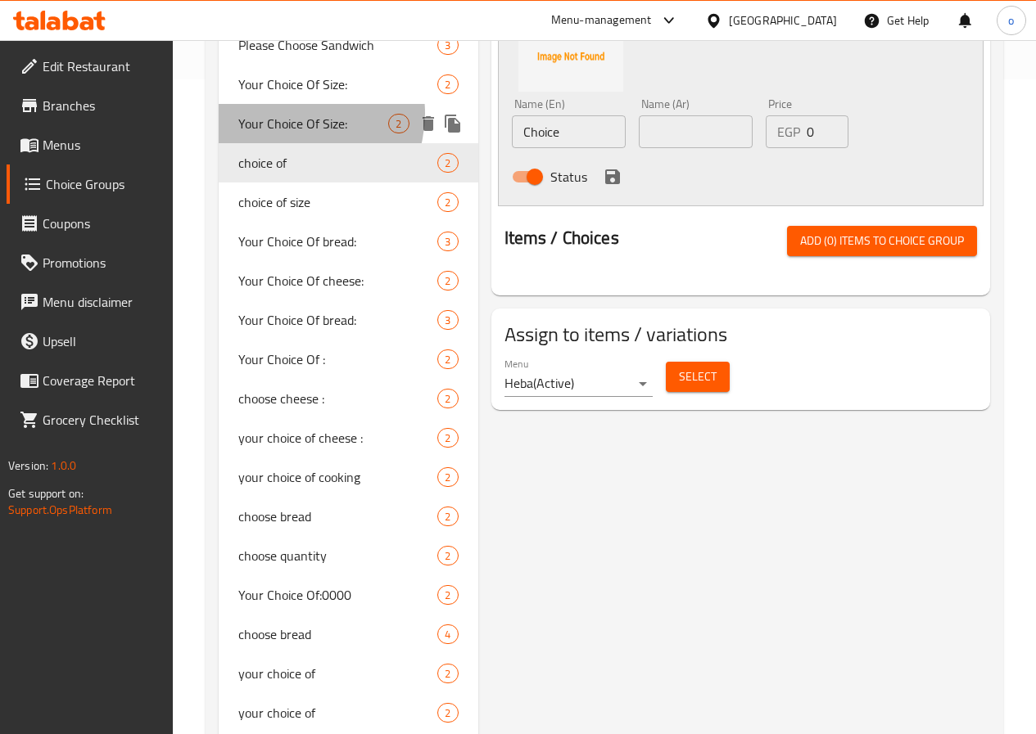
click at [293, 133] on span "Your Choice Of Size:" at bounding box center [313, 124] width 151 height 20
type input "Your Choice Of Size:"
type input "إختيارك من الحجم:"
type input "0"
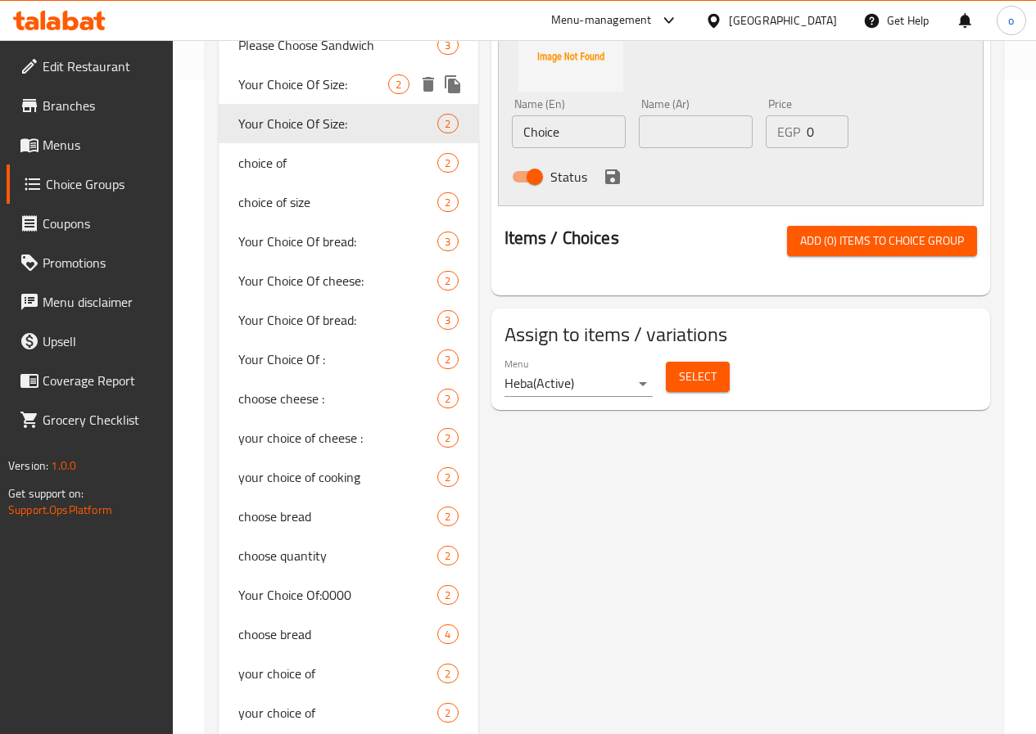
click at [293, 94] on span "Your Choice Of Size:" at bounding box center [313, 84] width 151 height 20
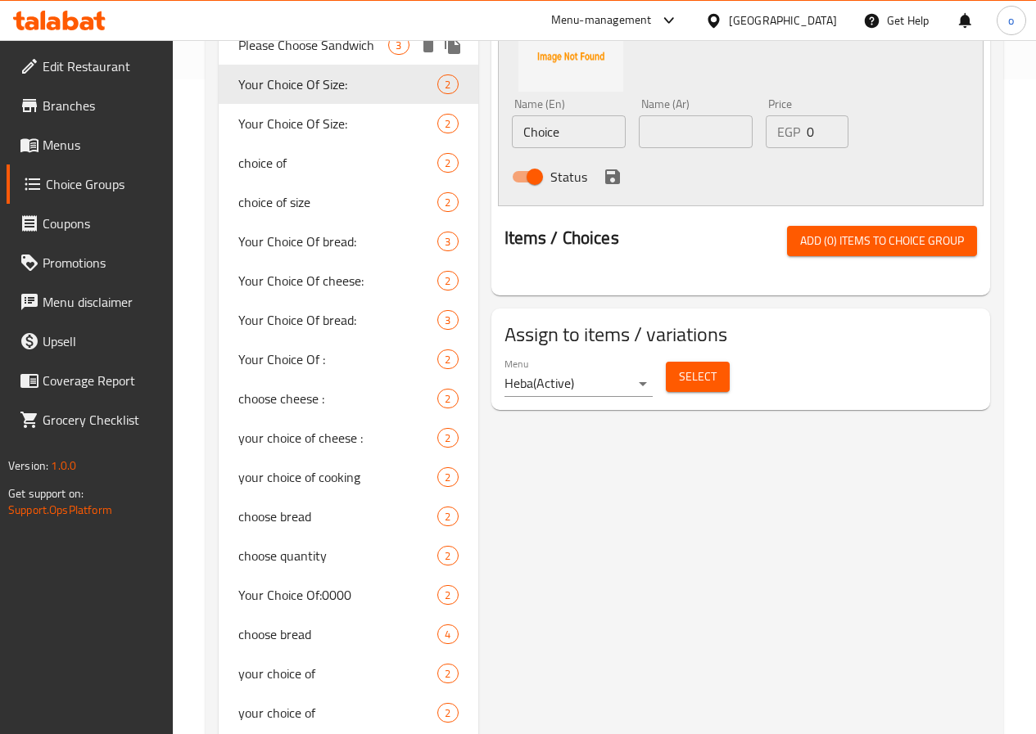
click at [294, 65] on div "Please Choose Sandwich 3" at bounding box center [348, 44] width 259 height 39
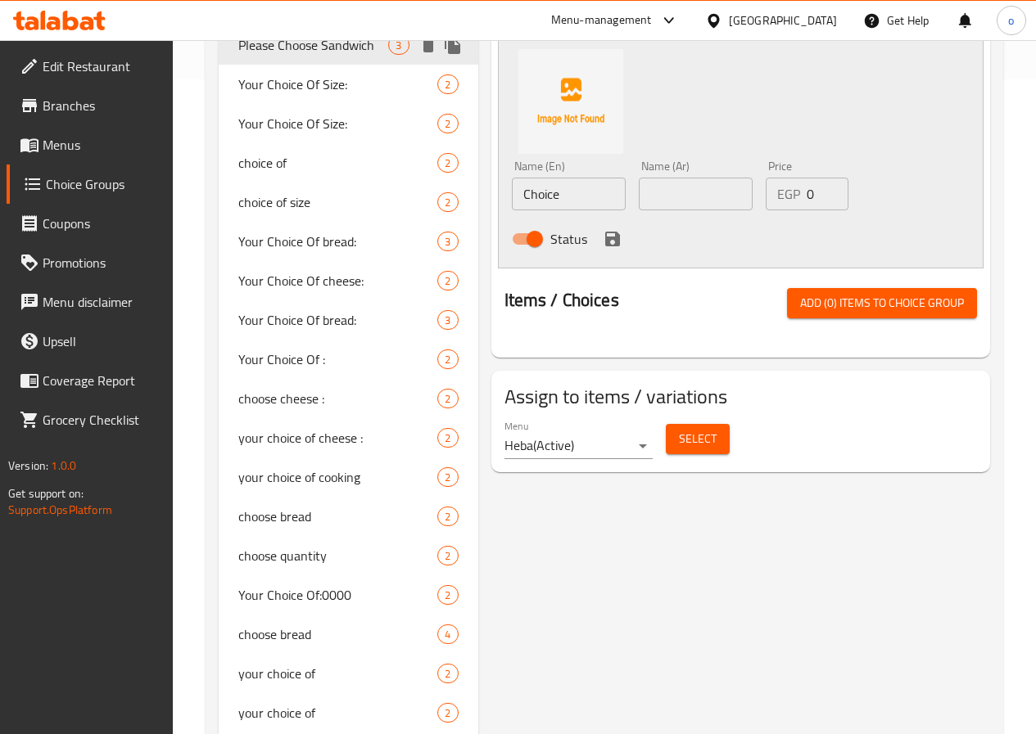
type input "Please Choose Sandwich"
type input "برجاء الأختيار"
type input "1"
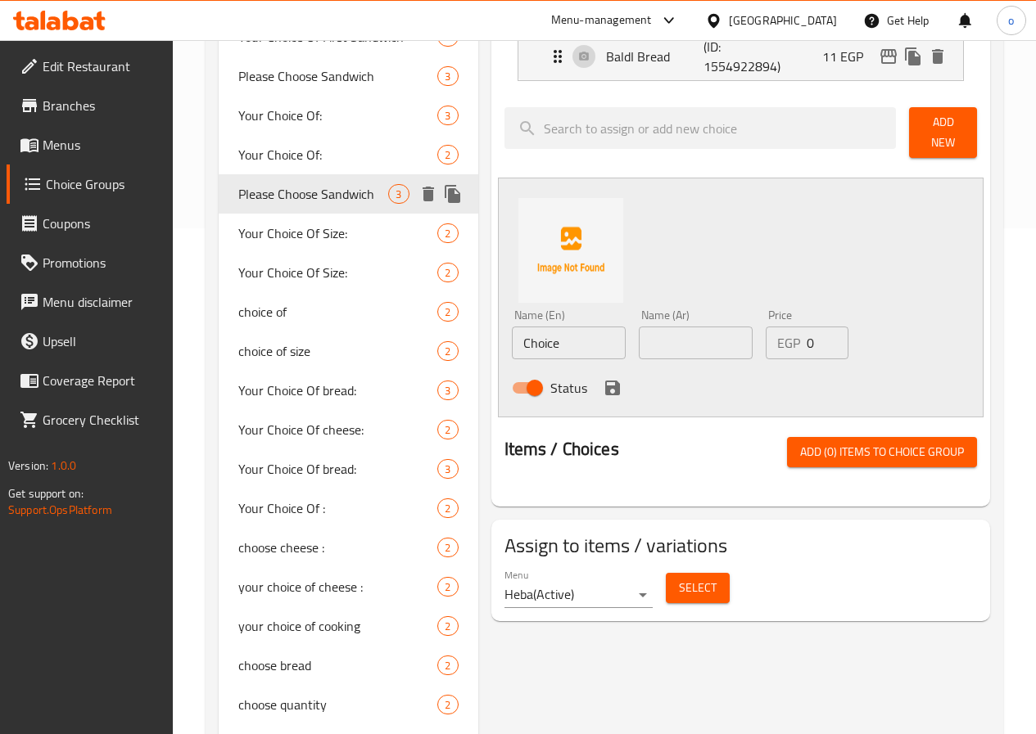
scroll to position [491, 0]
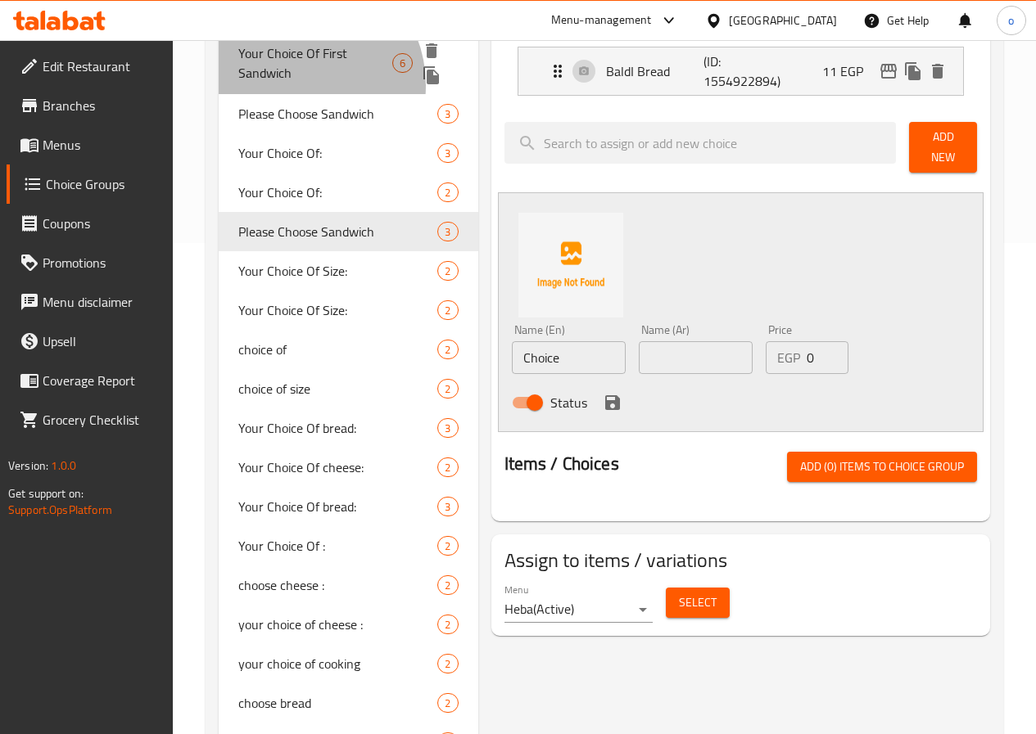
click at [294, 94] on div "Your Choice Of First Sandwich 6" at bounding box center [348, 63] width 259 height 62
type input "Your Choice Of First Sandwich"
type input "إختيارك من الساندوتش الأول"
type input "1"
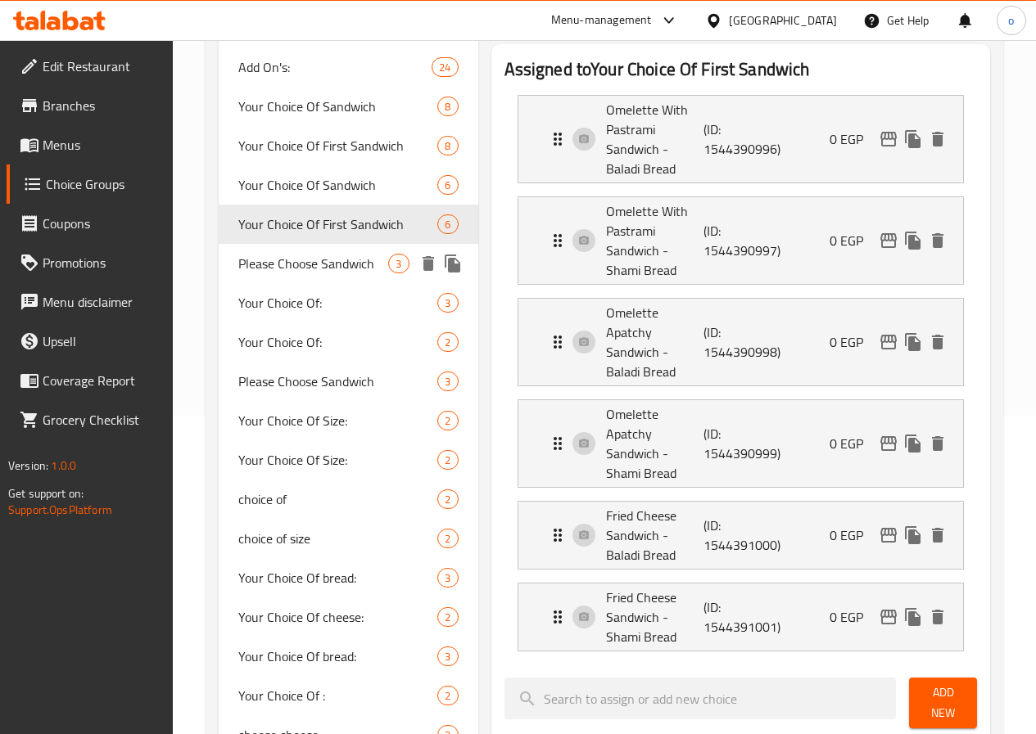
scroll to position [246, 0]
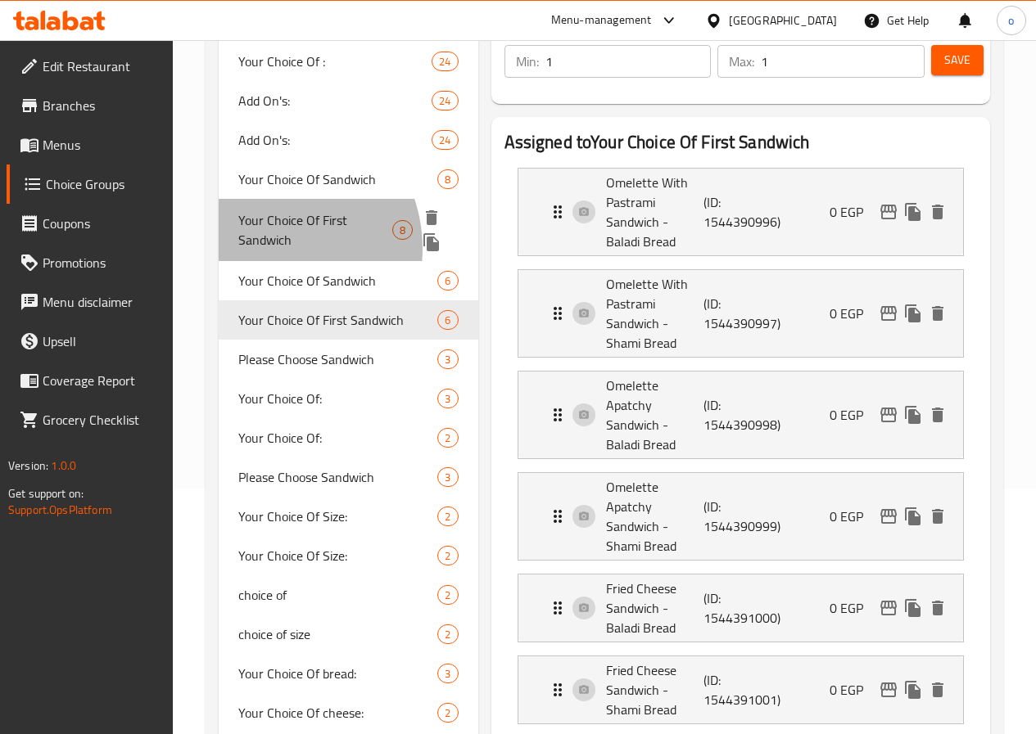
click at [264, 250] on span "Your Choice Of First Sandwich" at bounding box center [315, 229] width 154 height 39
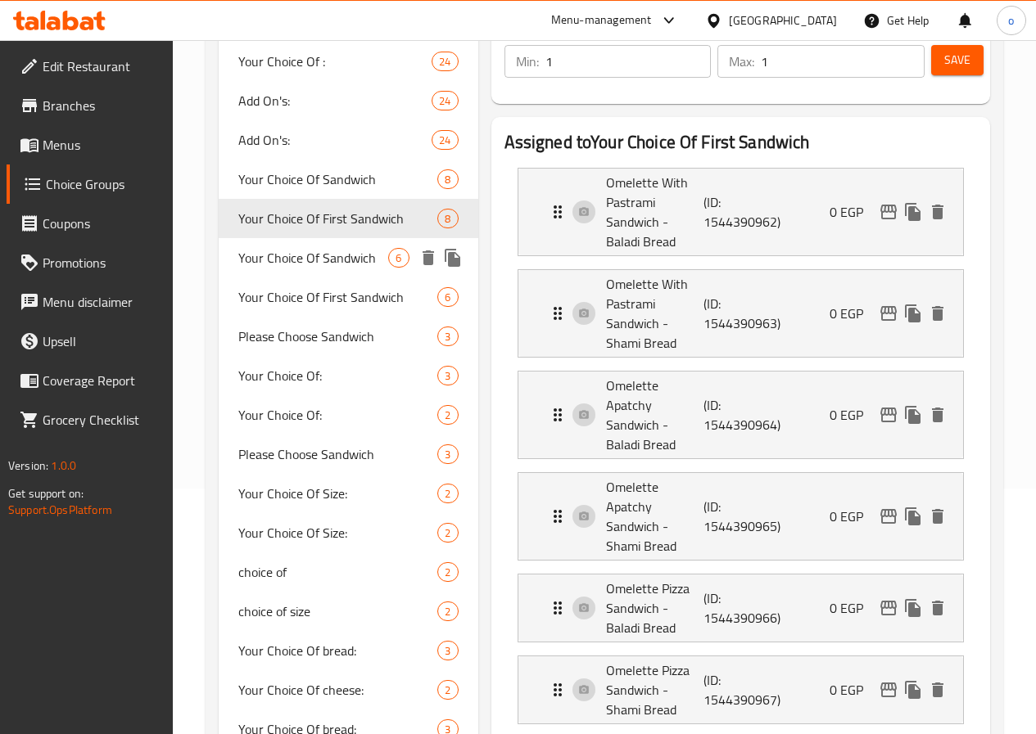
click at [282, 268] on span "Your Choice Of Sandwich" at bounding box center [313, 258] width 151 height 20
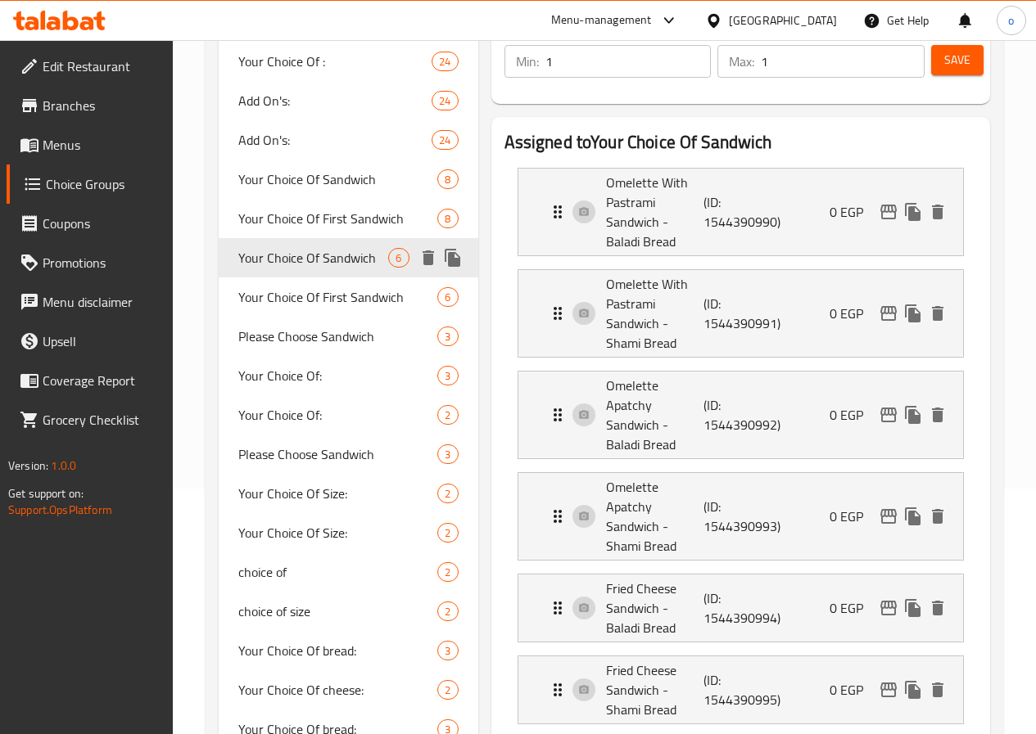
type input "Your Choice Of Sandwich"
type input "إختيارك من الساندوتش"
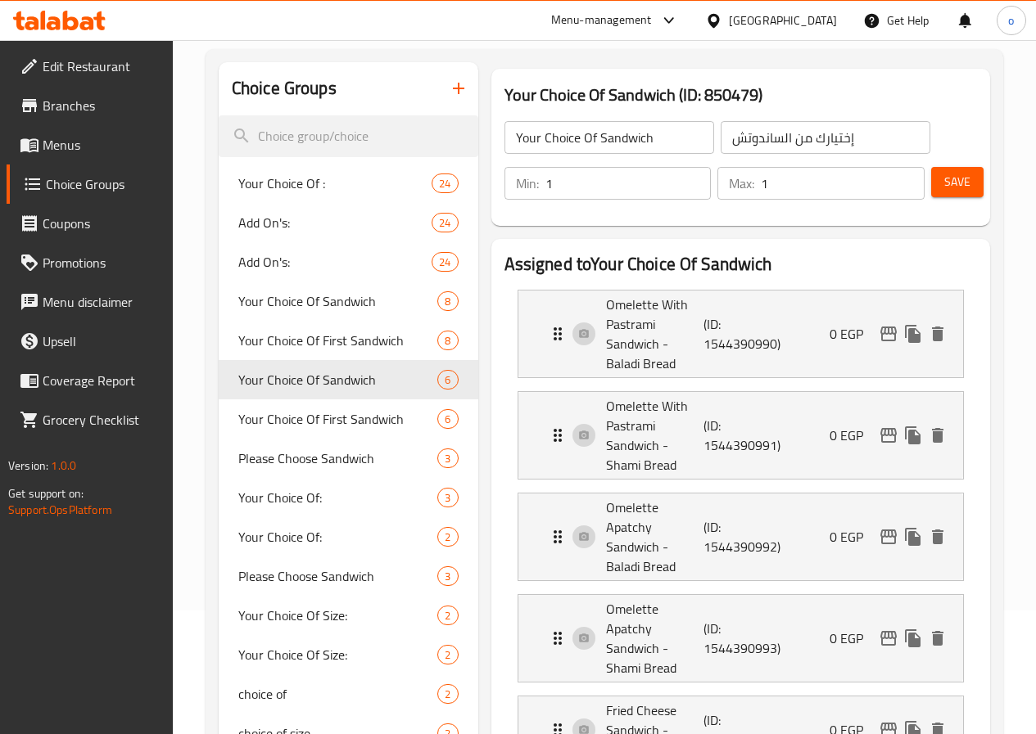
scroll to position [0, 0]
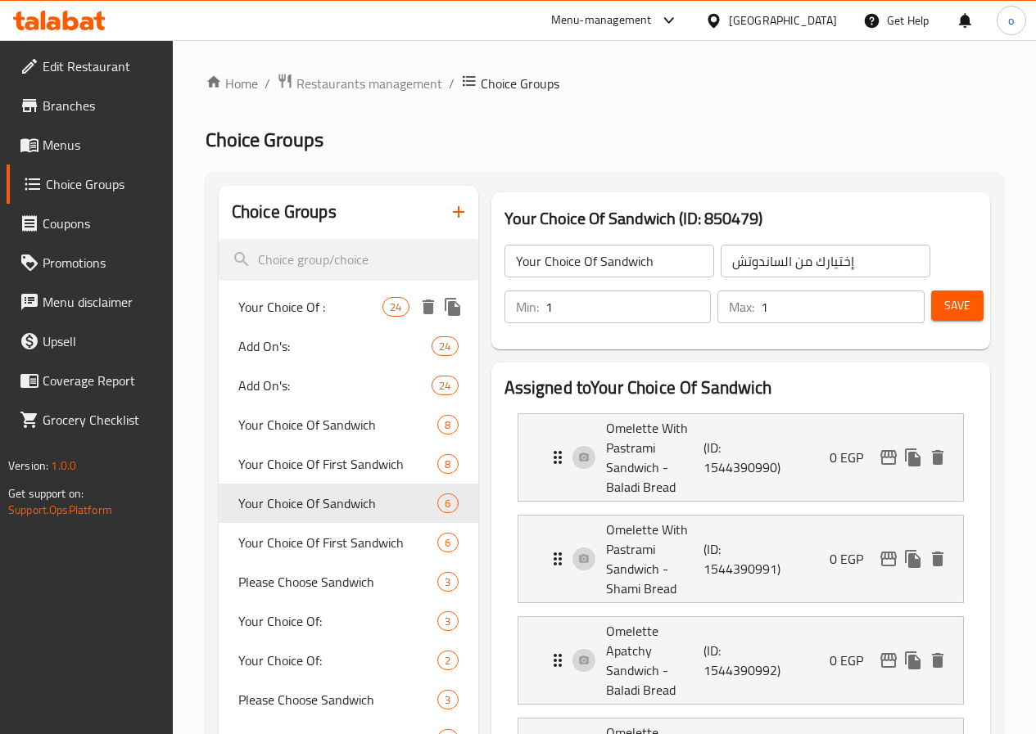
click at [277, 317] on span "Your Choice Of :" at bounding box center [310, 307] width 144 height 20
type input "Your Choice Of :"
type input "إختيارك من :"
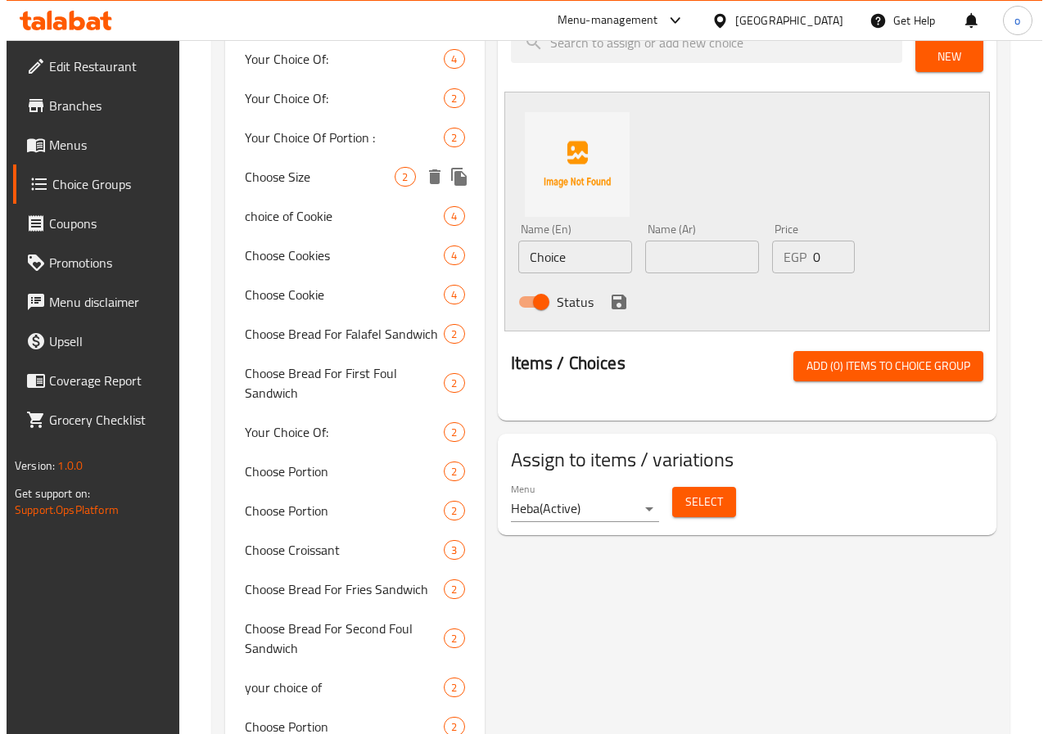
scroll to position [2128, 0]
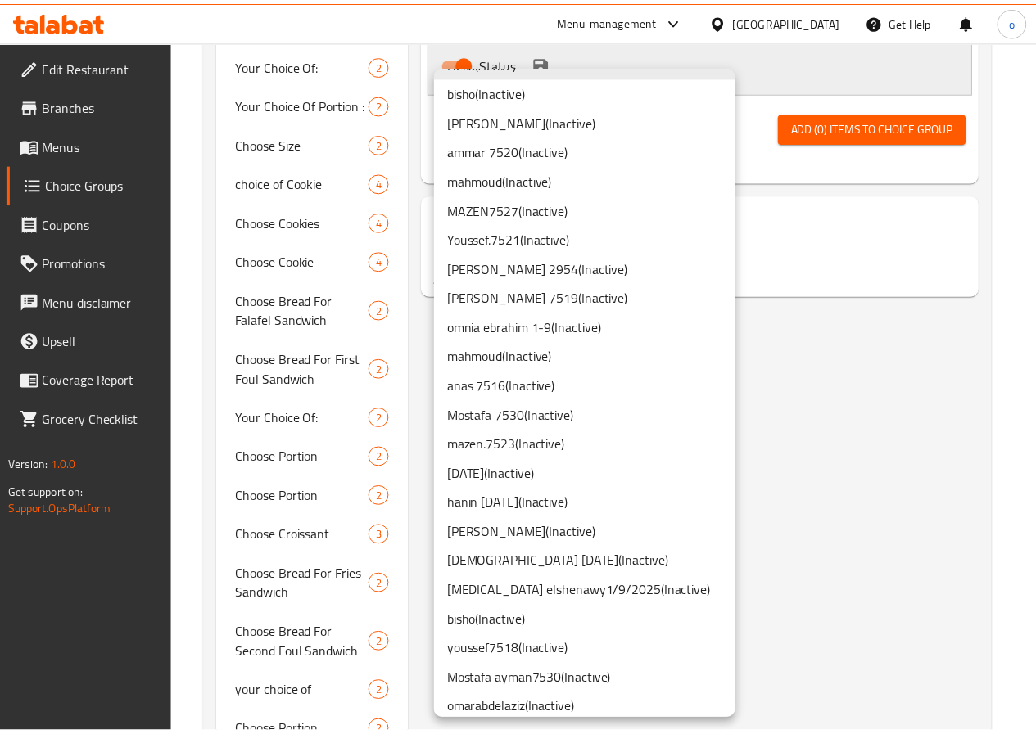
scroll to position [35, 0]
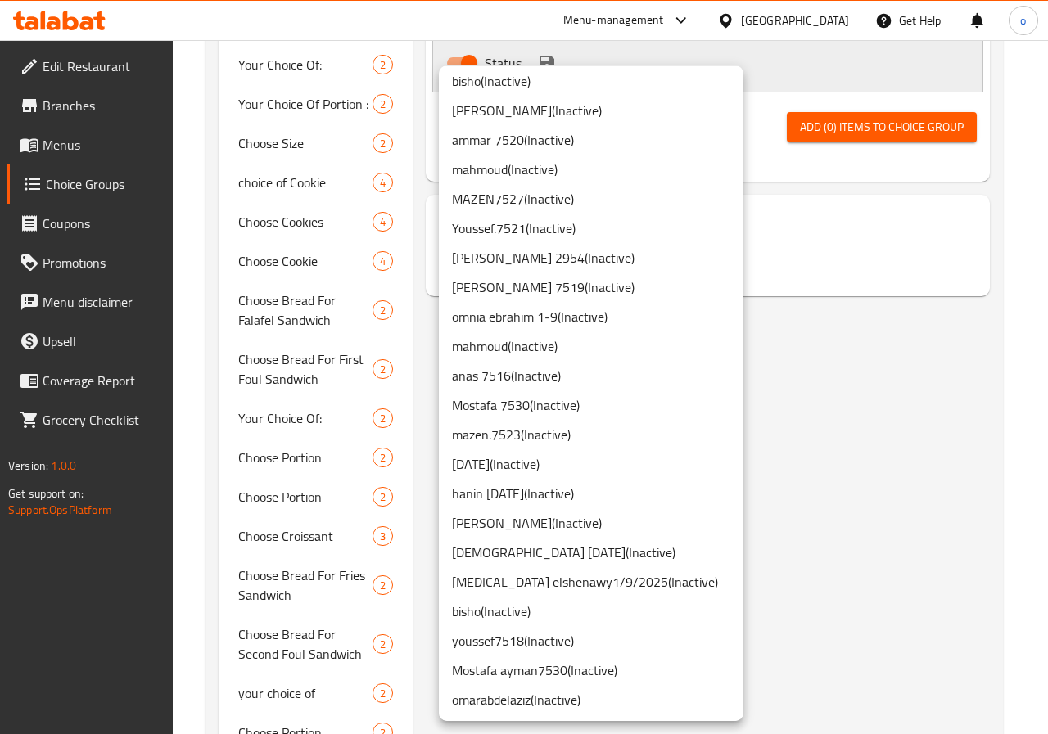
click at [494, 311] on li "omnia ebrahim 1-9 ( Inactive )" at bounding box center [591, 316] width 305 height 29
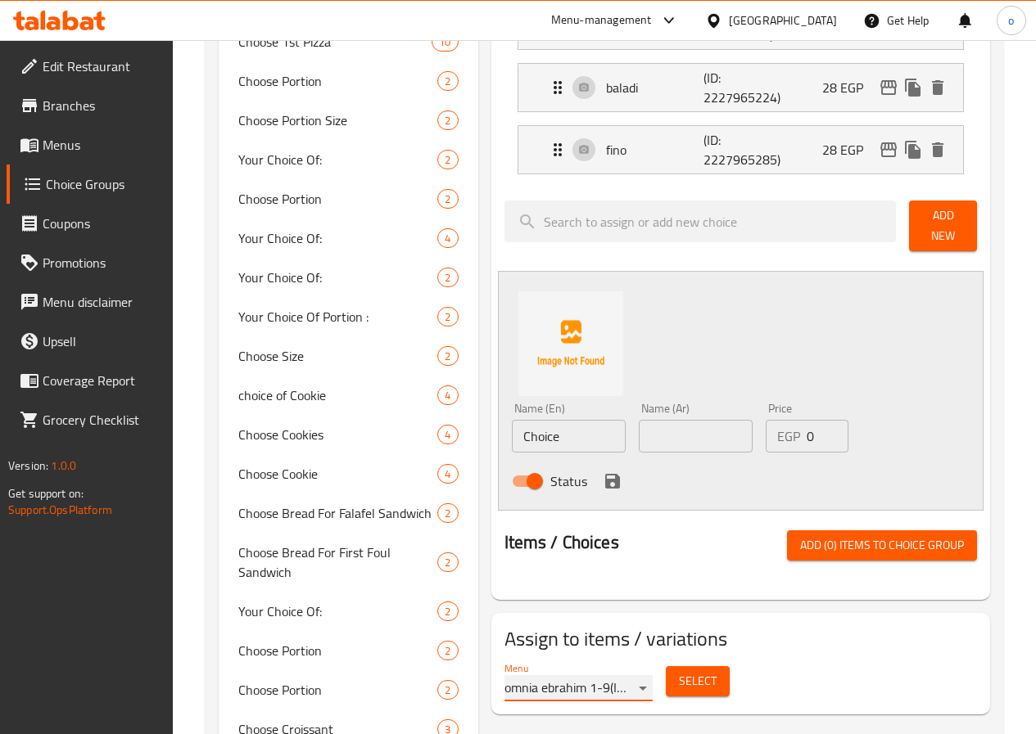
scroll to position [2210, 0]
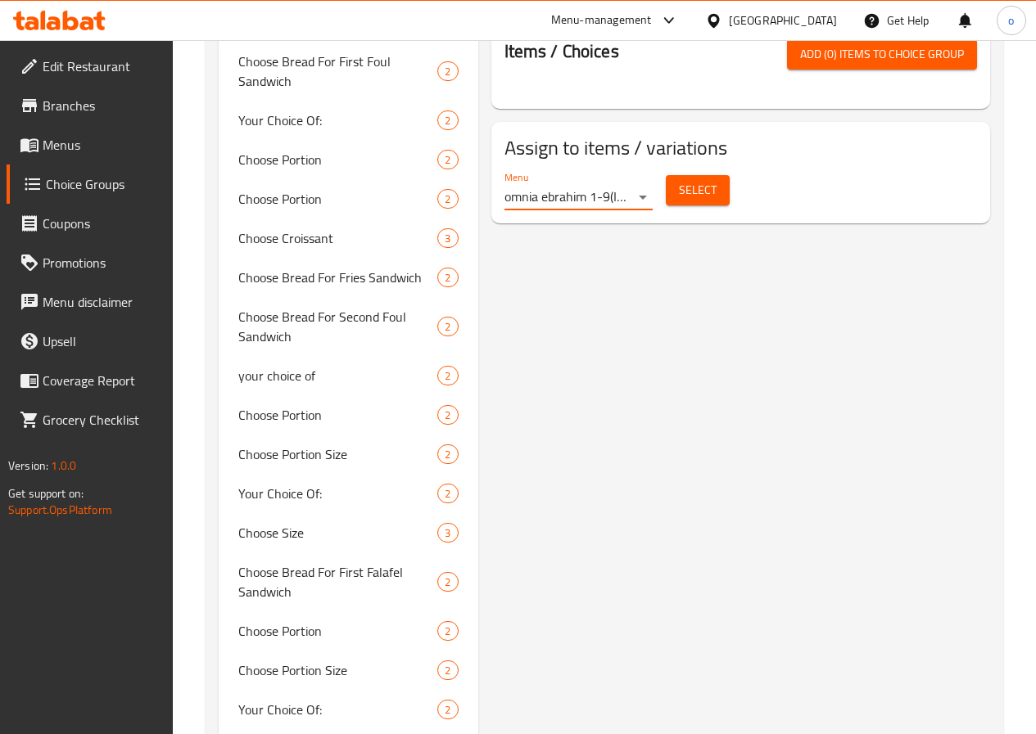
click at [669, 629] on div "Your Choice Of : (ID: 732843) Your Choice Of : ​ إختيارك من : ​ Min: 1 ​ Max: 1…" at bounding box center [737, 427] width 518 height 4902
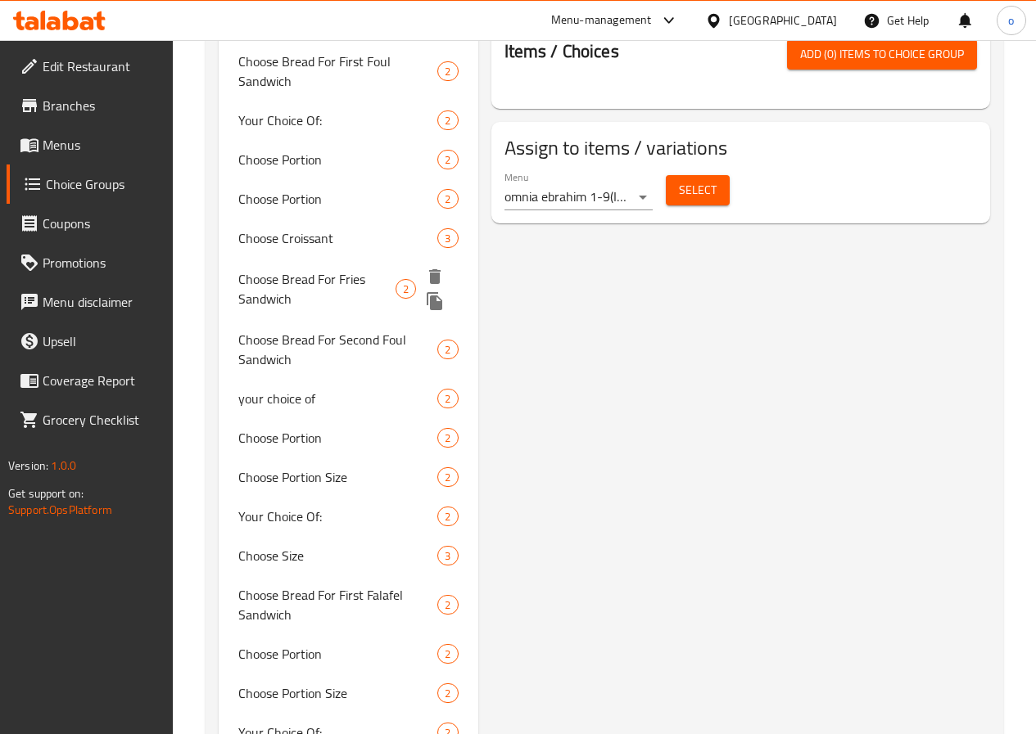
click at [275, 320] on div "Choose Bread For Fries Sandwich 2" at bounding box center [348, 289] width 259 height 62
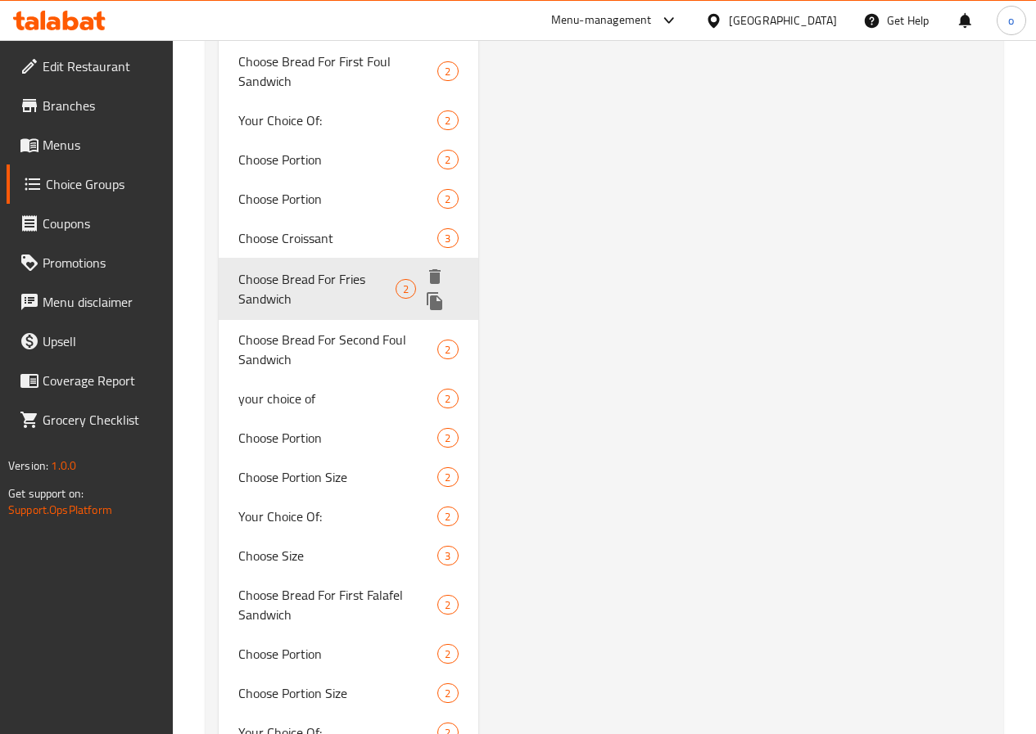
type input "Choose Bread For Fries Sandwich"
type input "اختر الخبز لساندوتش البطاطس"
click at [271, 320] on div "Choose Bread For Fries Sandwich 2" at bounding box center [348, 289] width 259 height 62
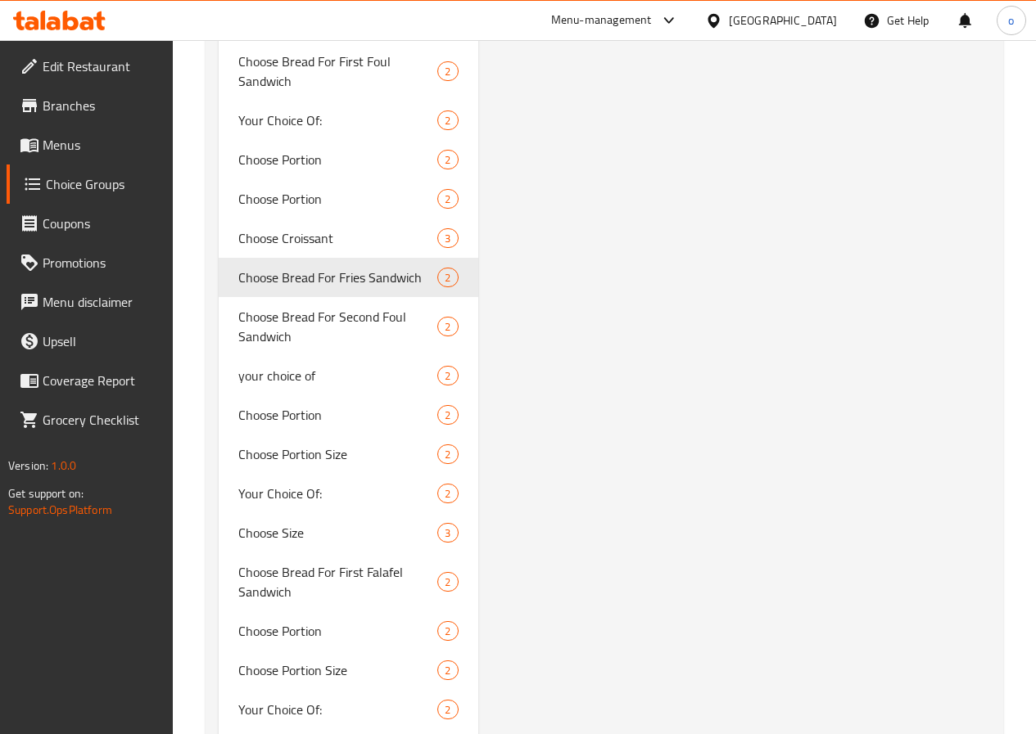
click at [79, 127] on link "Menus" at bounding box center [90, 144] width 166 height 39
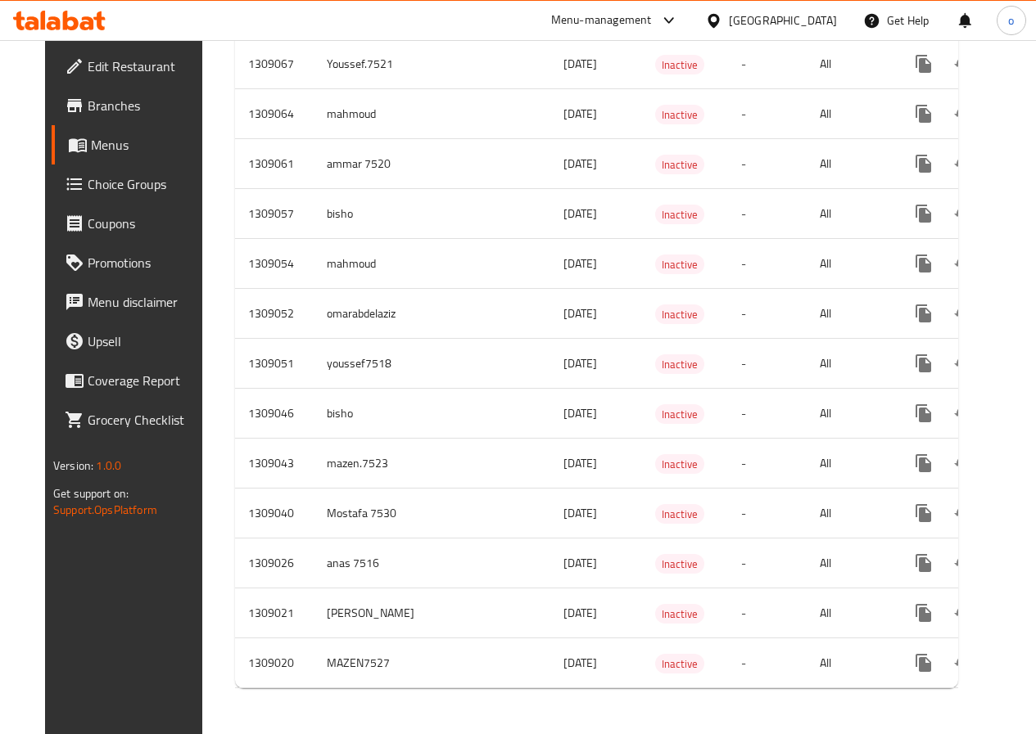
click at [91, 135] on span "Menus" at bounding box center [148, 145] width 114 height 20
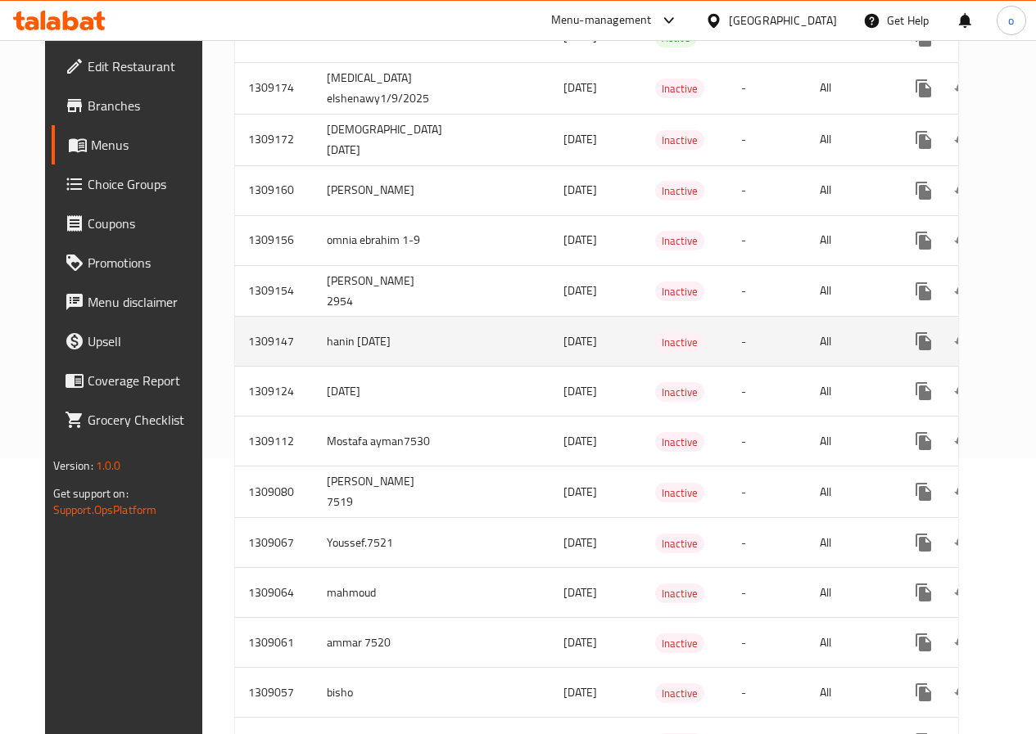
scroll to position [112, 0]
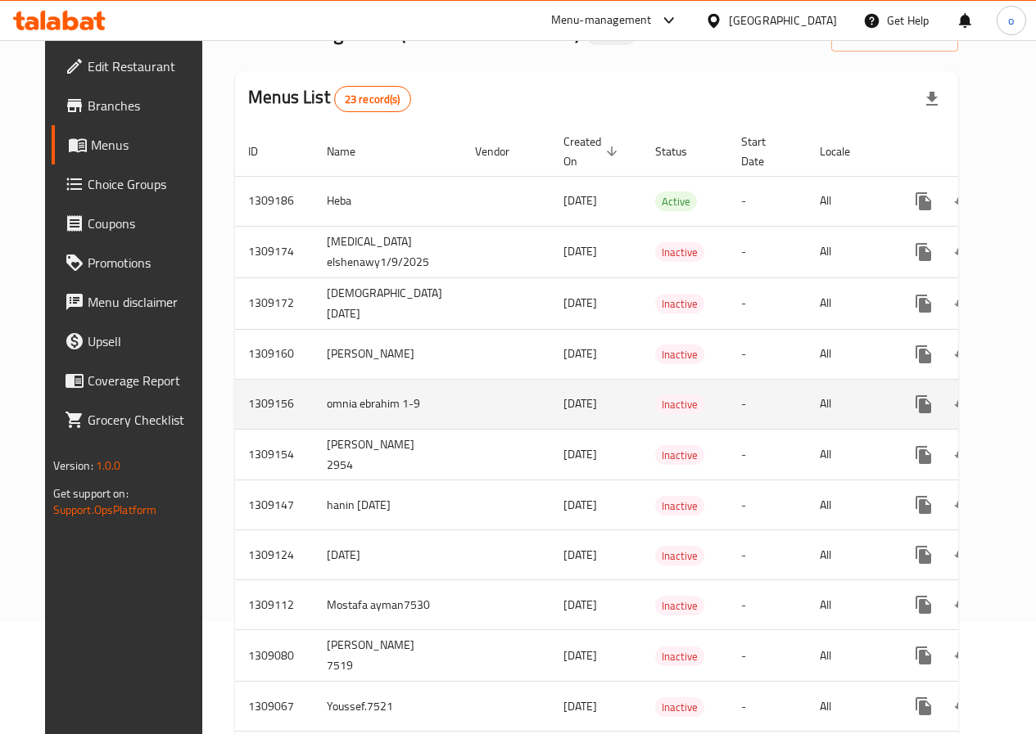
click at [1031, 401] on icon "enhanced table" at bounding box center [1041, 405] width 20 height 20
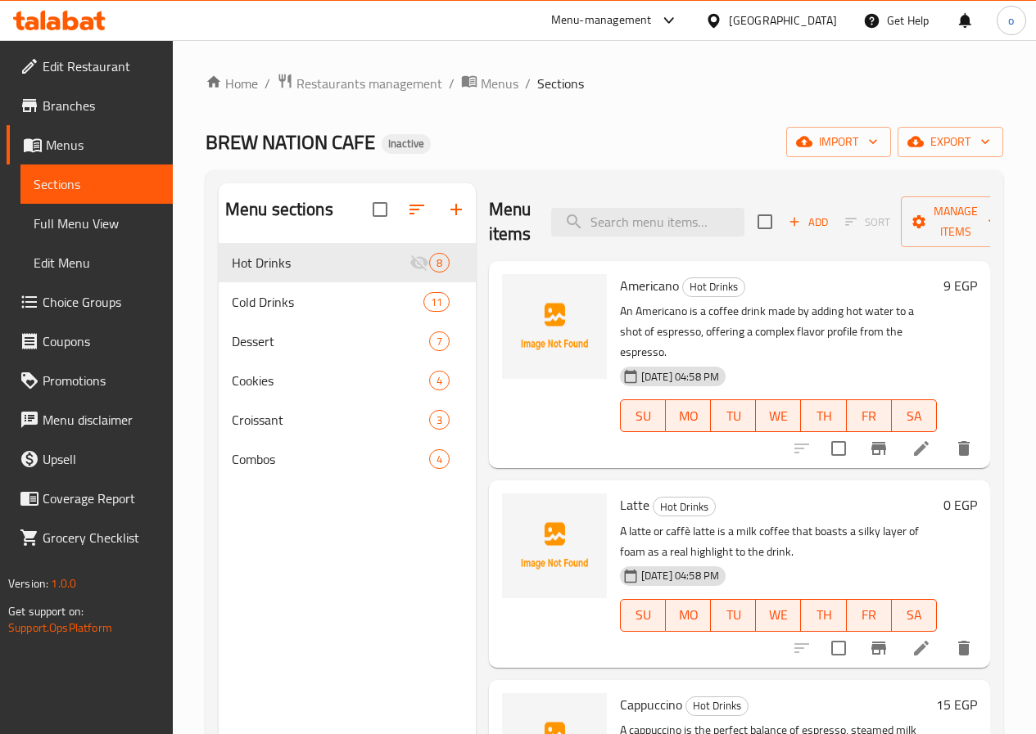
click at [86, 303] on span "Choice Groups" at bounding box center [101, 302] width 117 height 20
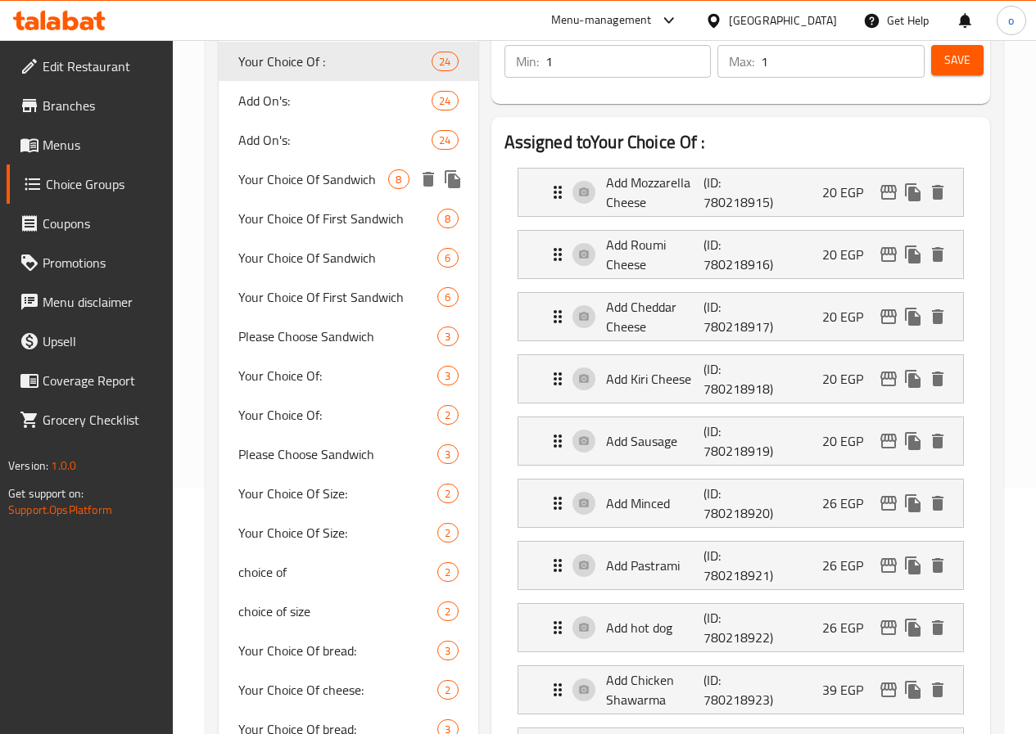
scroll to position [327, 0]
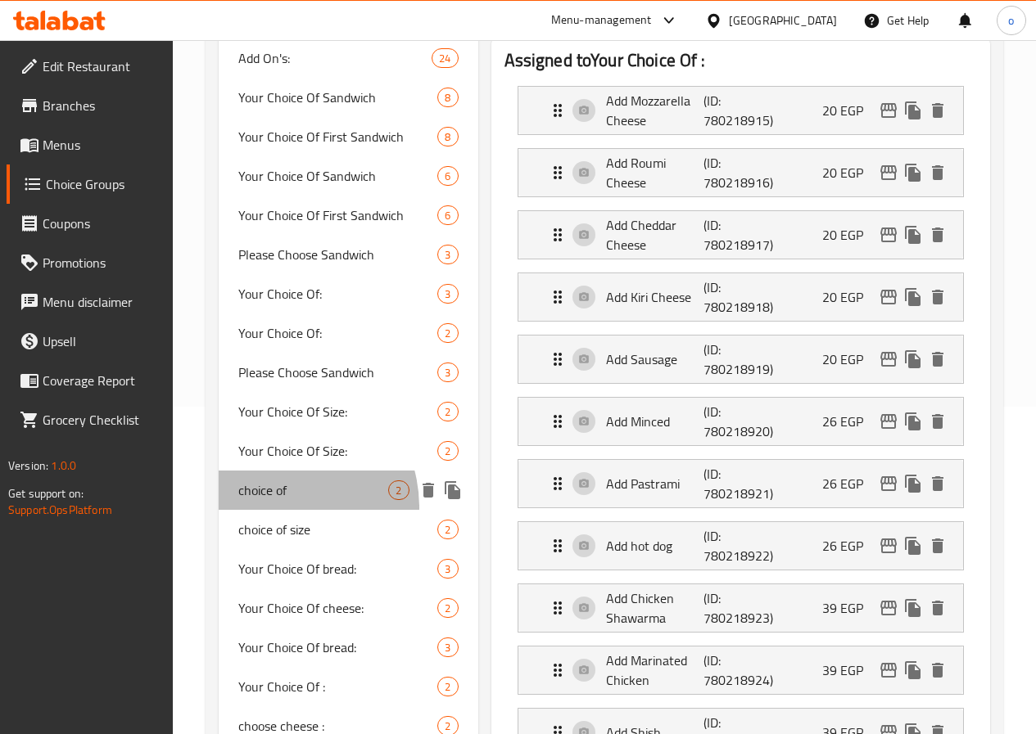
click at [273, 510] on div "choice of 2" at bounding box center [348, 490] width 259 height 39
type input "choice of"
type input "اختيارك من"
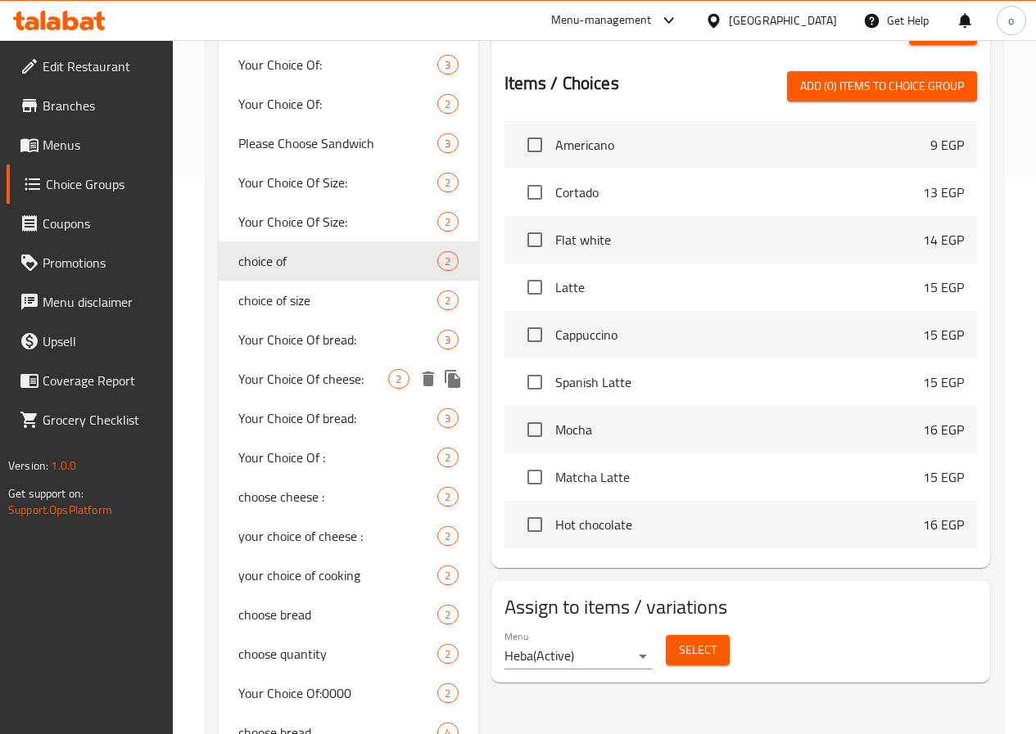
scroll to position [573, 0]
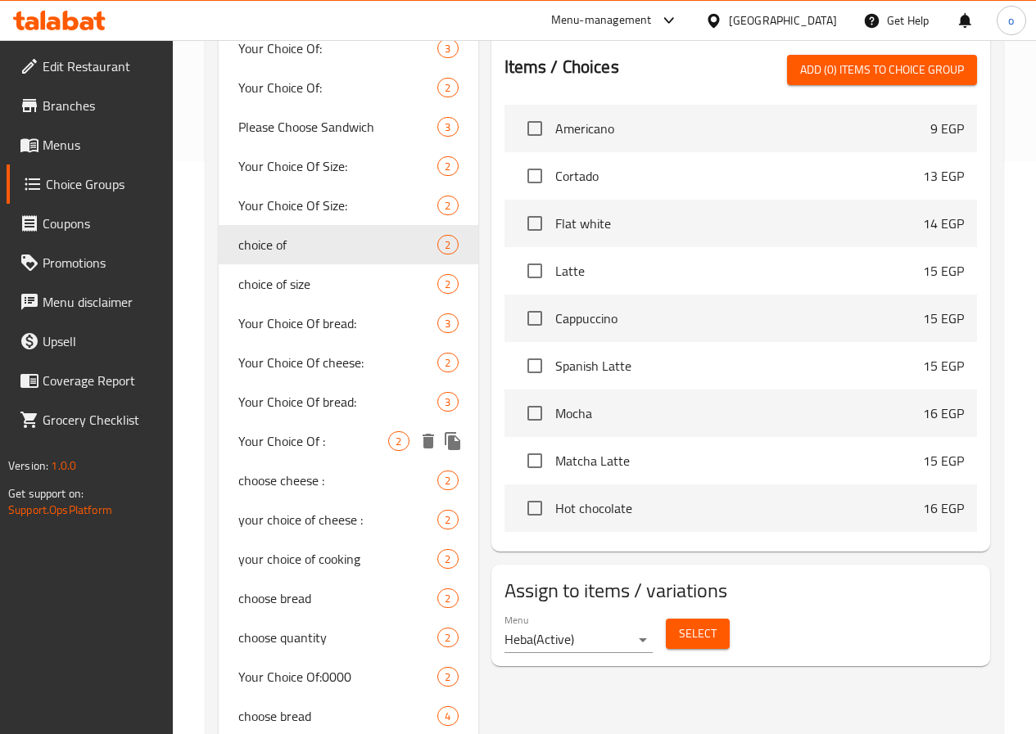
click at [271, 451] on span "Your Choice Of :" at bounding box center [313, 441] width 151 height 20
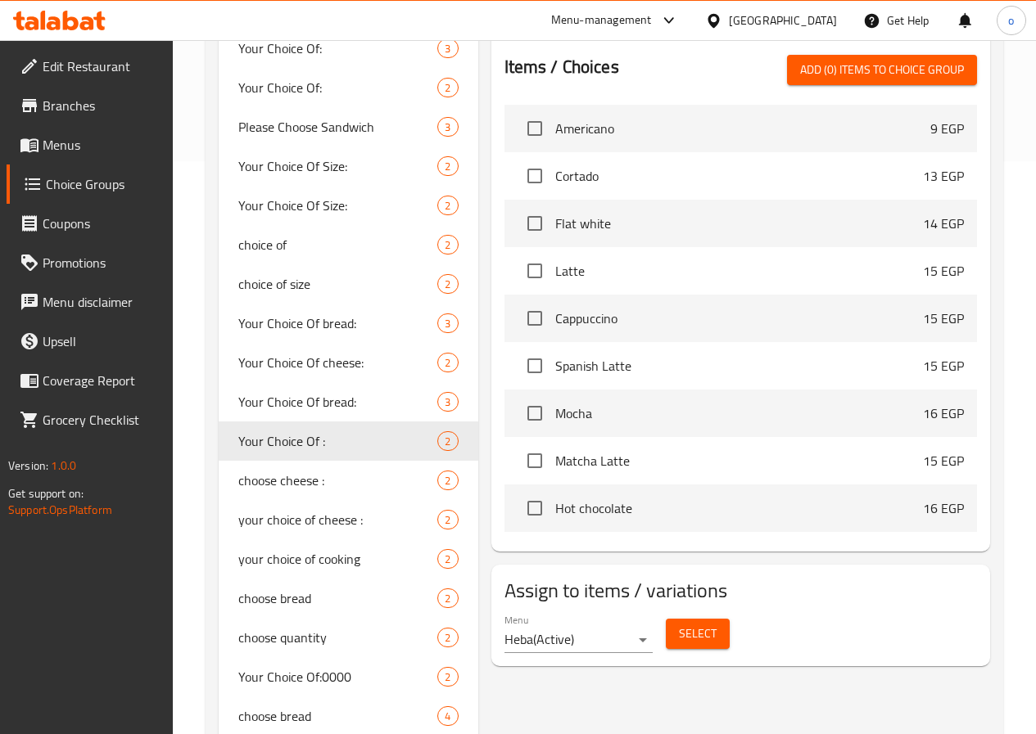
type input "Your Choice Of :"
type input "إختيارك من :"
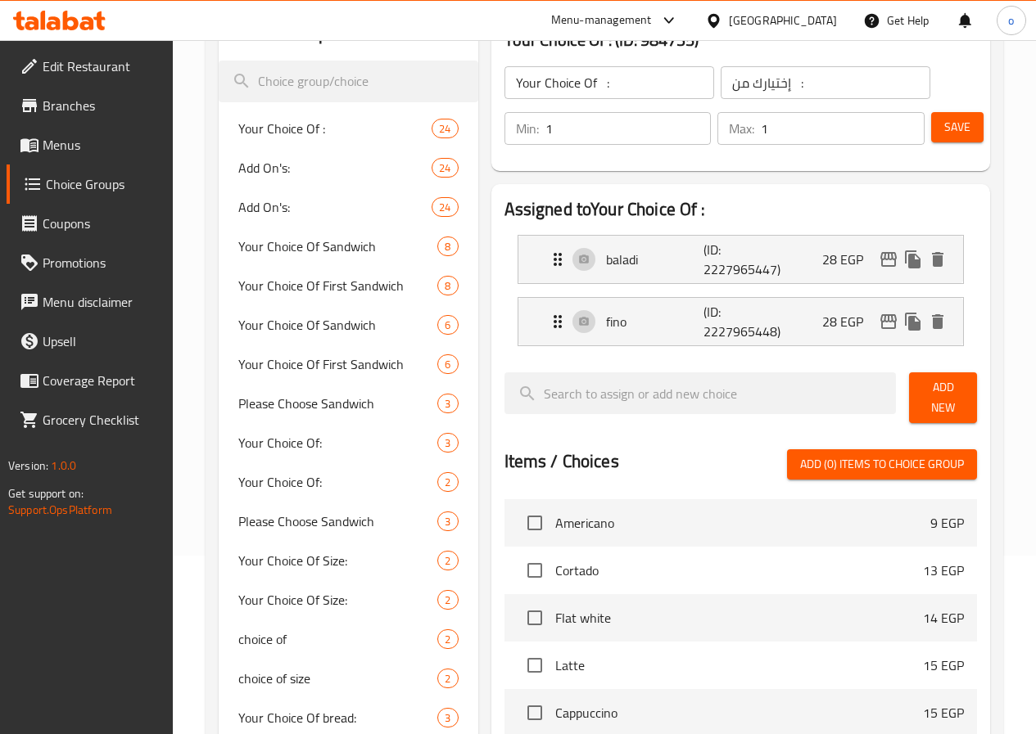
scroll to position [409, 0]
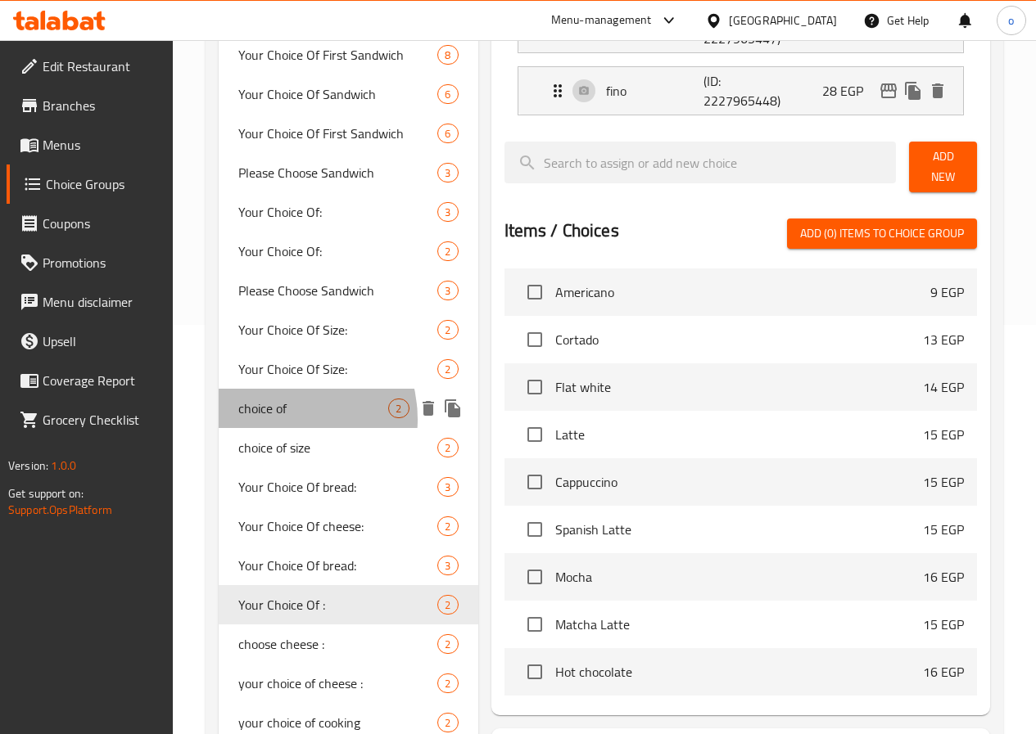
click at [279, 418] on span "choice of" at bounding box center [313, 409] width 151 height 20
type input "choice of"
type input "اختيارك من"
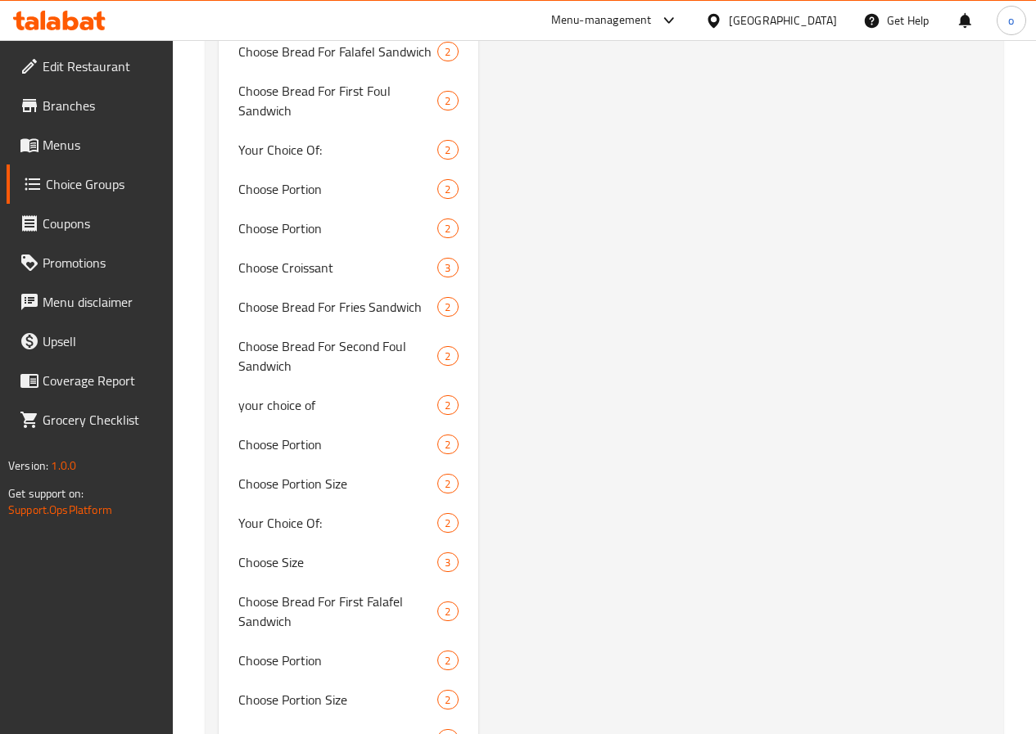
scroll to position [2210, 0]
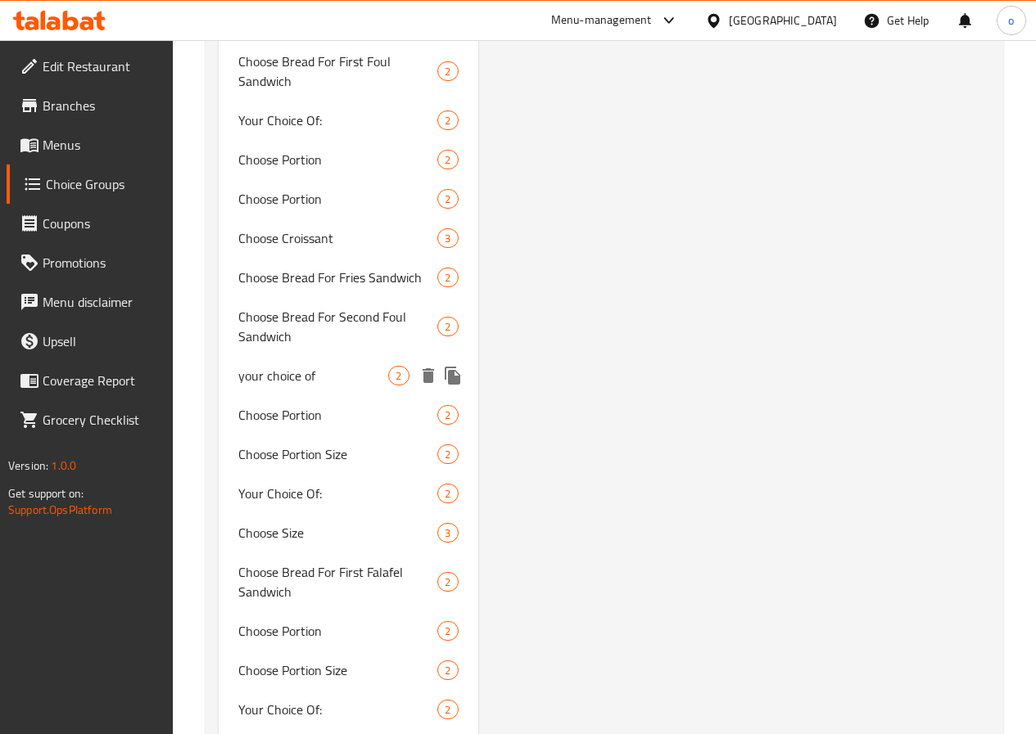
click at [300, 386] on span "your choice of" at bounding box center [313, 376] width 151 height 20
type input "your choice of"
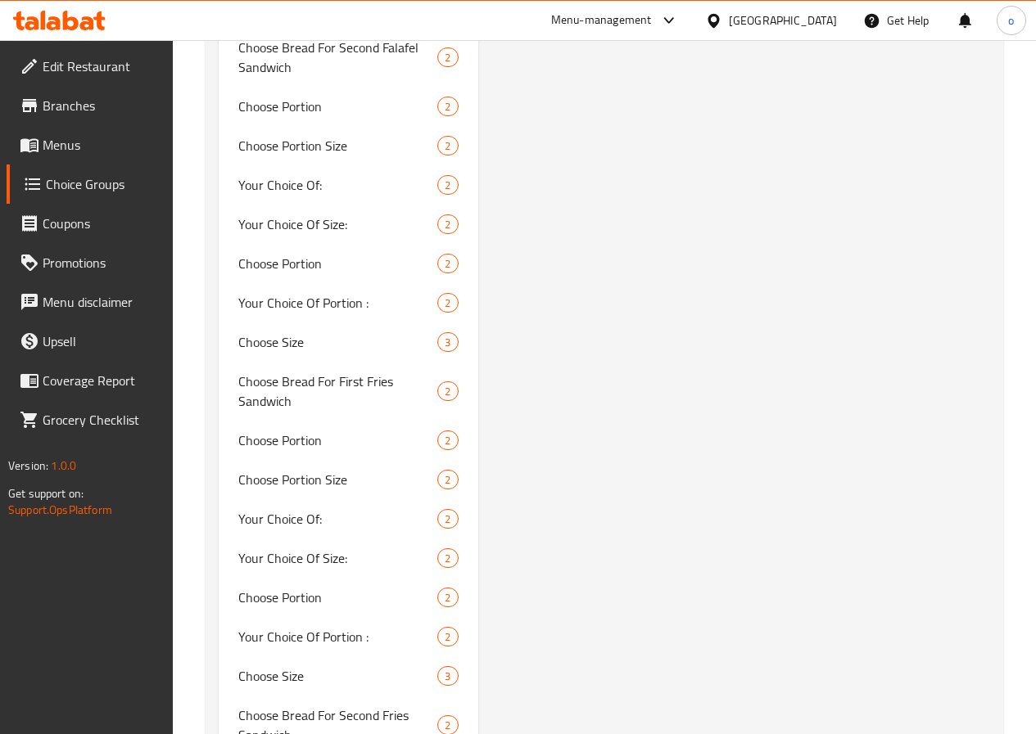
scroll to position [2772, 0]
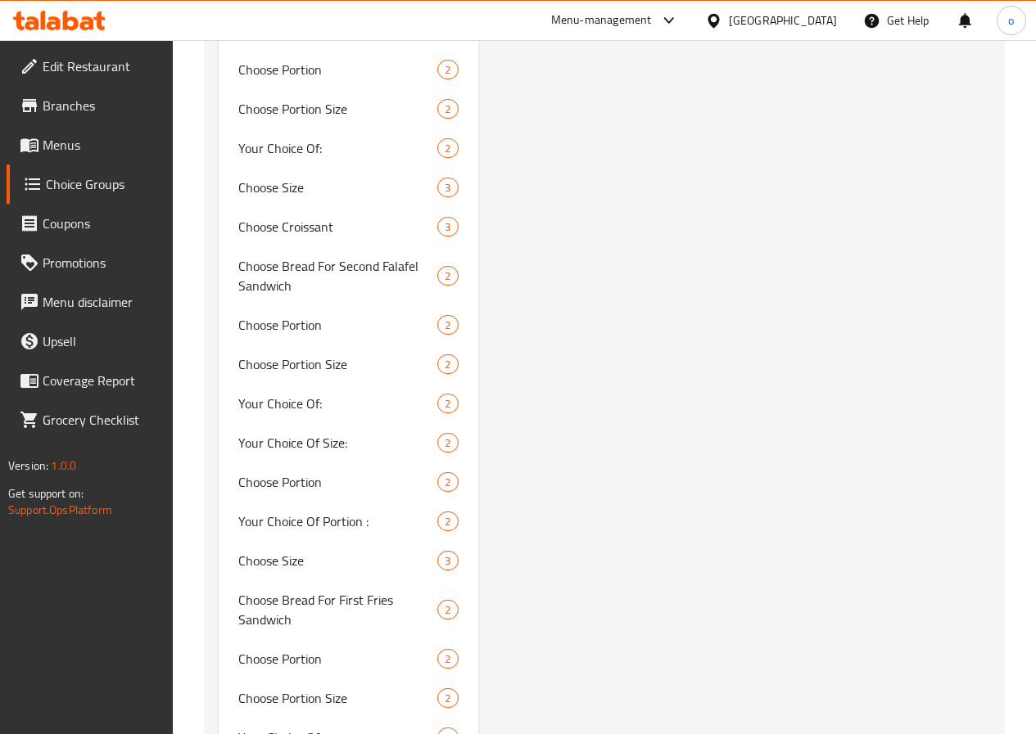
click at [66, 113] on span "Branches" at bounding box center [101, 106] width 117 height 20
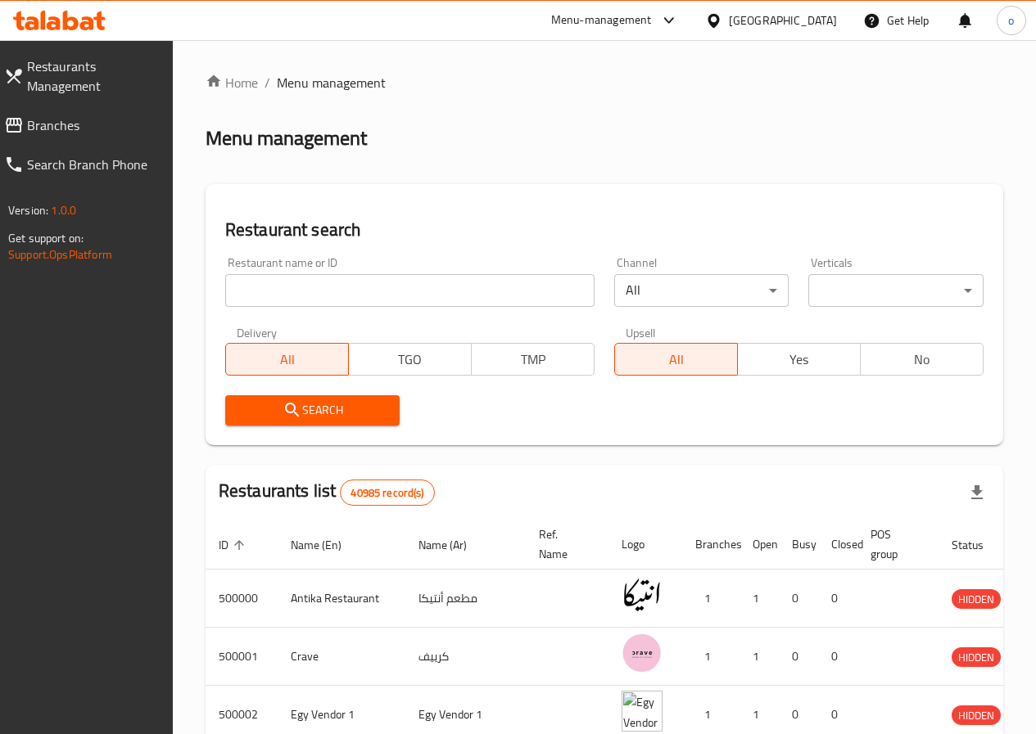
click at [299, 295] on input "search" at bounding box center [409, 290] width 369 height 33
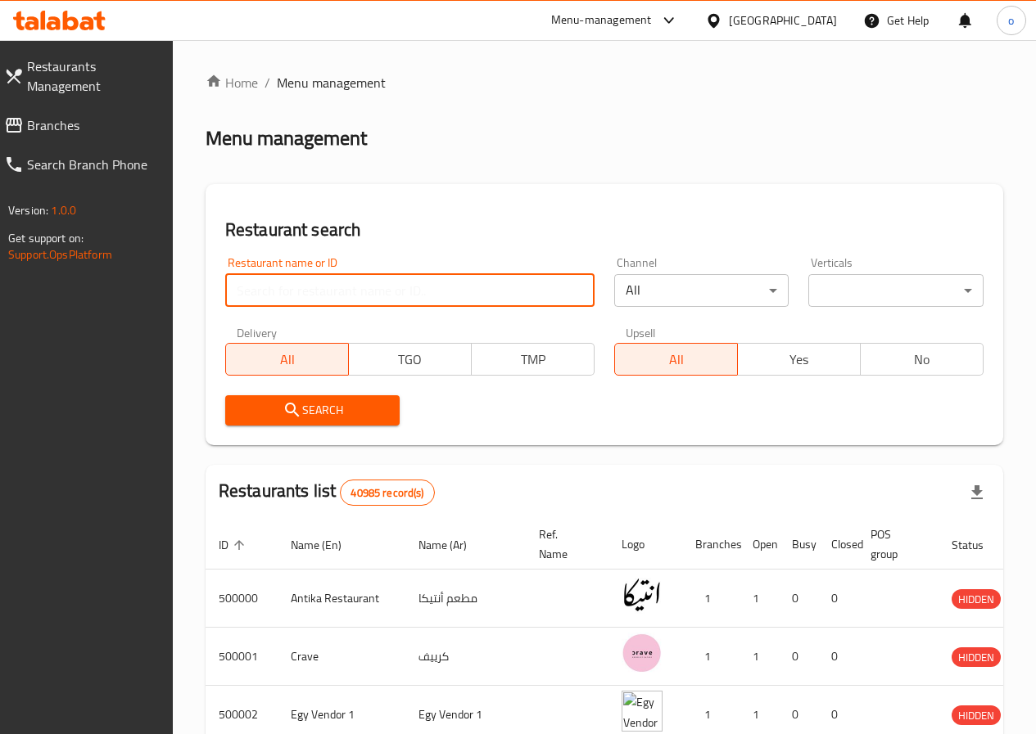
paste input "776251"
type input "776251"
click button "Search" at bounding box center [312, 410] width 175 height 30
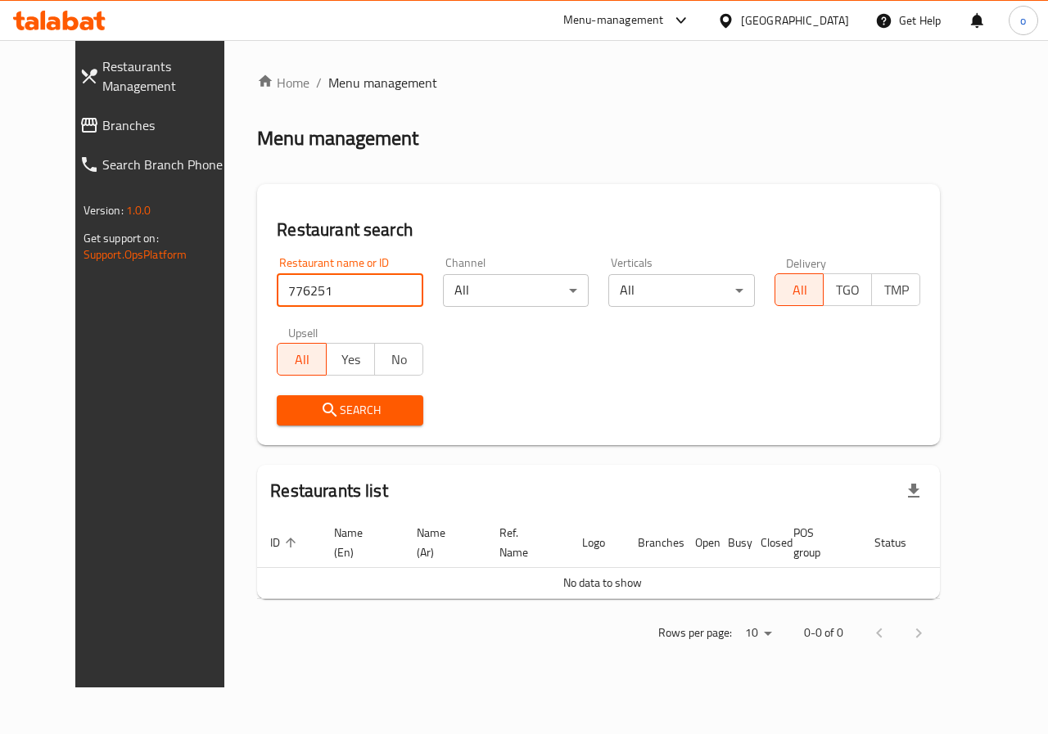
click at [102, 142] on link "Branches" at bounding box center [158, 125] width 184 height 39
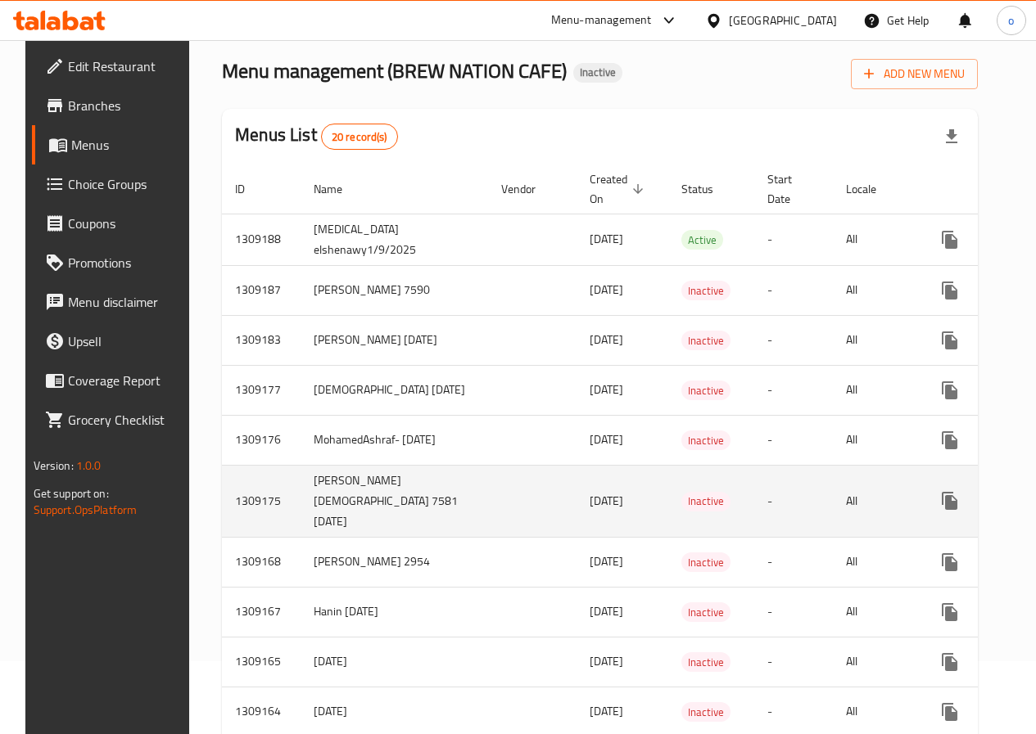
scroll to position [70, 0]
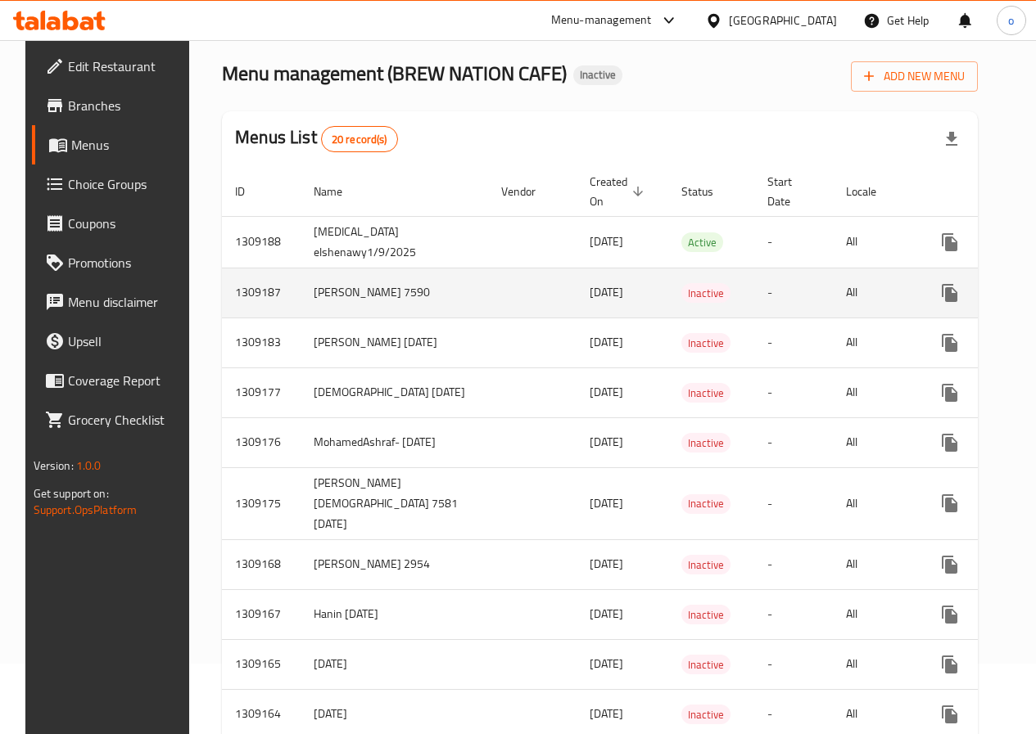
drag, startPoint x: 801, startPoint y: 294, endPoint x: 833, endPoint y: 273, distance: 38.4
click at [833, 282] on td "All" at bounding box center [875, 293] width 84 height 50
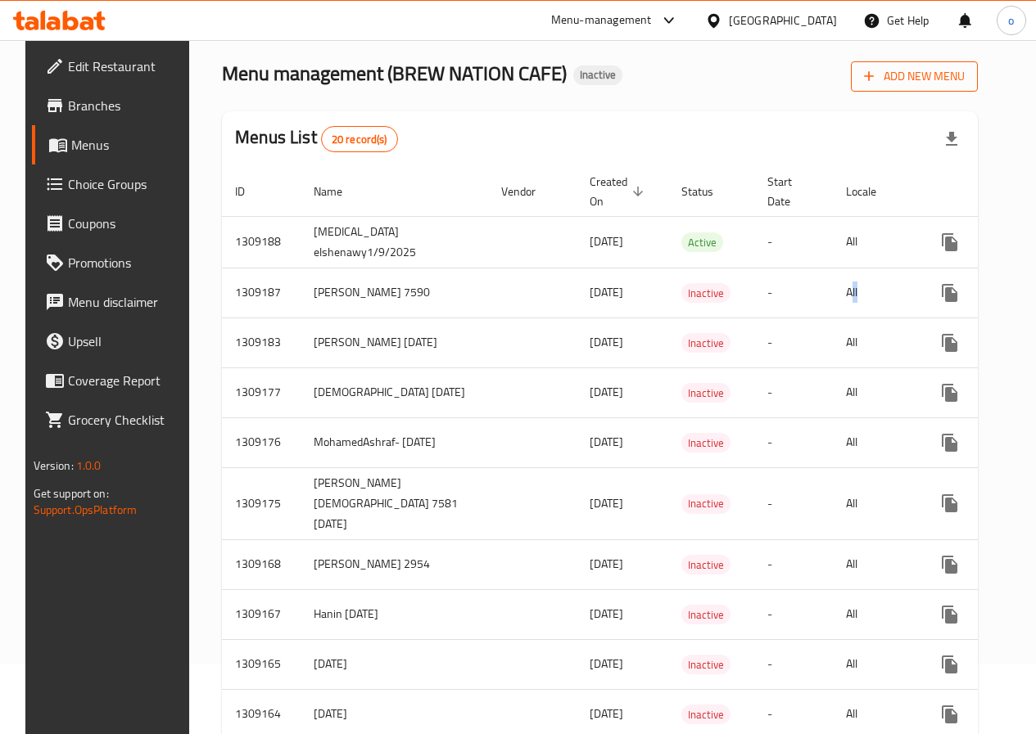
click at [921, 78] on span "Add New Menu" at bounding box center [914, 76] width 101 height 20
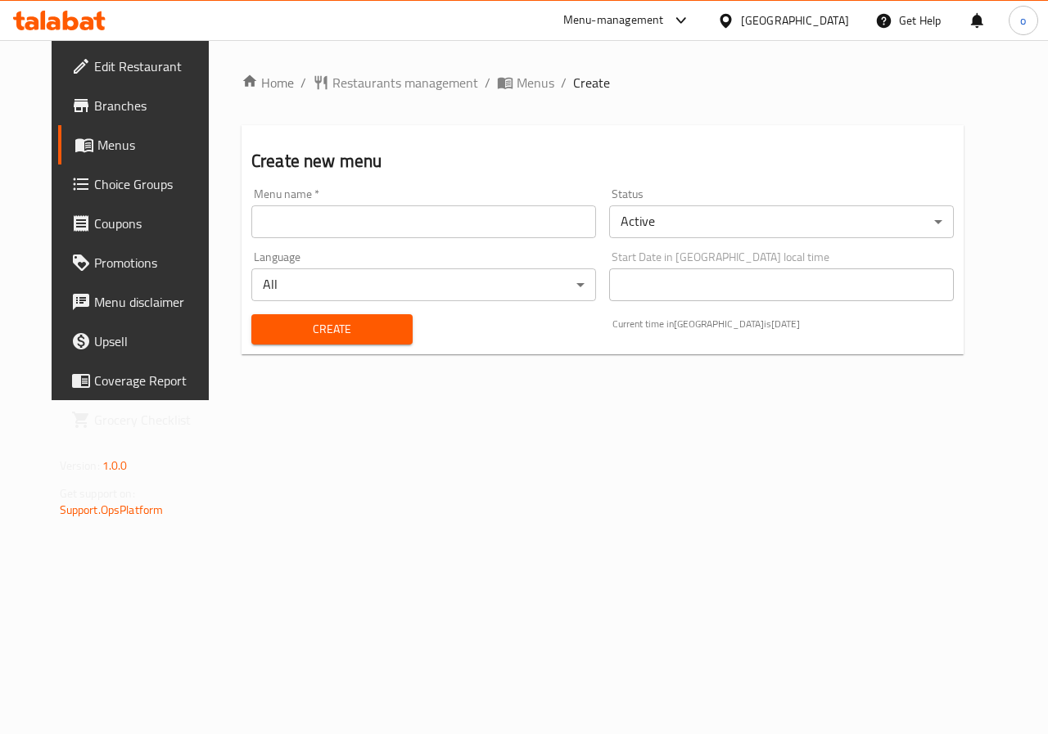
click at [424, 222] on input "text" at bounding box center [423, 221] width 345 height 33
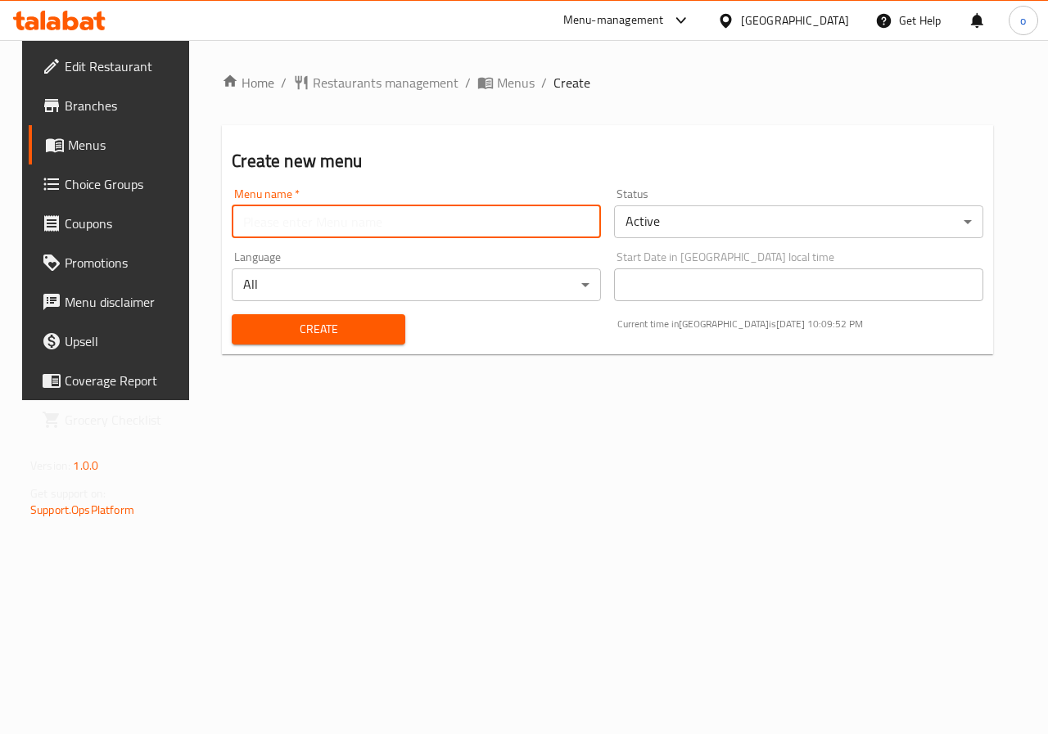
type input "omnia ebrahim 1-9"
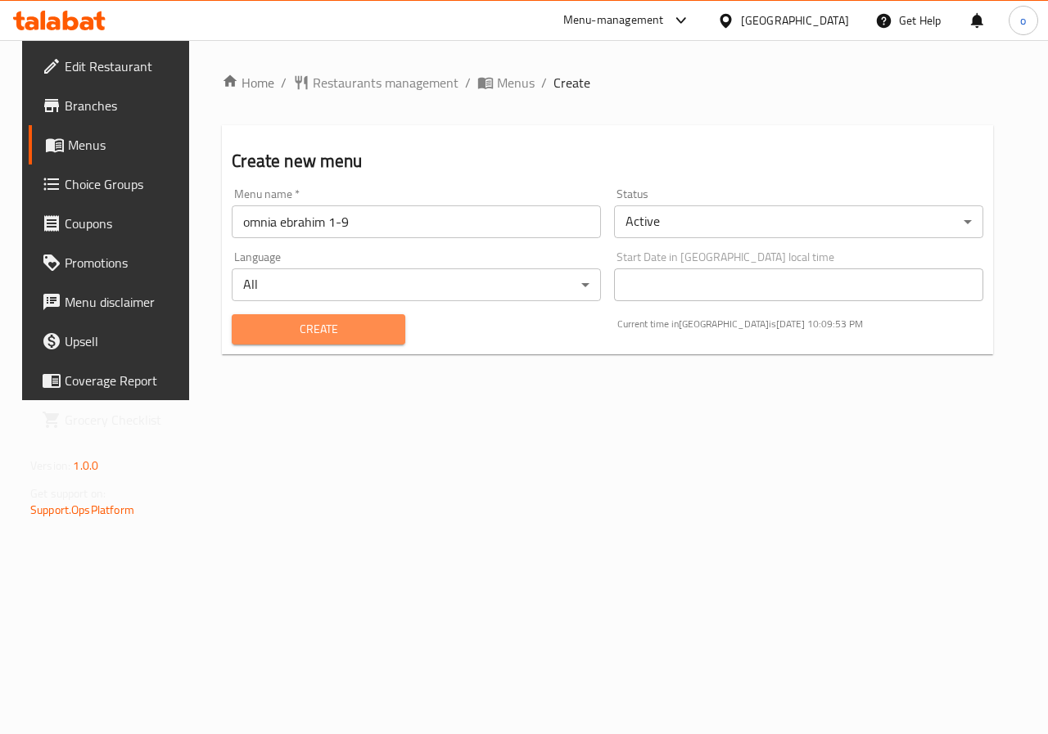
click at [334, 329] on span "Create" at bounding box center [318, 329] width 147 height 20
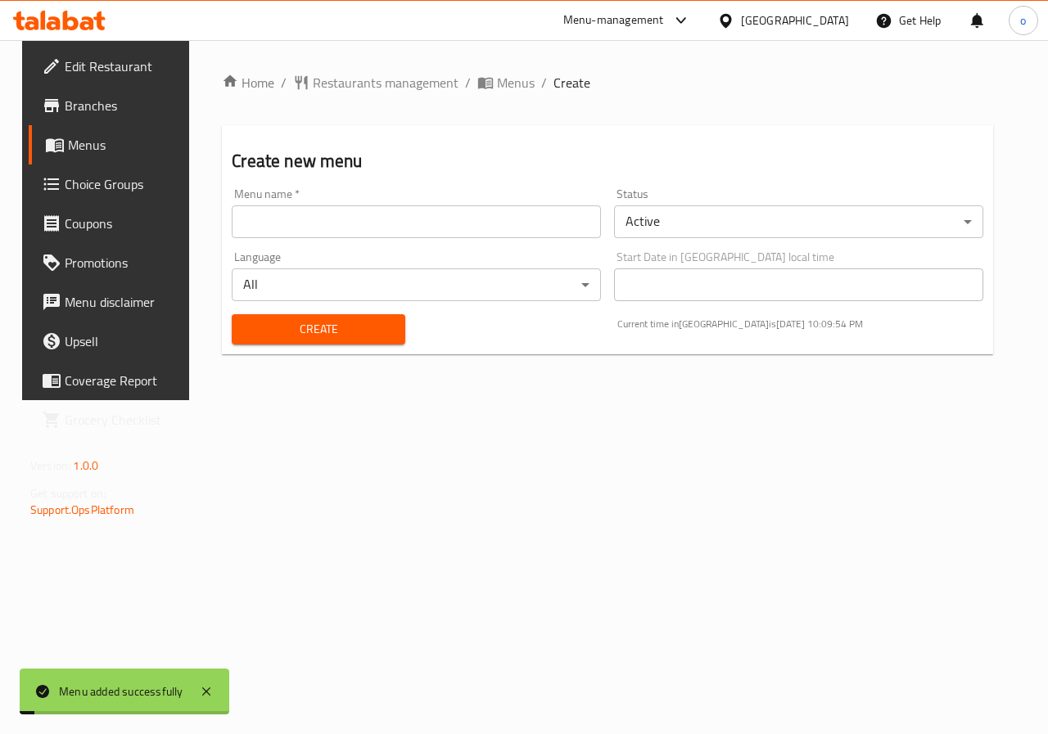
click at [93, 144] on span "Menus" at bounding box center [126, 145] width 116 height 20
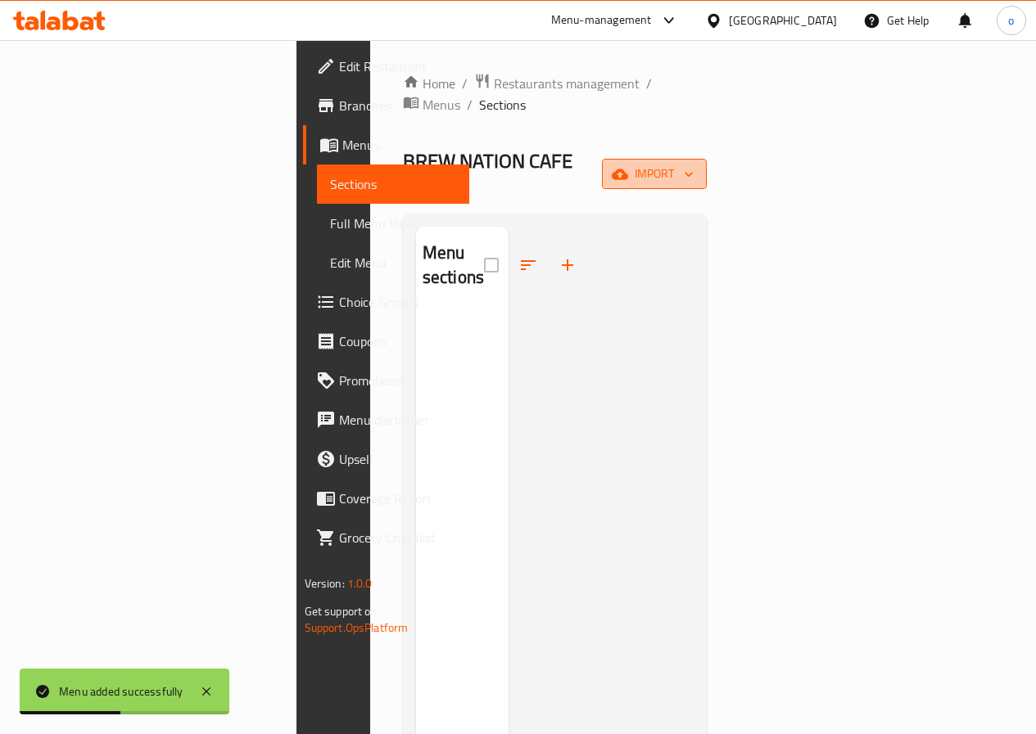
click at [706, 159] on button "import" at bounding box center [654, 174] width 105 height 30
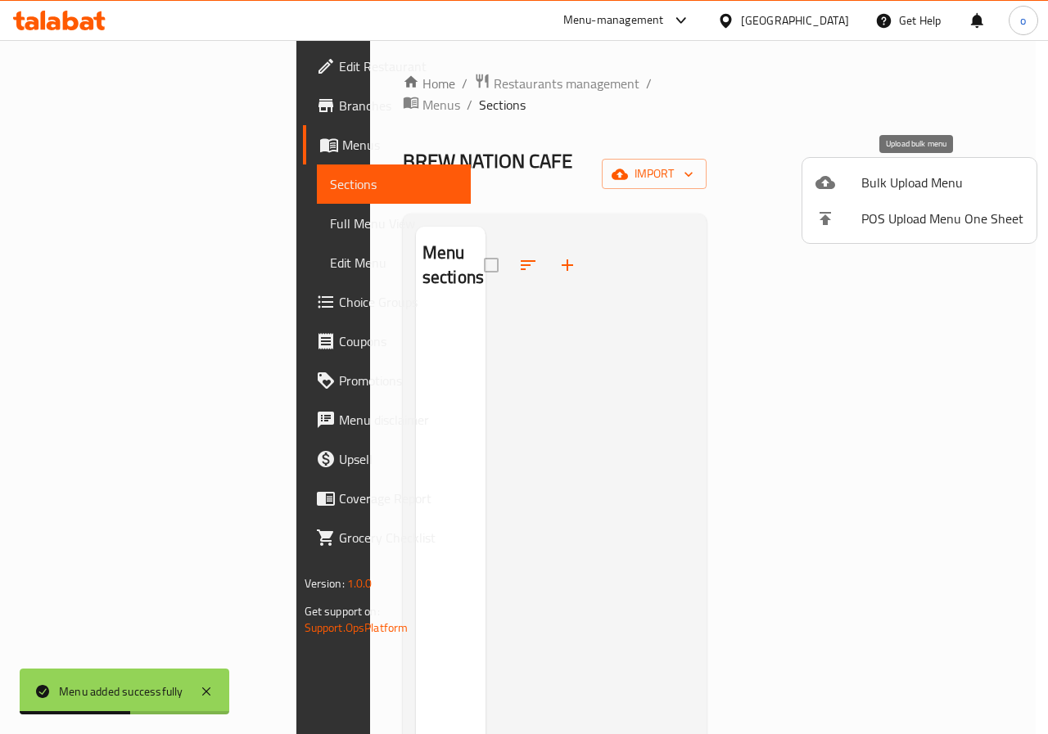
click at [892, 176] on span "Bulk Upload Menu" at bounding box center [942, 183] width 162 height 20
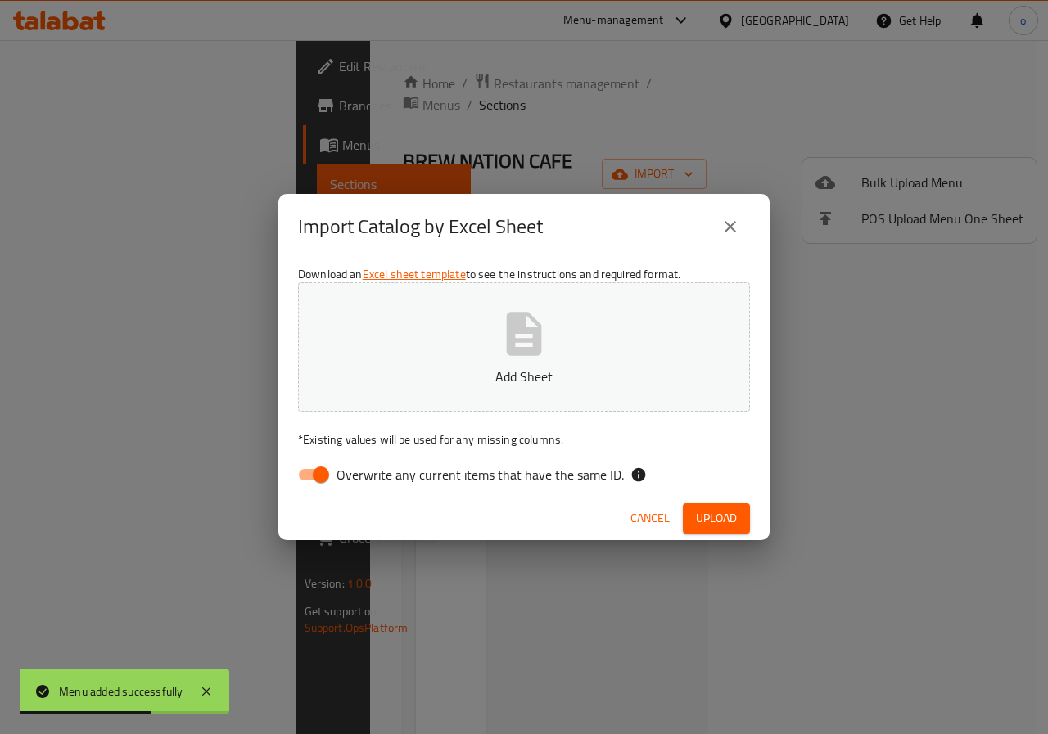
click at [346, 475] on span "Overwrite any current items that have the same ID." at bounding box center [479, 475] width 287 height 20
click at [346, 475] on input "Overwrite any current items that have the same ID." at bounding box center [320, 474] width 93 height 31
checkbox input "false"
click at [446, 341] on button "Add Sheet" at bounding box center [524, 346] width 452 height 129
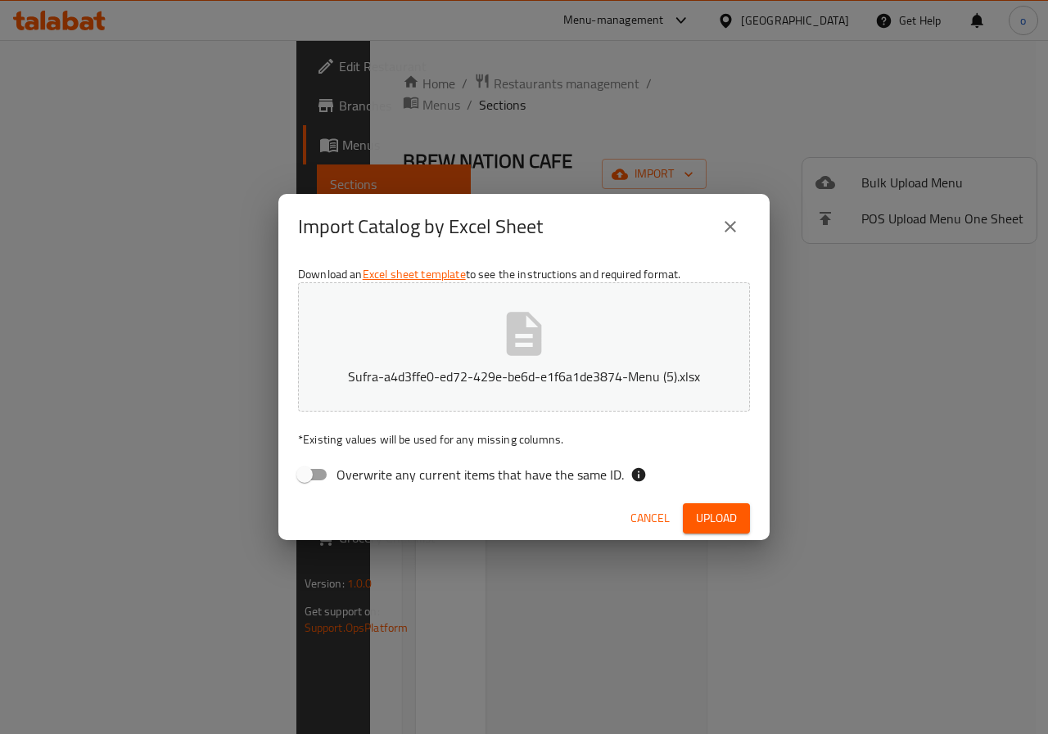
click at [694, 512] on button "Upload" at bounding box center [716, 518] width 67 height 30
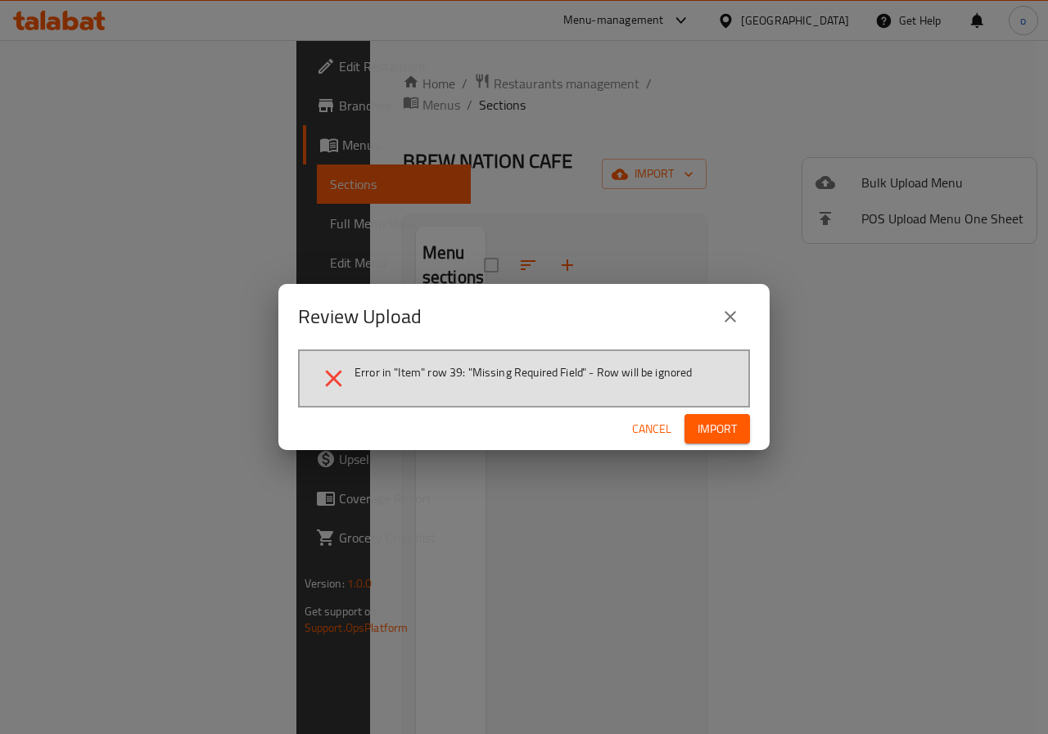
click at [659, 425] on span "Cancel" at bounding box center [651, 429] width 39 height 20
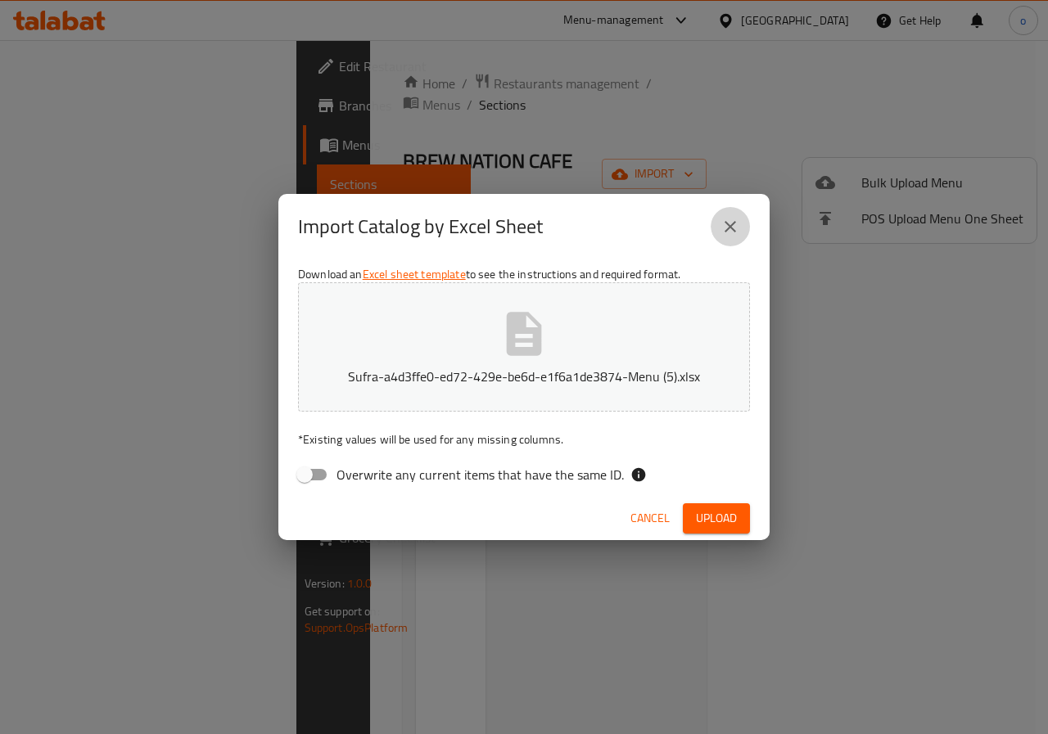
click at [742, 229] on button "close" at bounding box center [730, 226] width 39 height 39
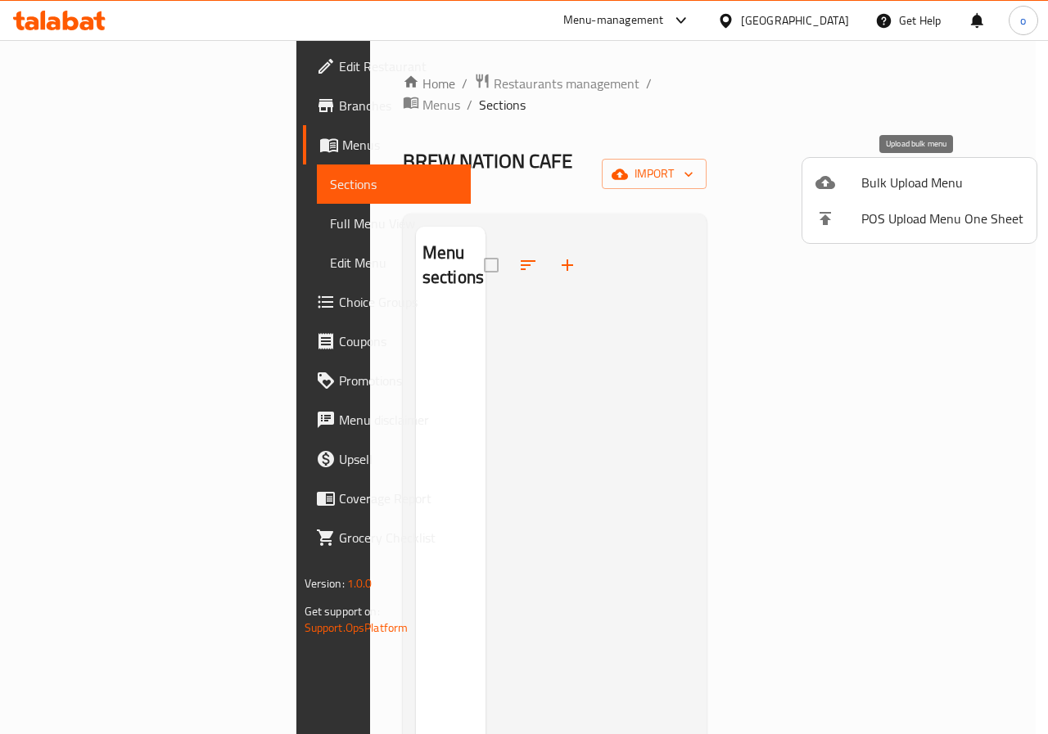
click at [943, 192] on span "Bulk Upload Menu" at bounding box center [942, 183] width 162 height 20
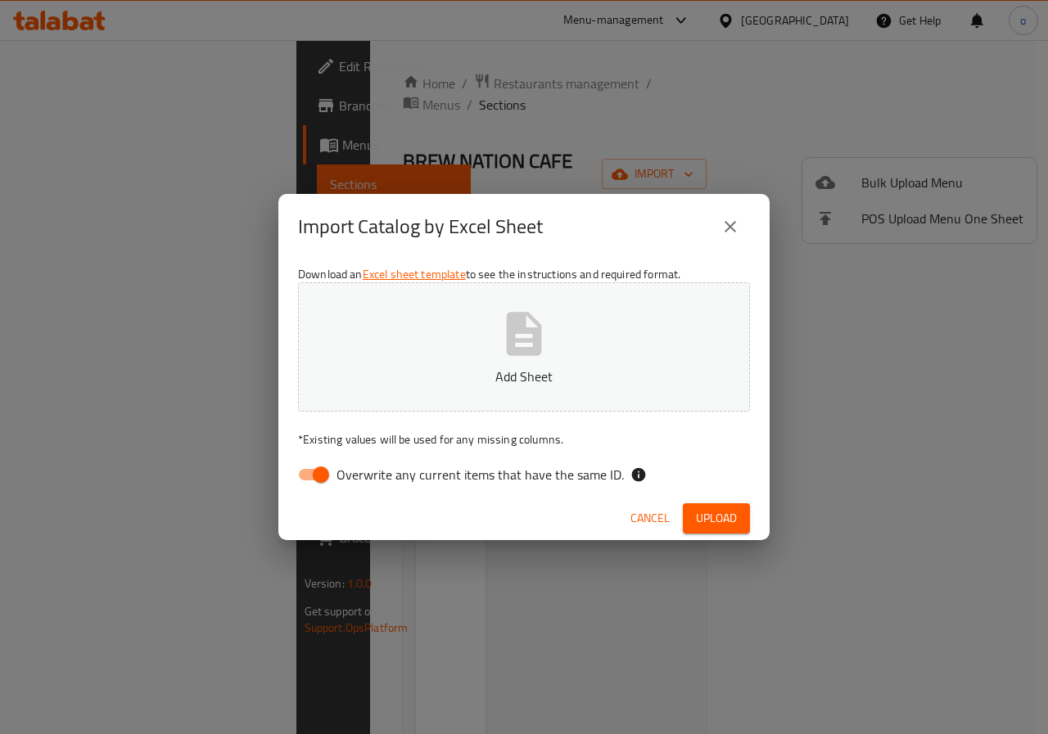
click at [501, 343] on icon "button" at bounding box center [524, 334] width 52 height 52
click at [309, 485] on input "Overwrite any current items that have the same ID." at bounding box center [320, 474] width 93 height 31
checkbox input "false"
click at [712, 515] on span "Upload" at bounding box center [716, 518] width 41 height 20
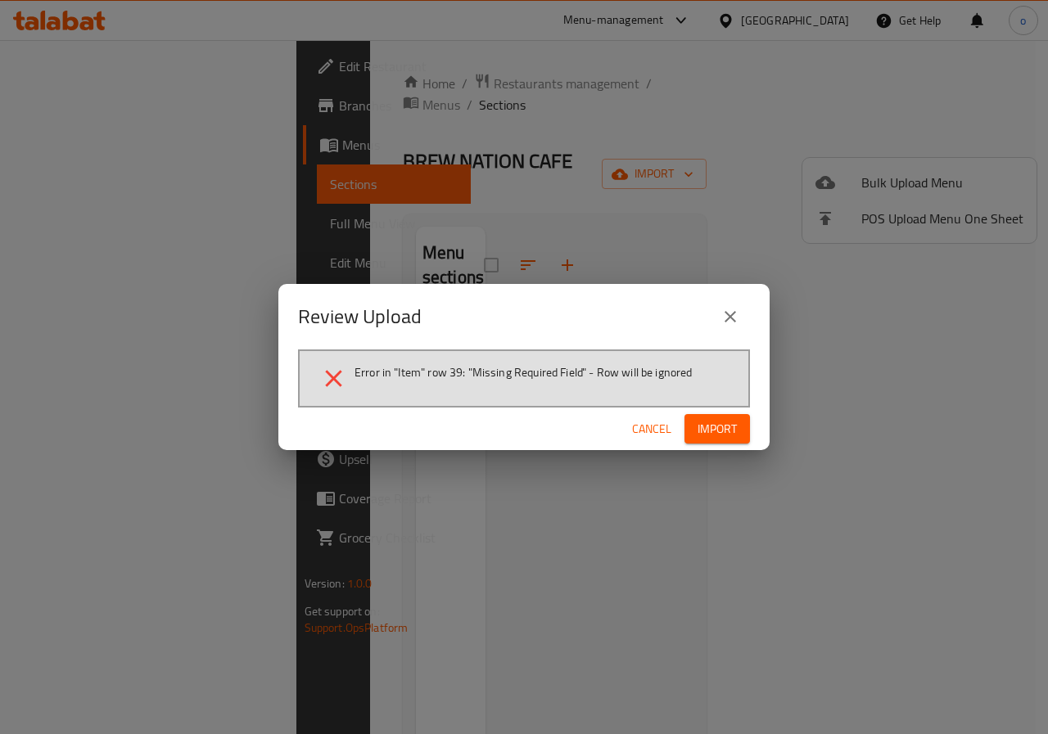
click at [698, 419] on span "Import" at bounding box center [716, 429] width 39 height 20
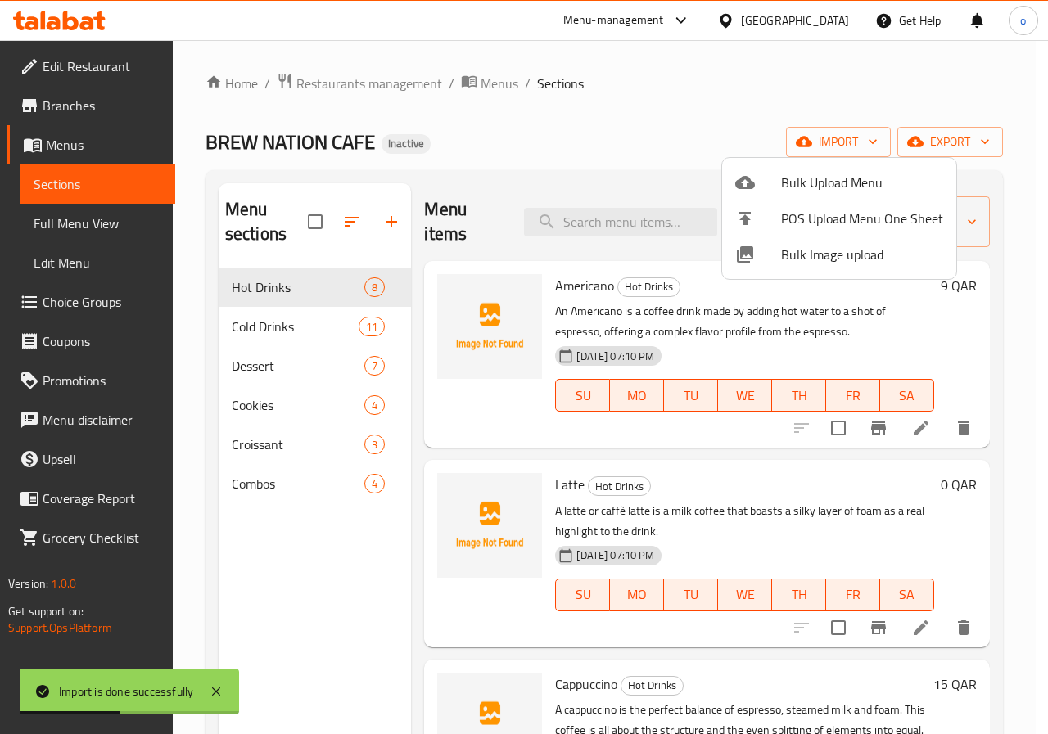
click at [611, 129] on div at bounding box center [524, 367] width 1048 height 734
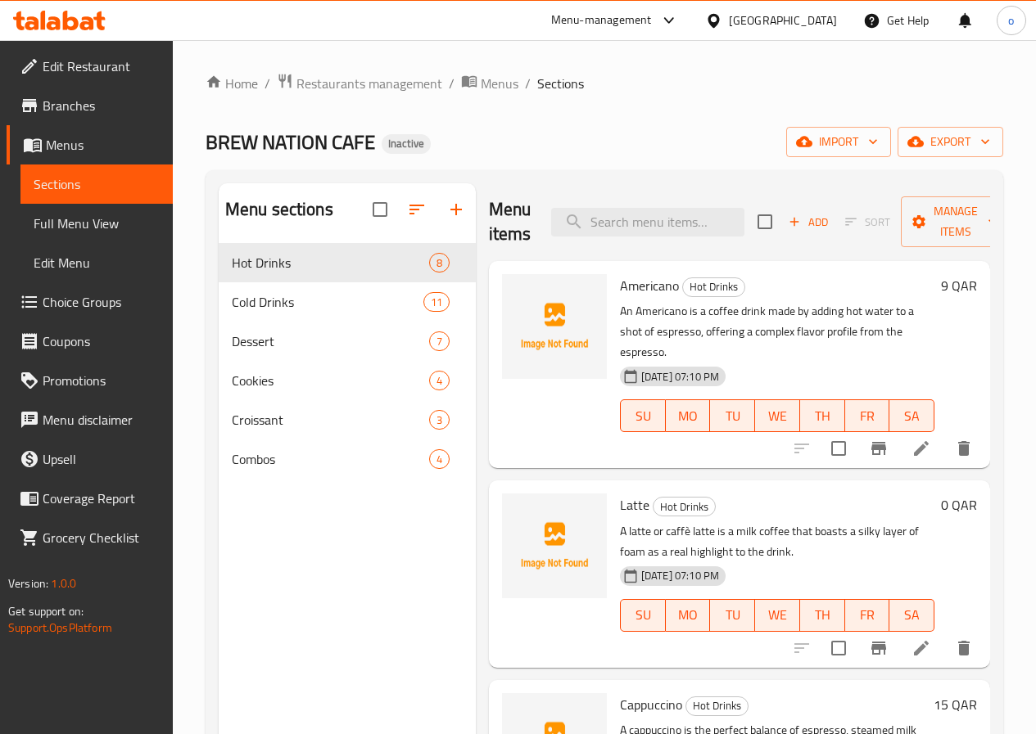
click at [705, 337] on p "An Americano is a coffee drink made by adding hot water to a shot of espresso, …" at bounding box center [777, 331] width 314 height 61
click at [914, 441] on icon at bounding box center [921, 448] width 15 height 15
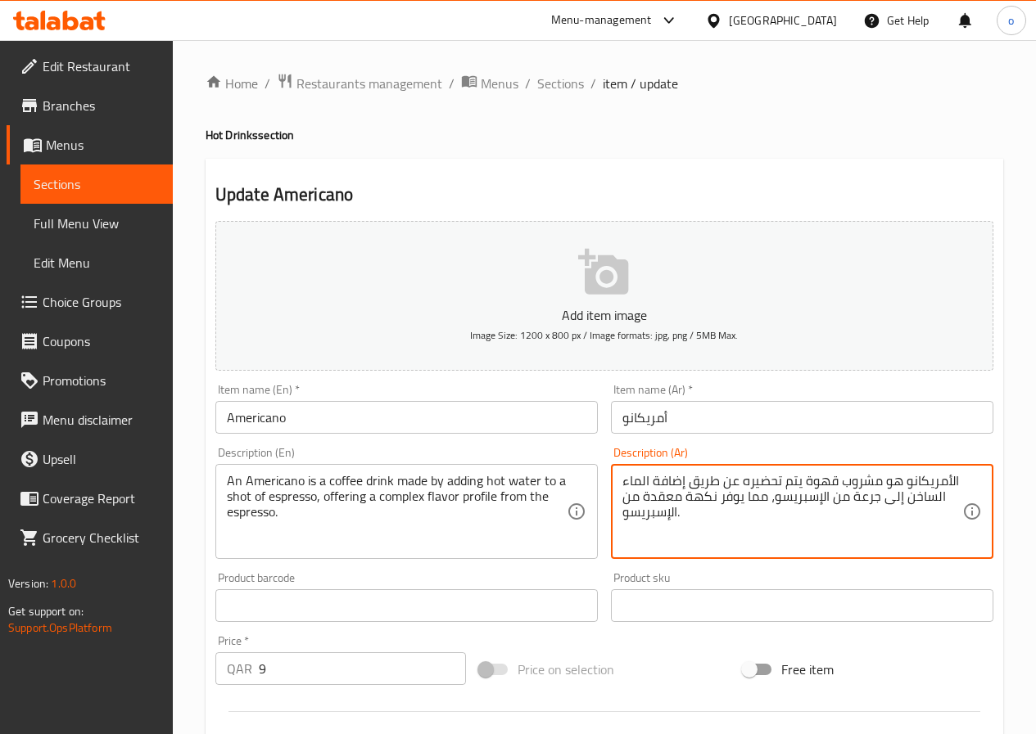
click at [851, 494] on textarea "الأمريكانو هو مشروب قهوة يتم تحضيره عن طريق إضافة الماء الساخن إلى جرعة من الإس…" at bounding box center [792, 512] width 340 height 78
click at [646, 494] on textarea "الأمريكانو هو مشروب قهوة يتم تحضيره عن طريق إضافة الماء الساخن إلى شوت من الإسب…" at bounding box center [792, 512] width 340 height 78
click at [643, 494] on textarea "الأمريكانو هو مشروب قهوة يتم تحضيره عن طريق إضافة الماء الساخن إلى شوت من الإسب…" at bounding box center [792, 512] width 340 height 78
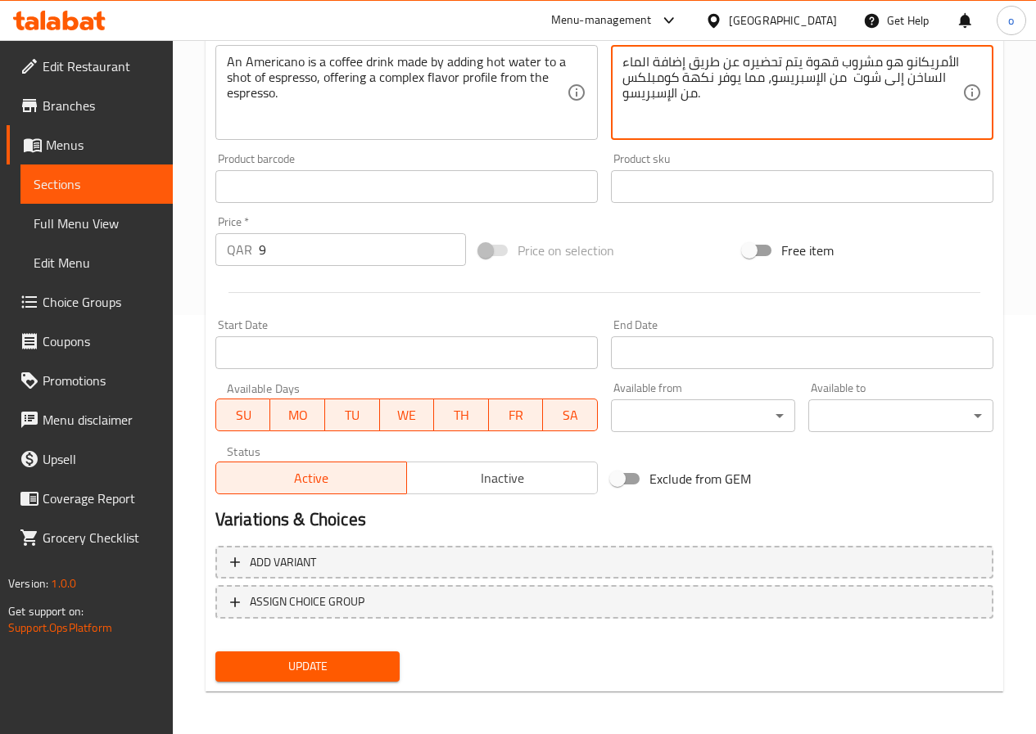
scroll to position [422, 0]
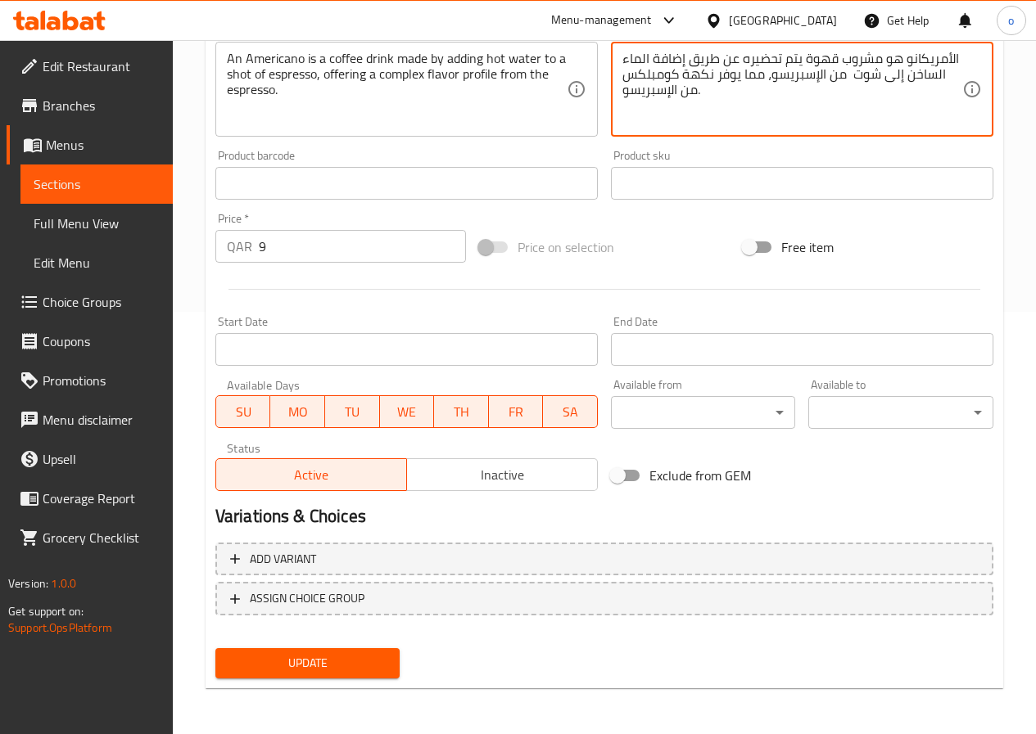
type textarea "الأمريكانو هو مشروب قهوة يتم تحضيره عن طريق إضافة الماء الساخن إلى شوت من الإسب…"
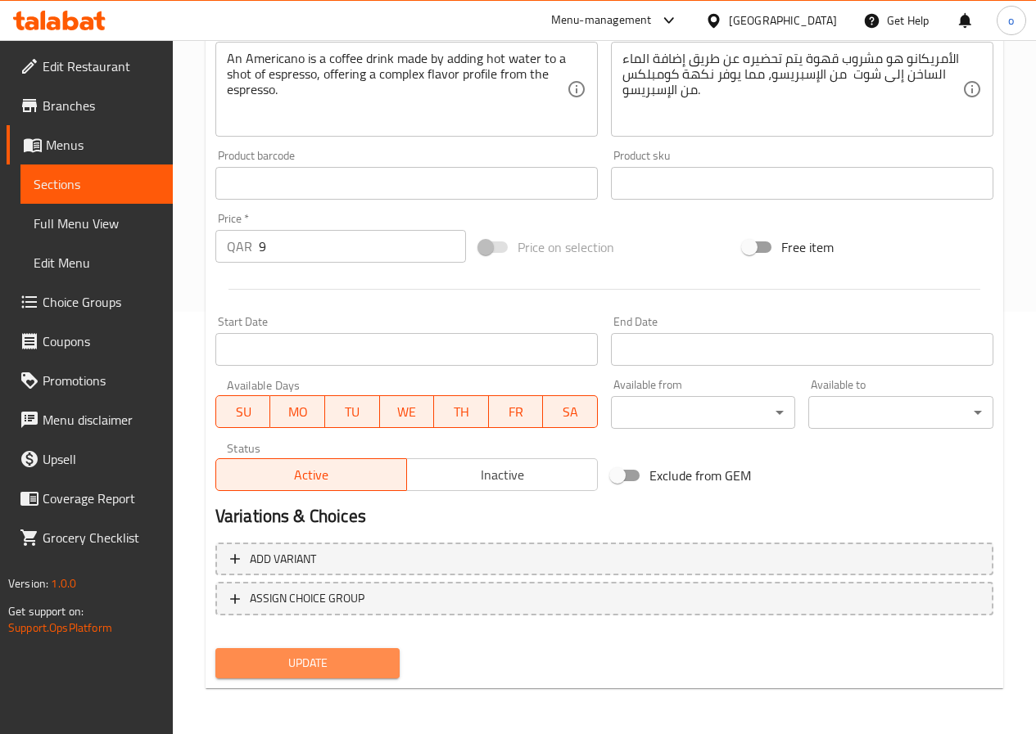
click at [370, 668] on span "Update" at bounding box center [307, 663] width 159 height 20
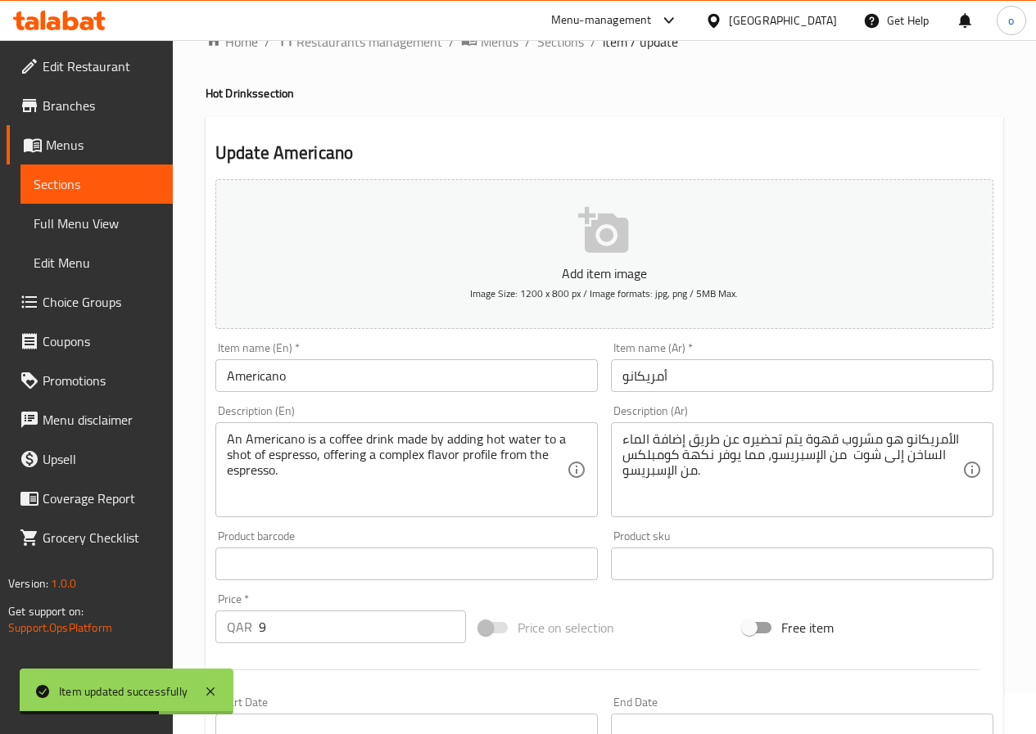
scroll to position [13, 0]
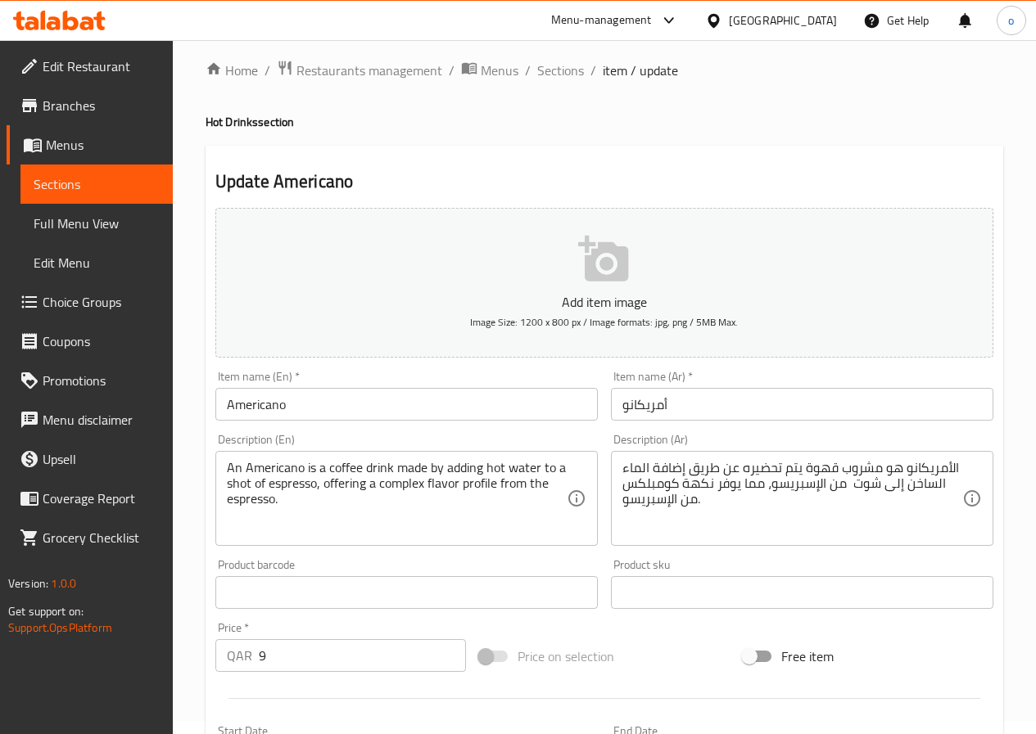
click at [74, 70] on span "Edit Restaurant" at bounding box center [101, 66] width 117 height 20
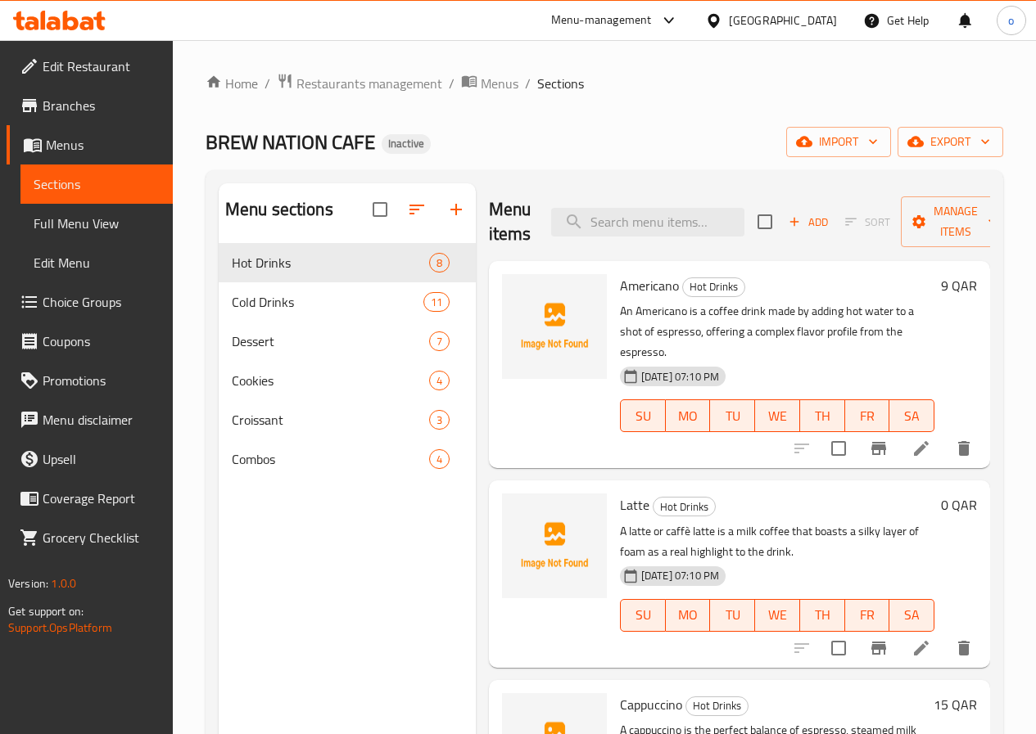
drag, startPoint x: 798, startPoint y: 478, endPoint x: 490, endPoint y: 582, distance: 324.9
click at [798, 494] on h6 "Latte Hot Drinks" at bounding box center [777, 505] width 314 height 23
